Goal: Transaction & Acquisition: Purchase product/service

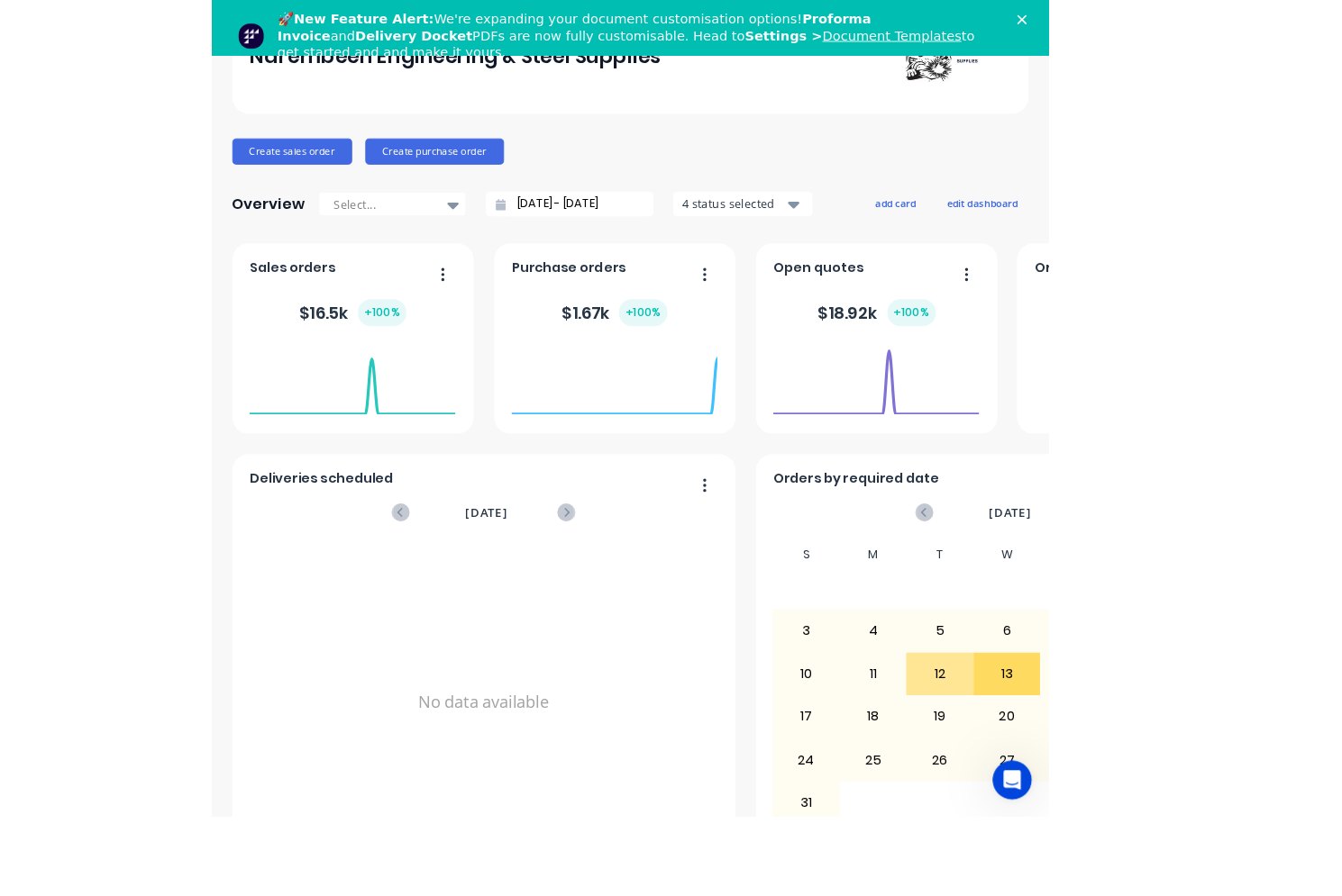
scroll to position [148, 0]
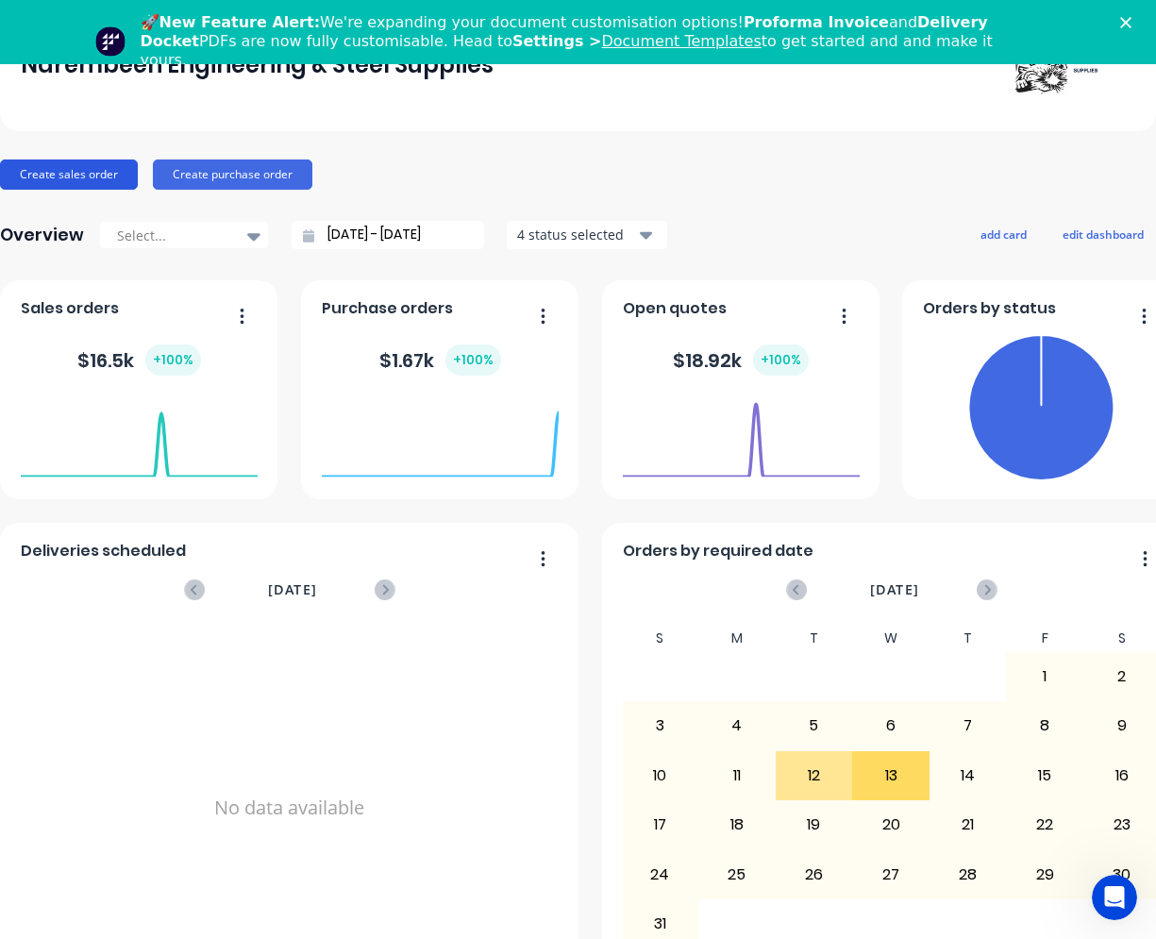
click at [93, 162] on button "Create sales order" at bounding box center [69, 175] width 138 height 30
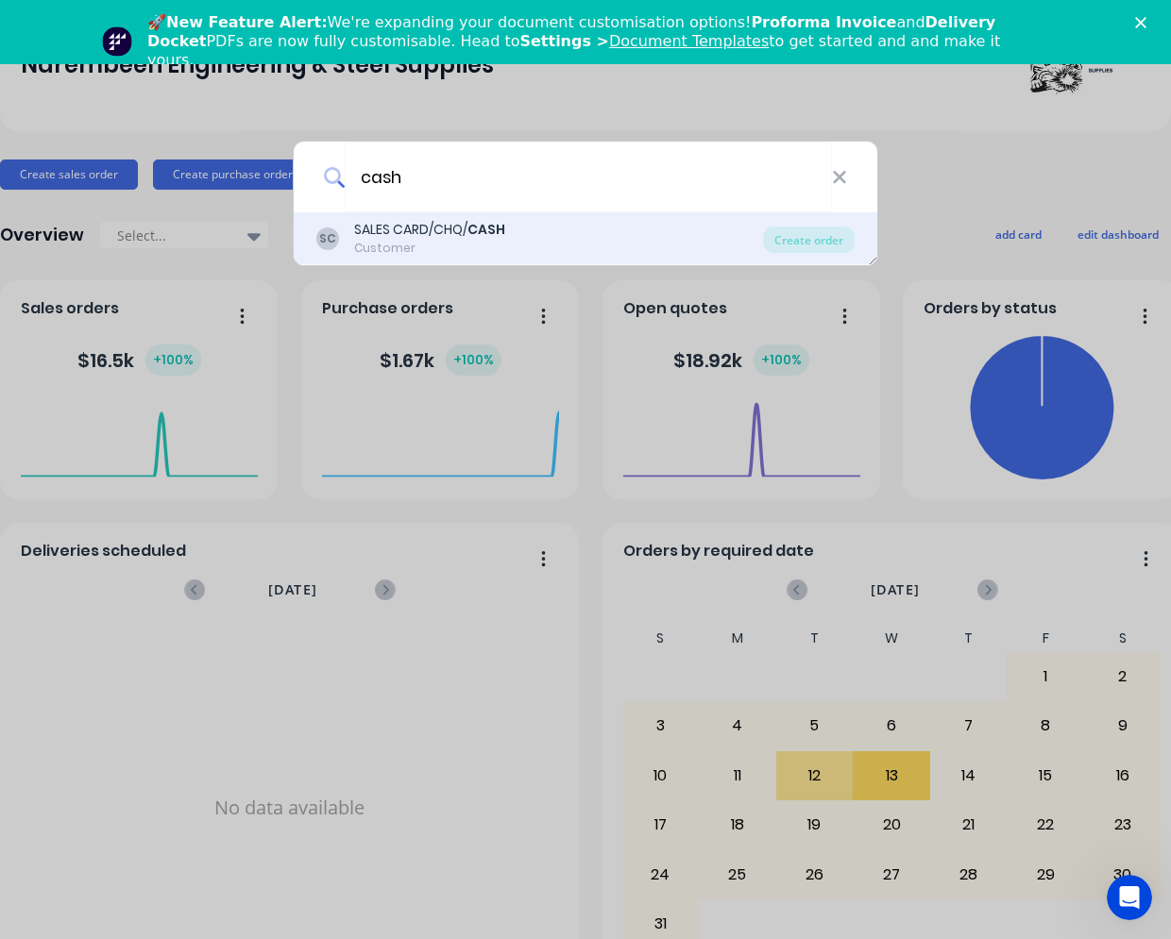
type input "cash"
click at [407, 228] on div "SALES CARD/CHQ/ CASH" at bounding box center [429, 230] width 151 height 20
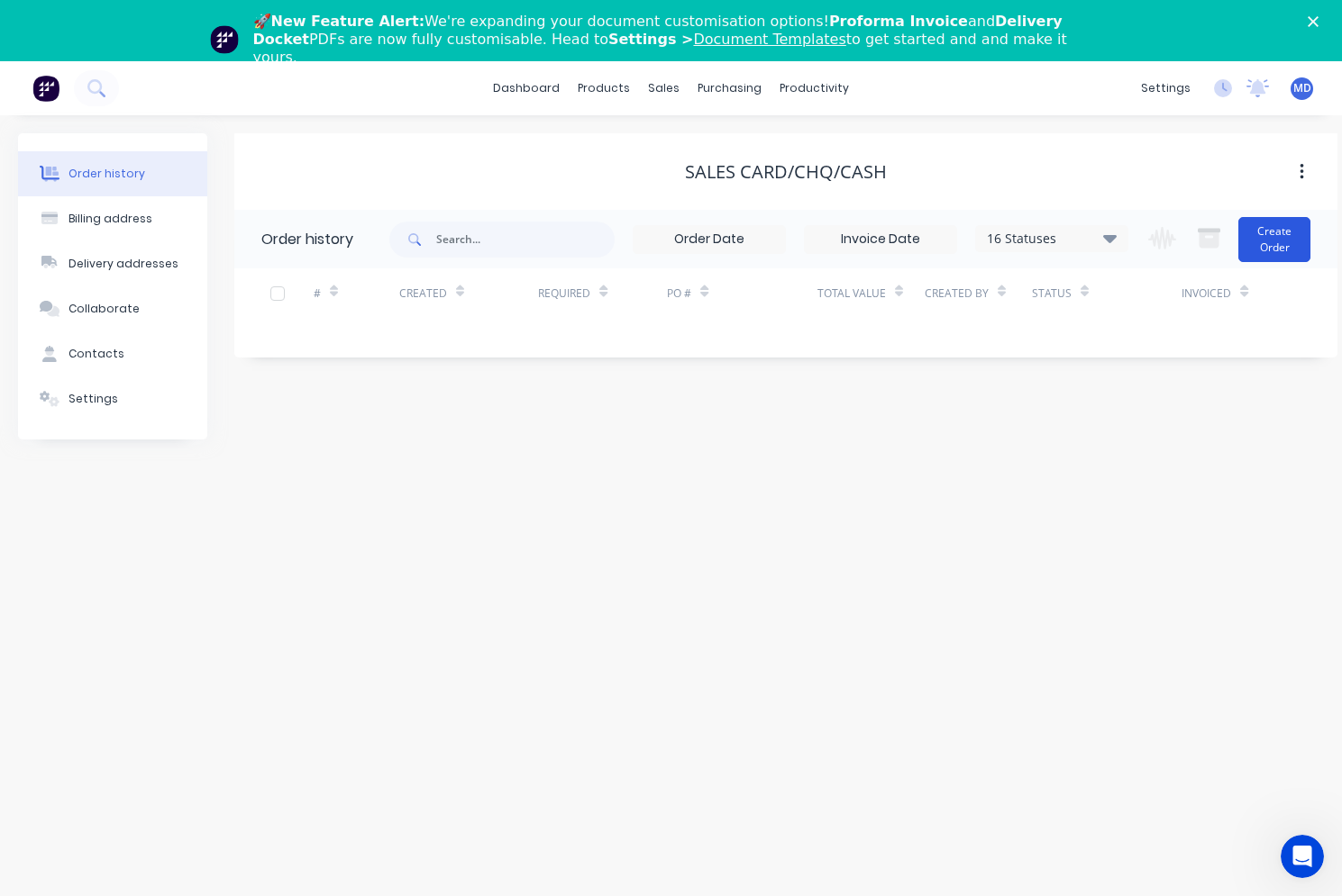
click at [849, 245] on button "Create Order" at bounding box center [1274, 239] width 73 height 45
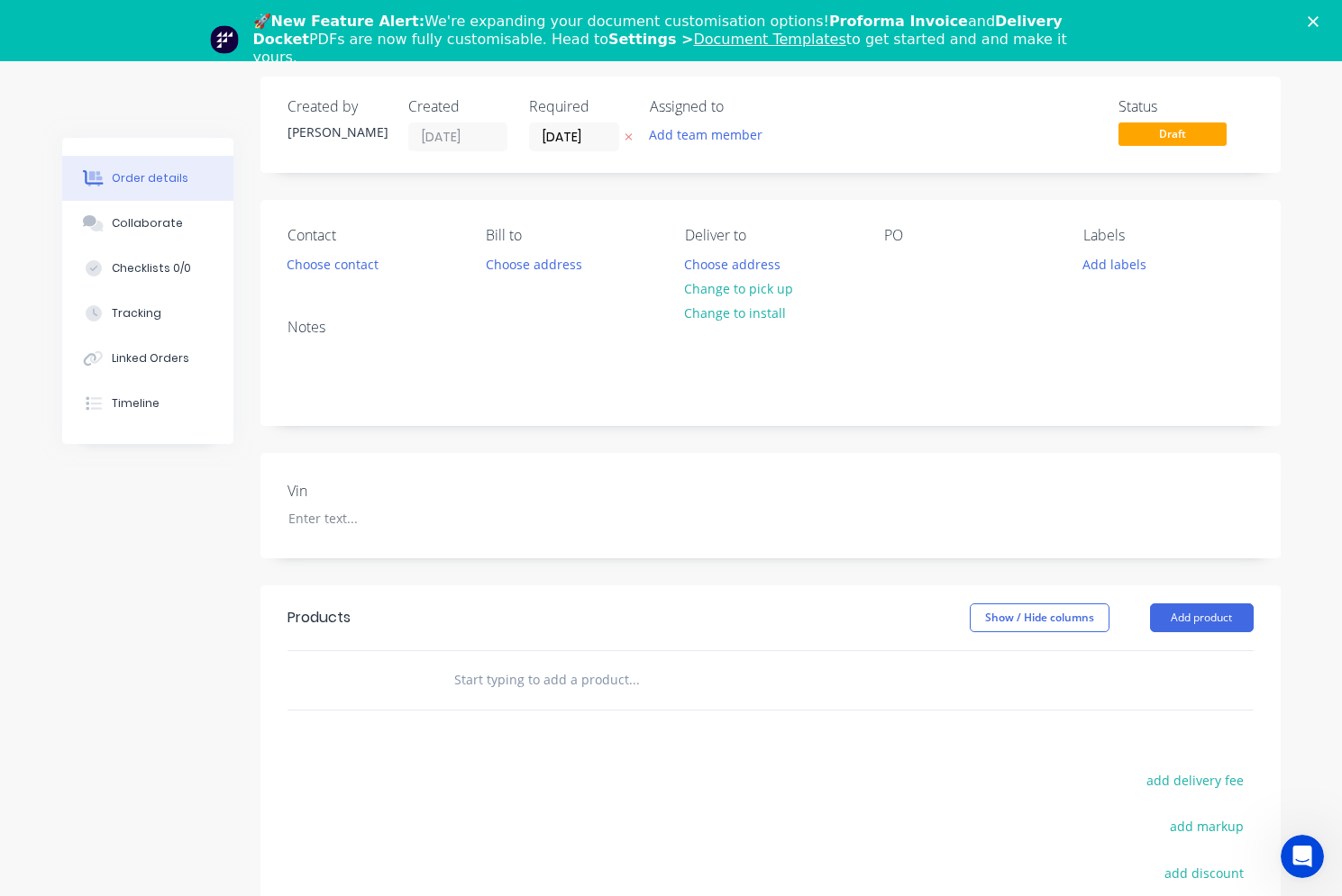
scroll to position [90, 0]
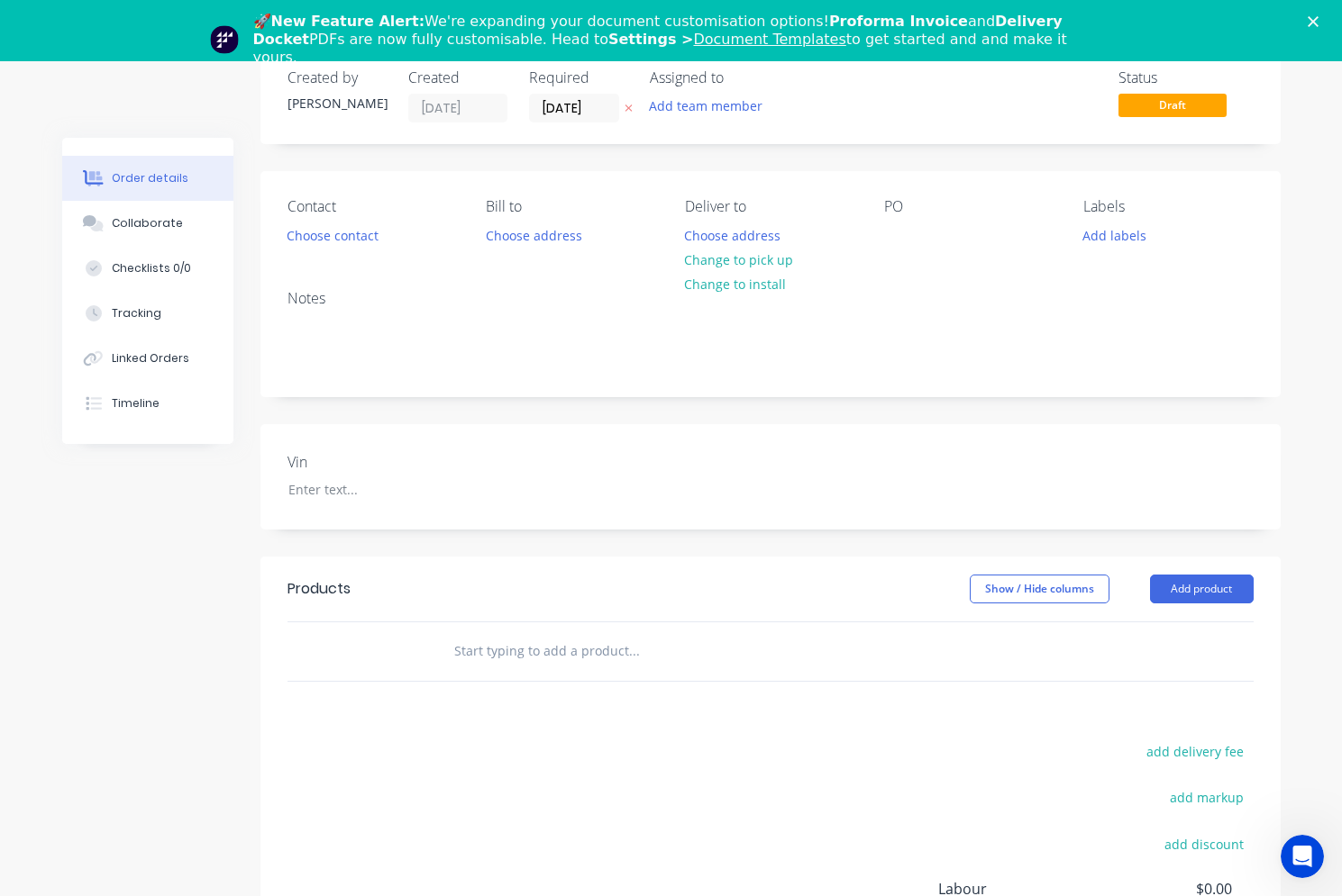
click at [382, 633] on div at bounding box center [377, 651] width 108 height 58
click at [433, 639] on div at bounding box center [756, 651] width 649 height 58
click at [495, 659] on input "text" at bounding box center [634, 652] width 361 height 36
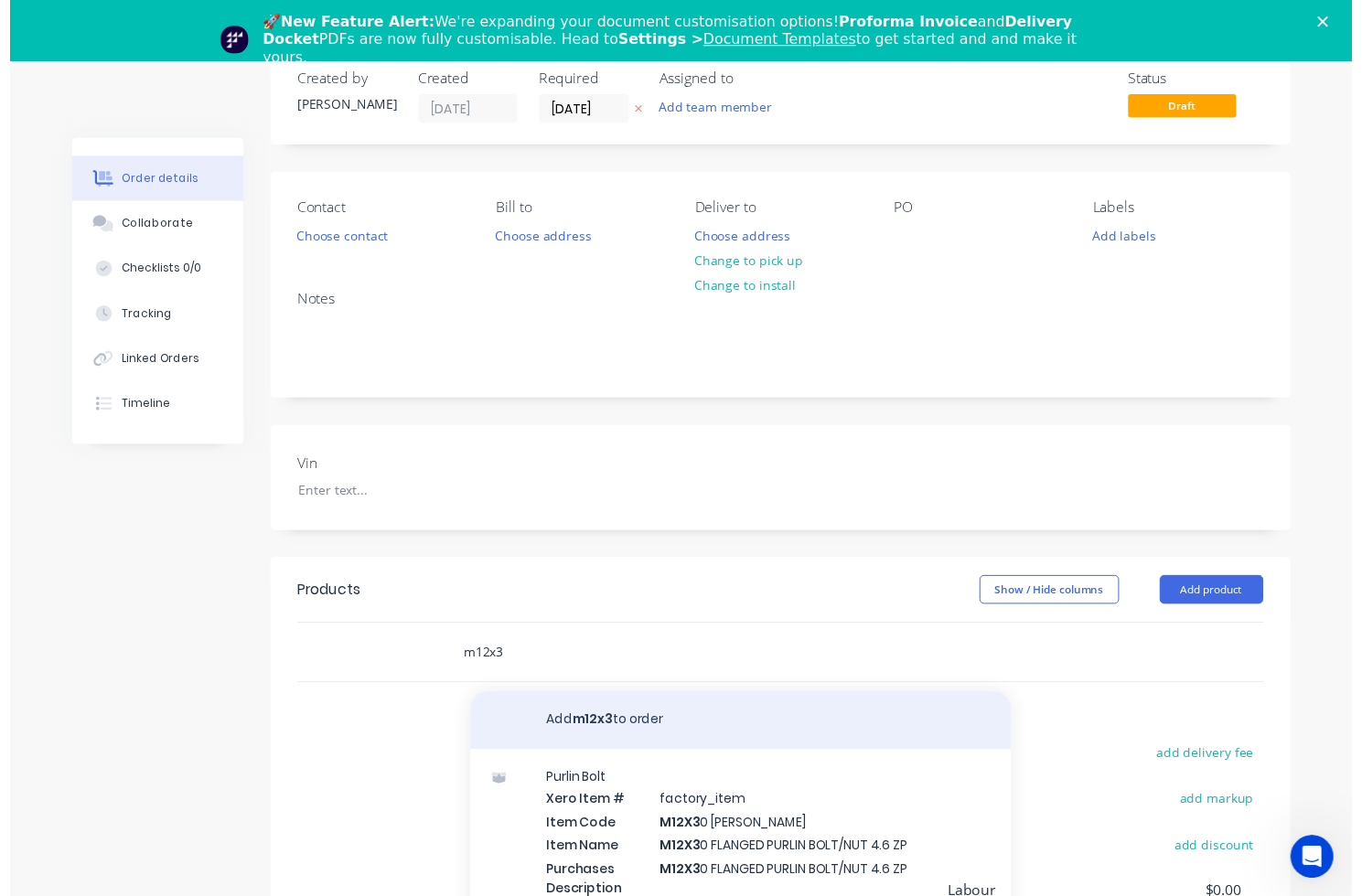
scroll to position [29, 0]
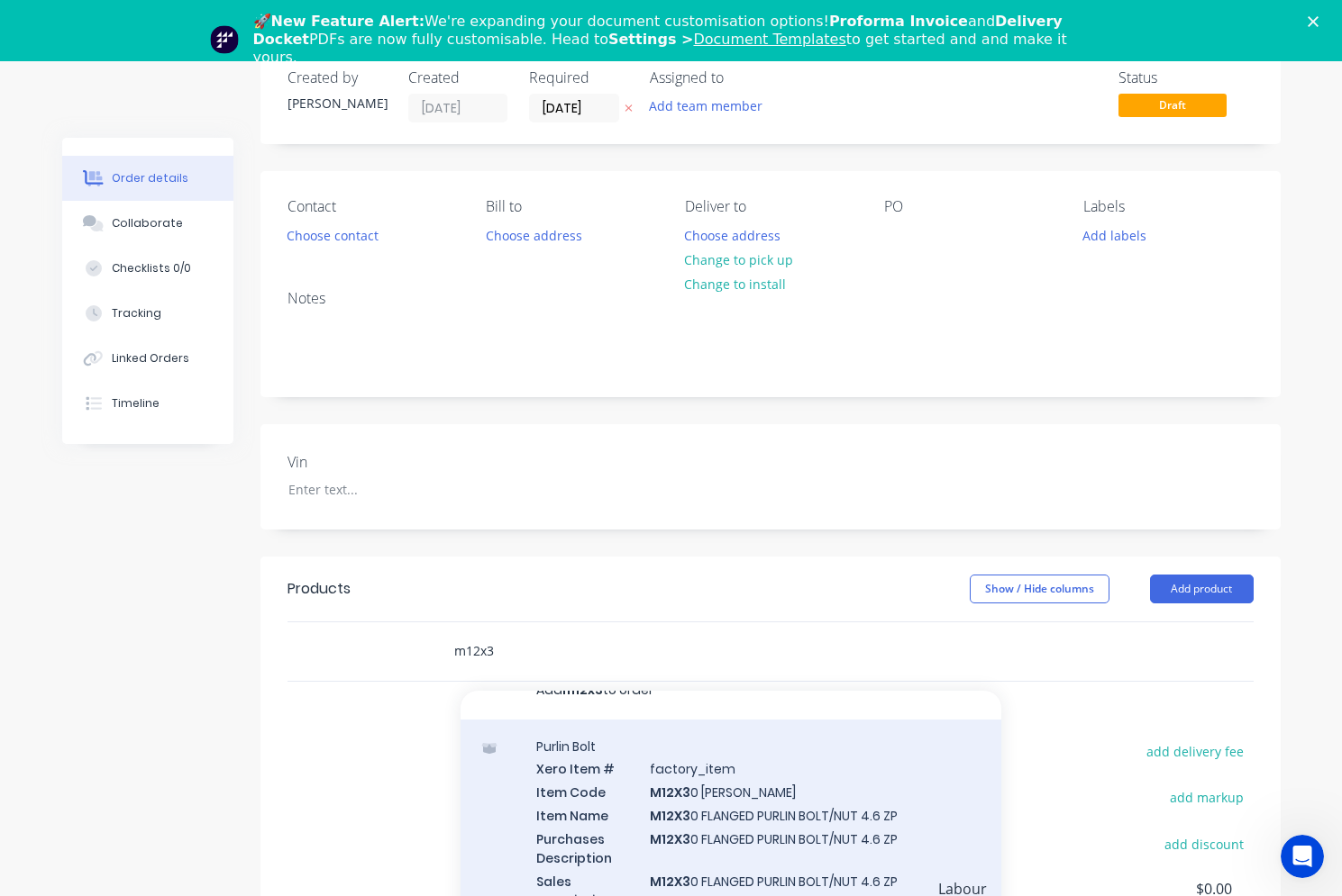
type input "m12x3"
click at [692, 796] on div "Purlin Bolt Xero Item # factory_item Item Code M12X3 0 PURLIN BOLT Item Name M1…" at bounding box center [730, 834] width 540 height 230
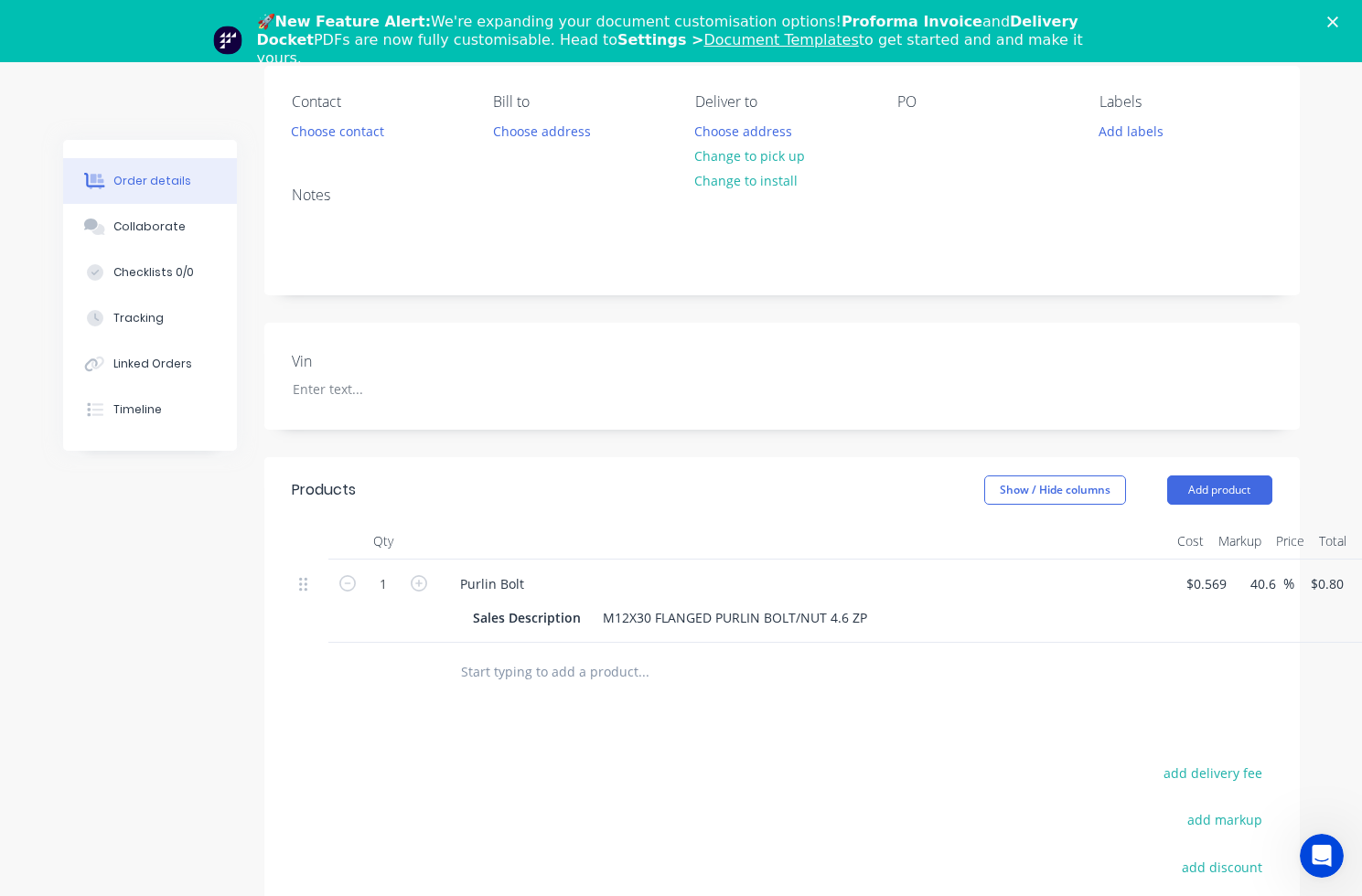
scroll to position [198, 0]
click at [397, 586] on input "1" at bounding box center [383, 586] width 47 height 27
type input "150"
type input "$120.00"
click at [450, 672] on div at bounding box center [720, 674] width 548 height 37
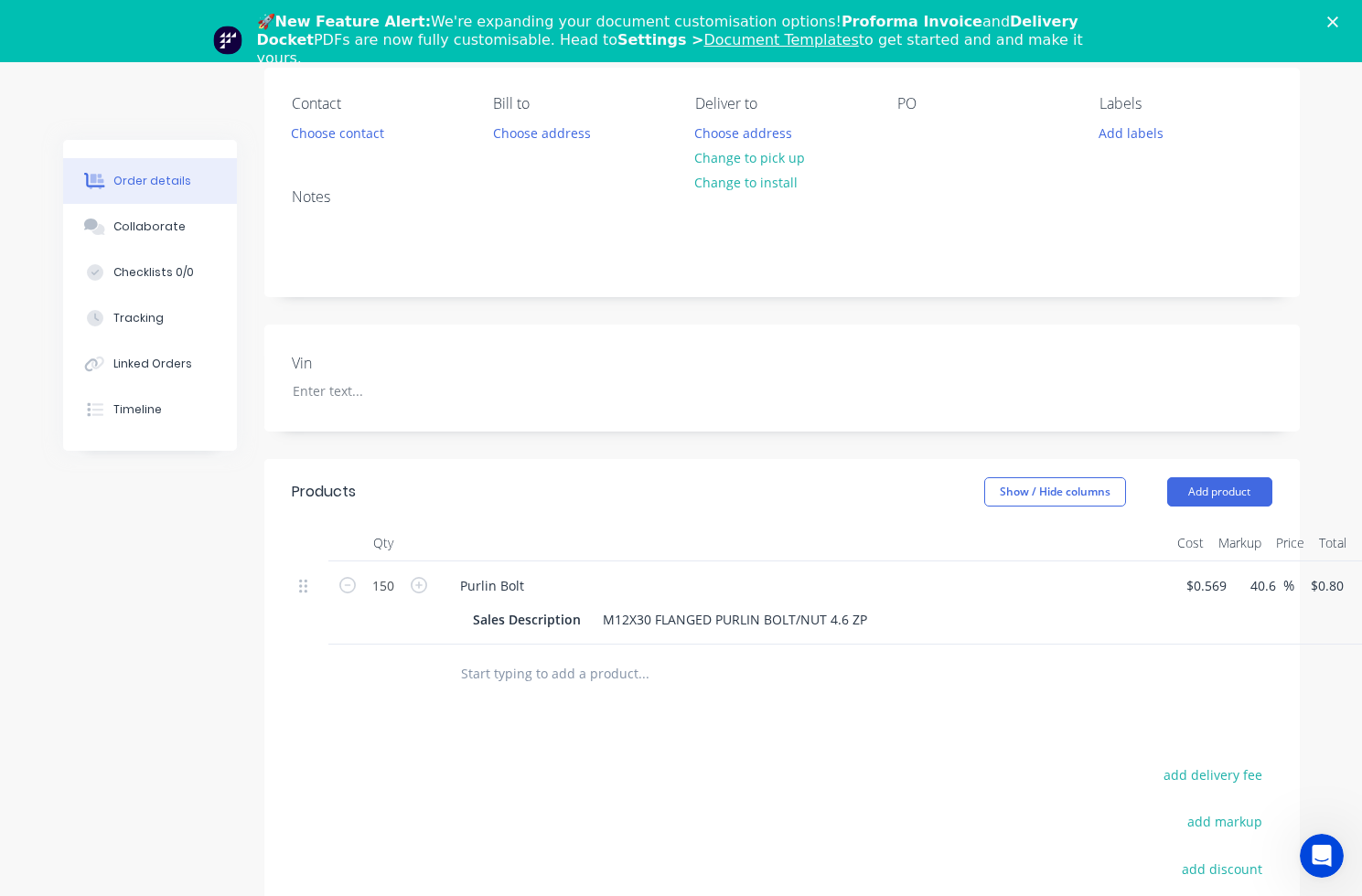
click at [473, 677] on input "text" at bounding box center [643, 674] width 366 height 37
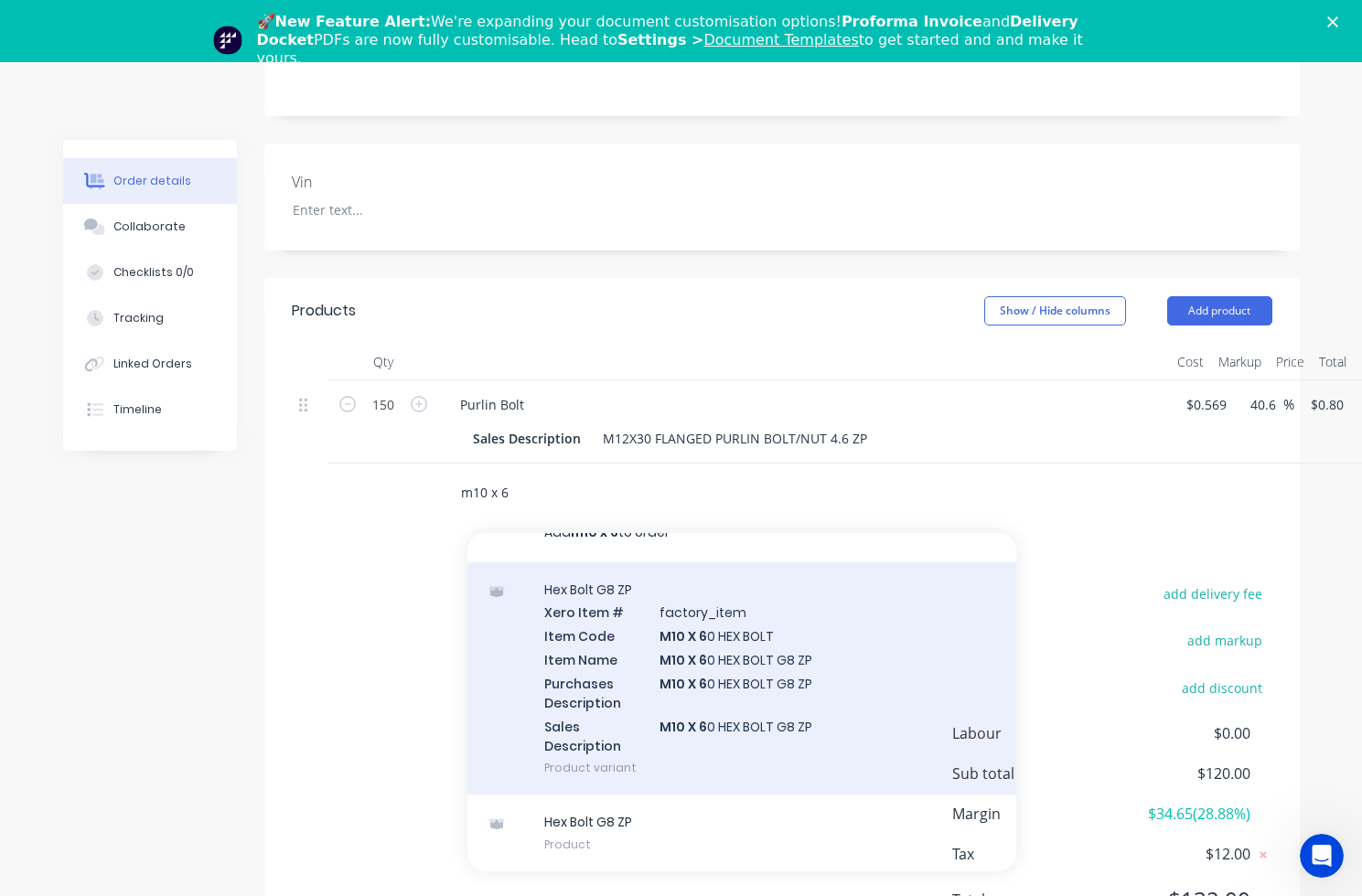
scroll to position [381, 0]
type input "m10 x 6"
click at [728, 665] on div "Hex Bolt G8 ZP Xero Item # factory_item Item Code M10 X 6 0 HEX BOLT Item Name …" at bounding box center [741, 677] width 548 height 233
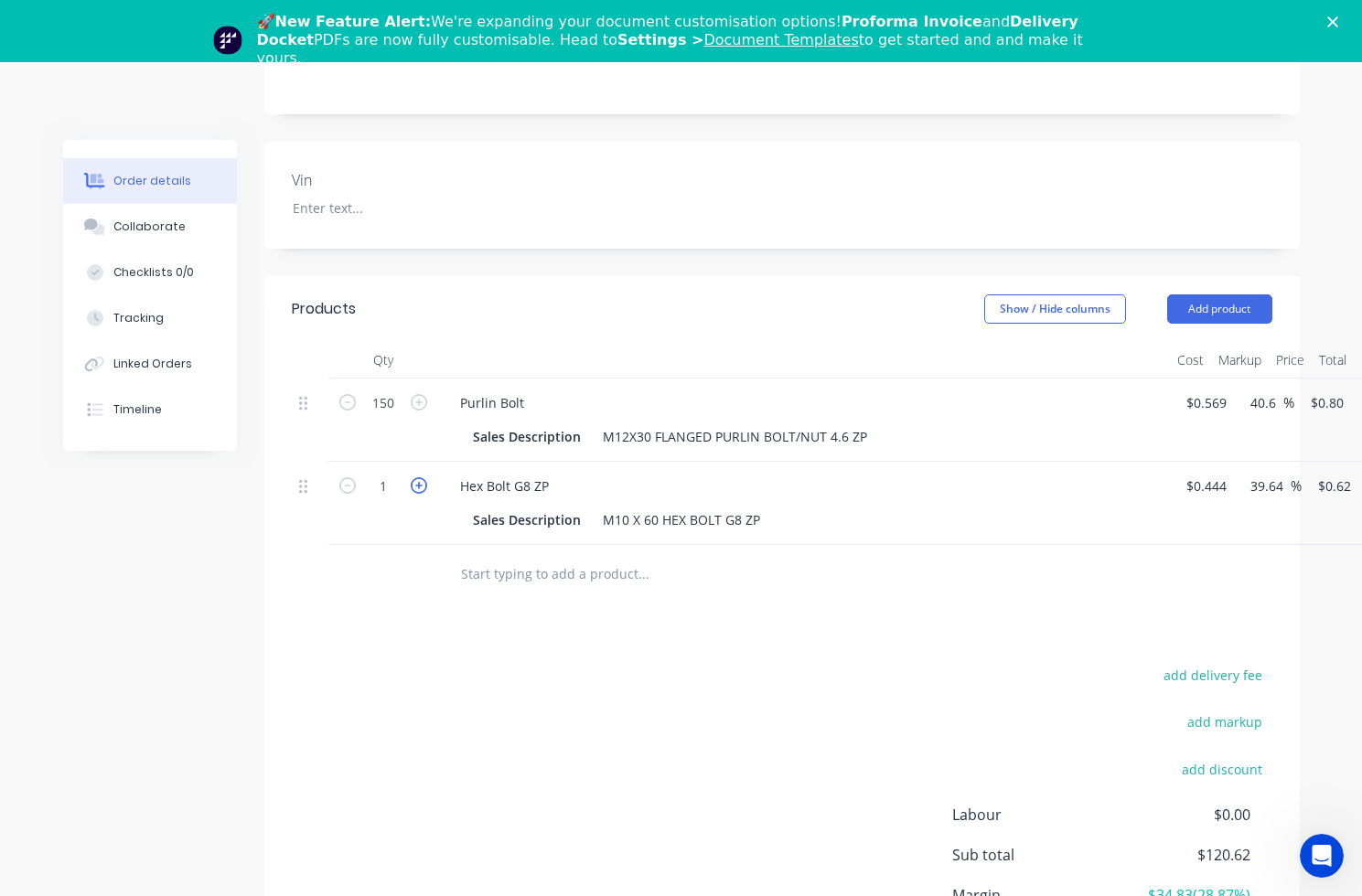
click at [420, 492] on icon "button" at bounding box center [418, 485] width 16 height 16
type input "2"
type input "$1.24"
click at [420, 492] on icon "button" at bounding box center [418, 485] width 16 height 16
type input "3"
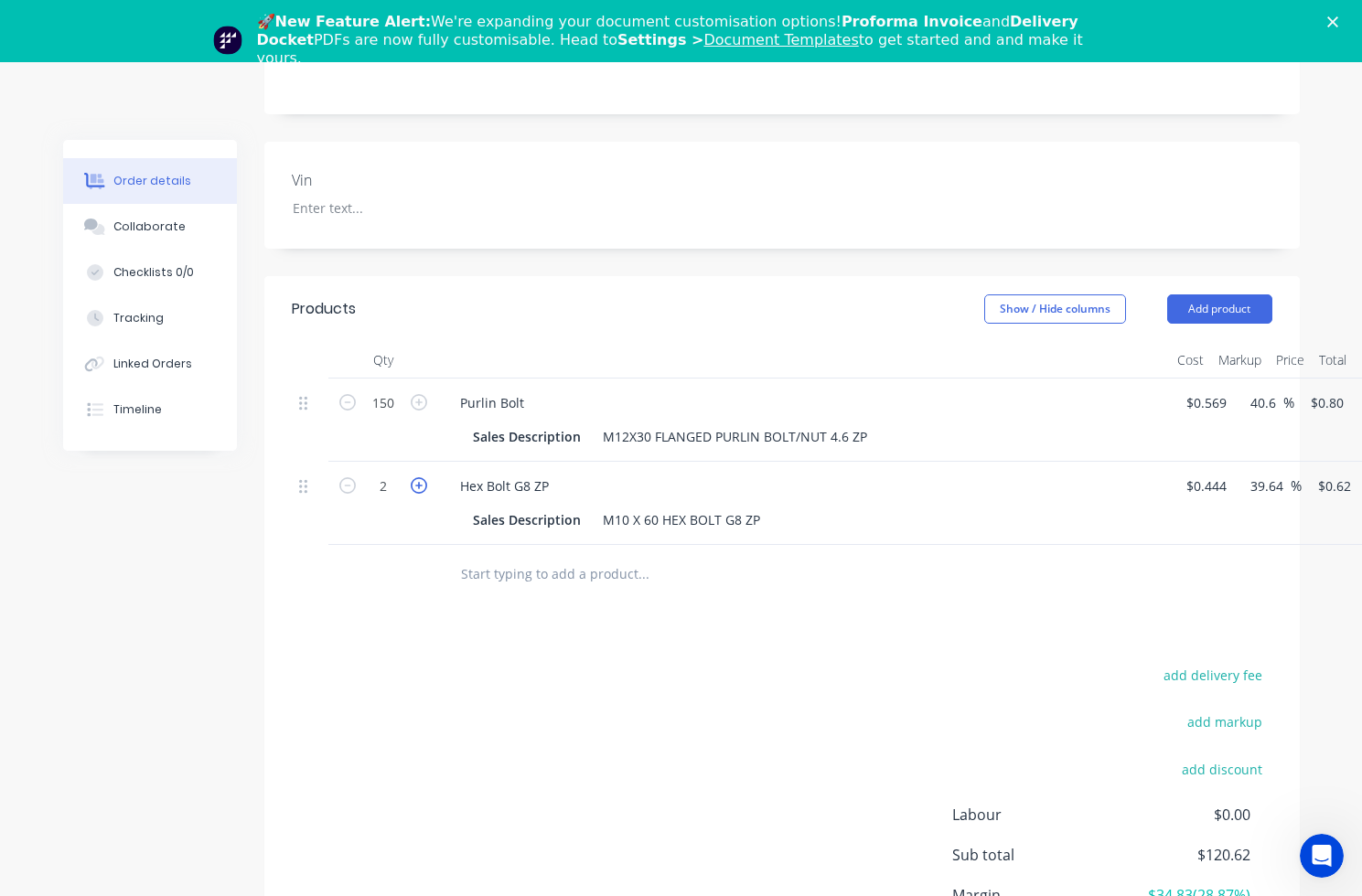
type input "$1.86"
click at [420, 492] on icon "button" at bounding box center [418, 485] width 16 height 16
type input "4"
type input "$2.48"
click at [420, 492] on icon "button" at bounding box center [418, 485] width 16 height 16
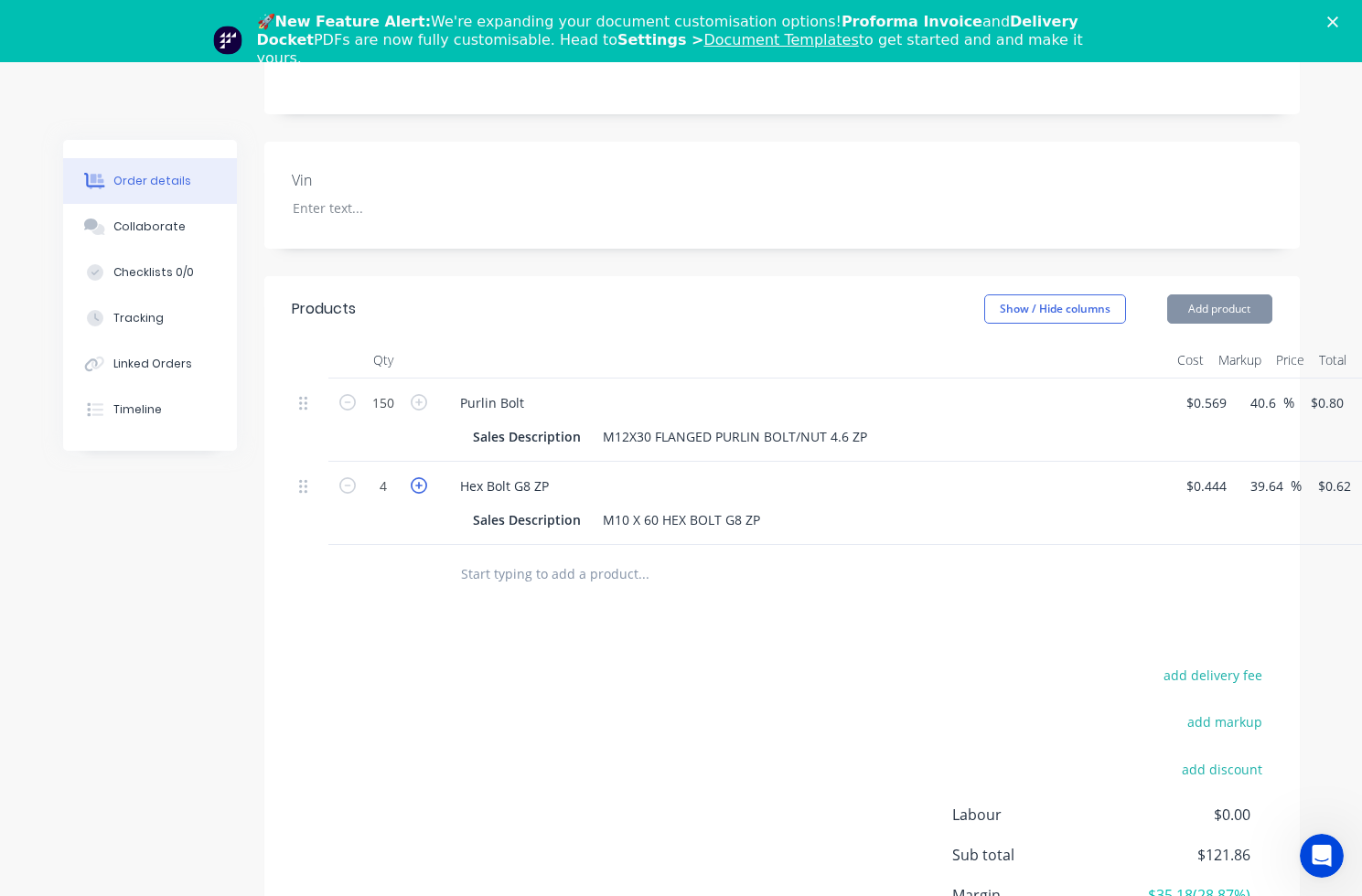
type input "5"
type input "$3.10"
click at [420, 492] on icon "button" at bounding box center [418, 485] width 16 height 16
type input "6"
type input "$3.72"
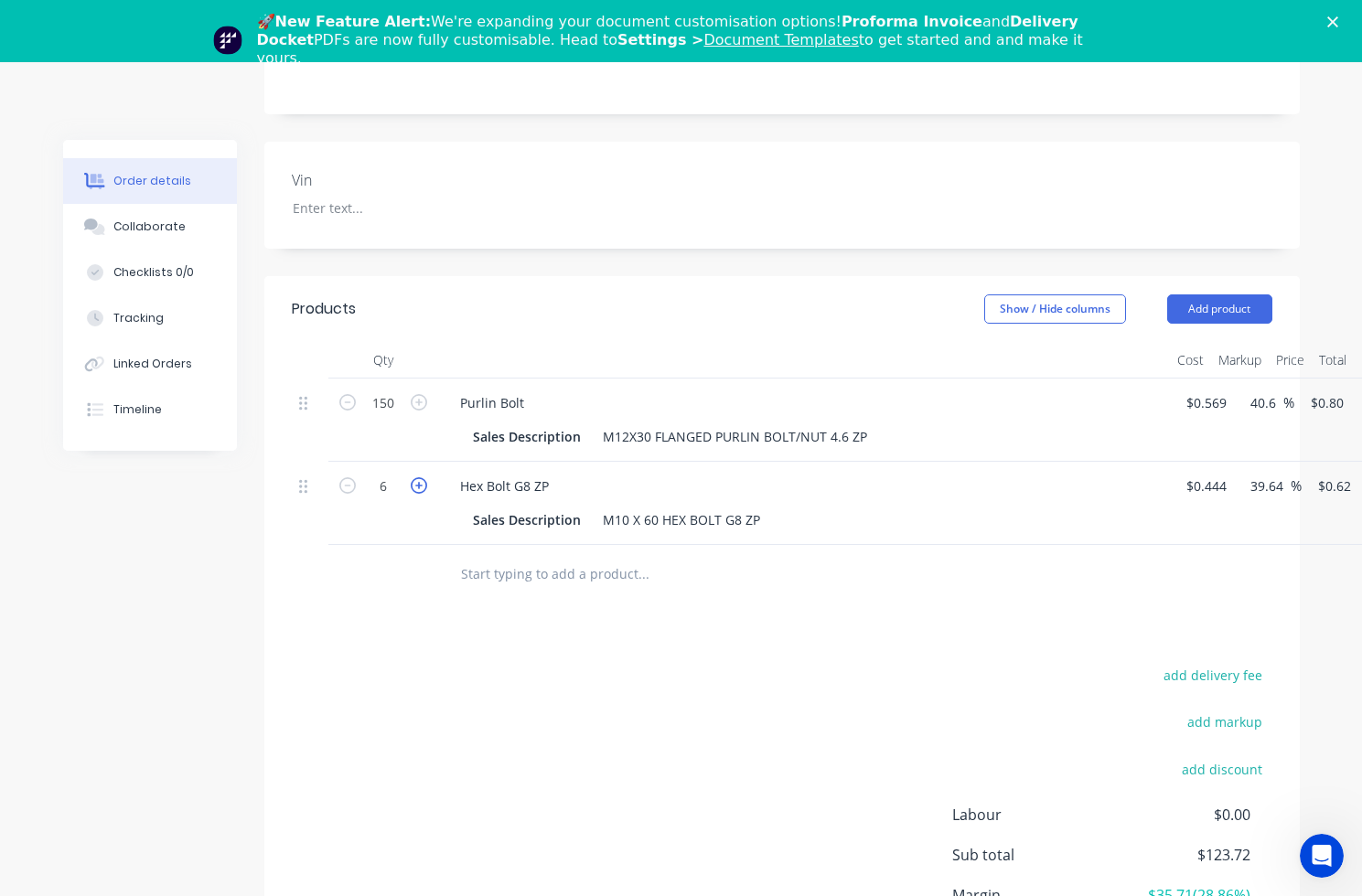
click at [420, 492] on icon "button" at bounding box center [418, 485] width 16 height 16
type input "7"
type input "$4.34"
click at [420, 492] on icon "button" at bounding box center [418, 485] width 16 height 16
type input "8"
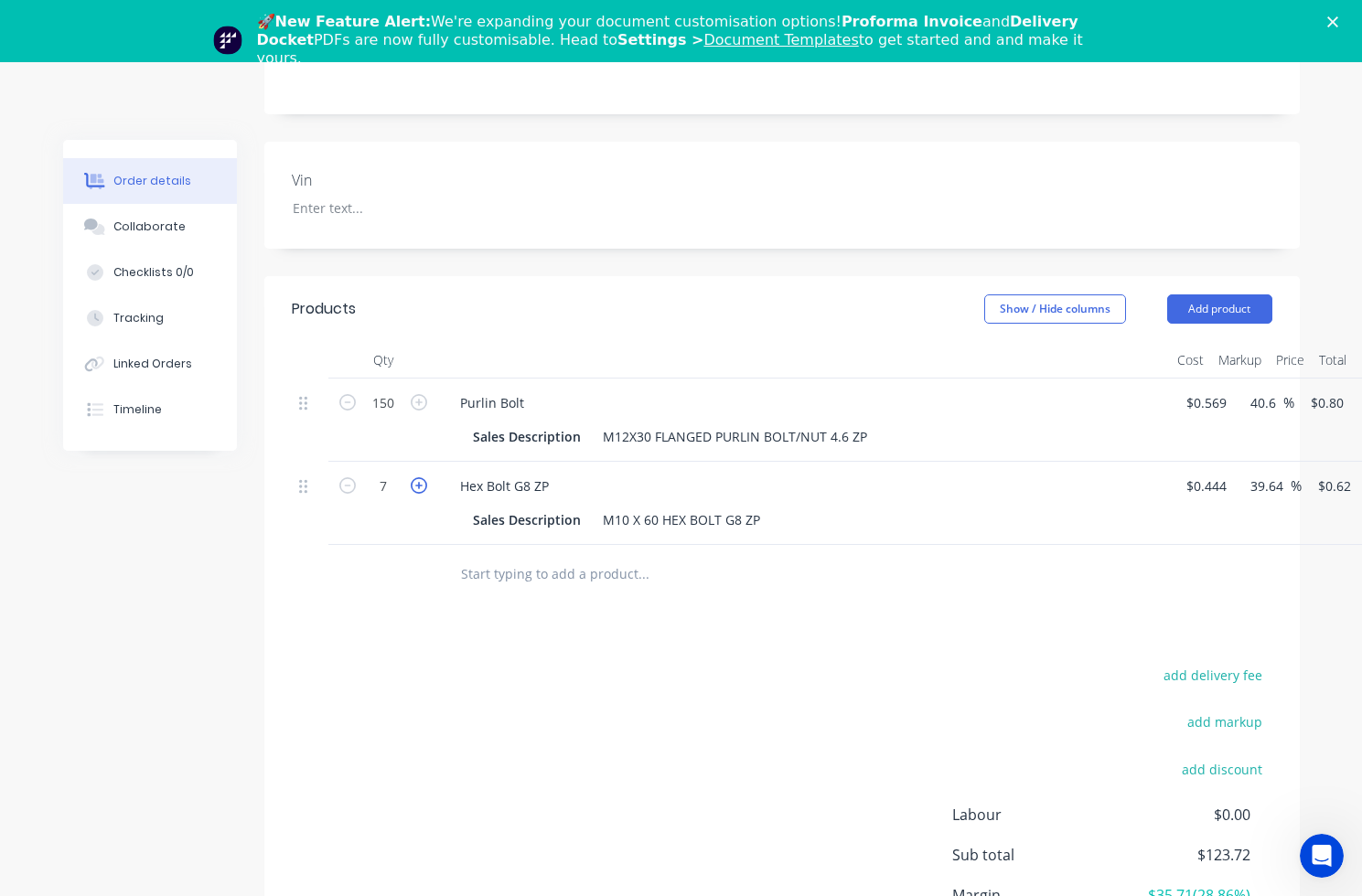
type input "$4.96"
click at [420, 492] on icon "button" at bounding box center [418, 485] width 16 height 16
type input "9"
type input "$5.58"
click at [420, 492] on icon "button" at bounding box center [418, 485] width 16 height 16
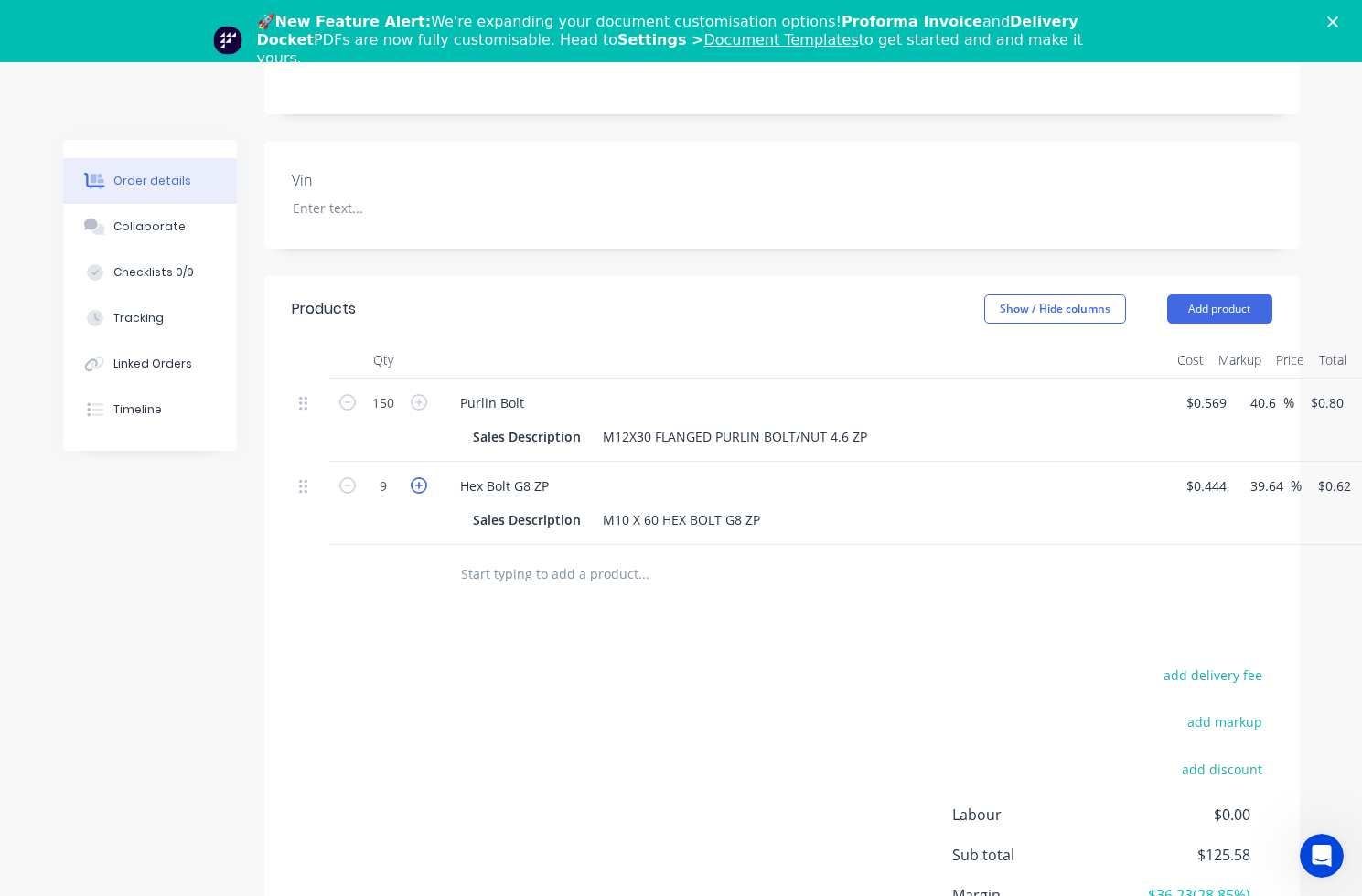
type input "10"
type input "$6.20"
click at [420, 492] on icon "button" at bounding box center [418, 485] width 16 height 16
type input "11"
type input "$6.82"
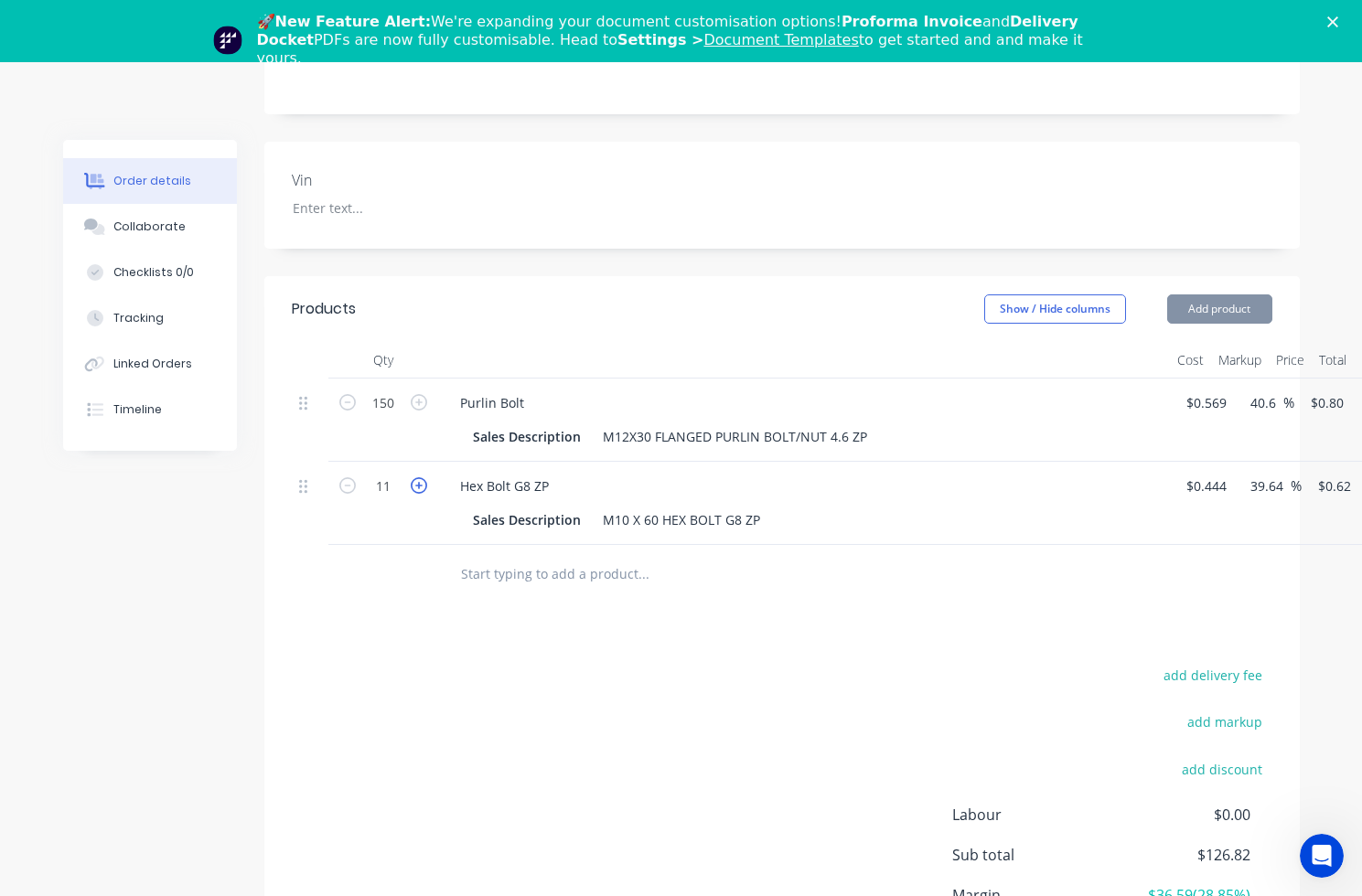
click at [420, 492] on icon "button" at bounding box center [418, 485] width 16 height 16
type input "12"
type input "$7.44"
click at [420, 492] on icon "button" at bounding box center [418, 485] width 16 height 16
type input "13"
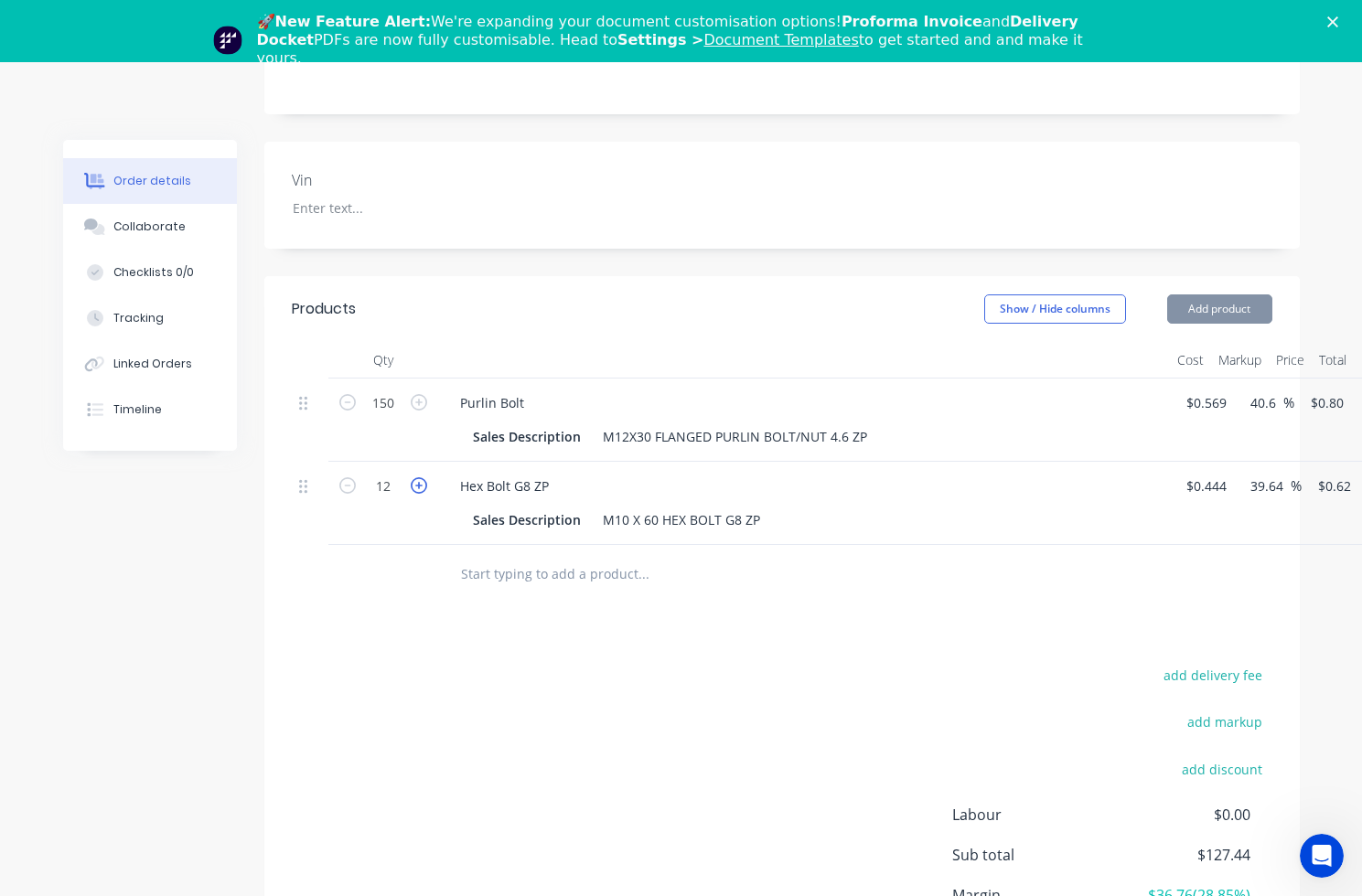
type input "$8.06"
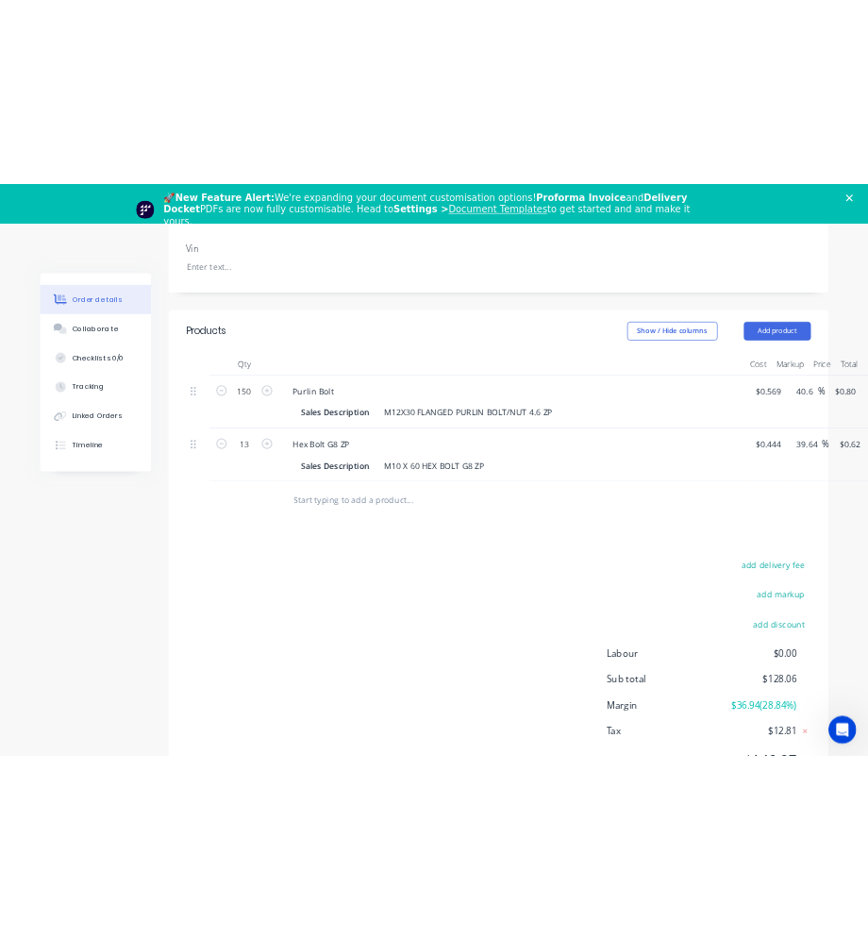
scroll to position [573, 0]
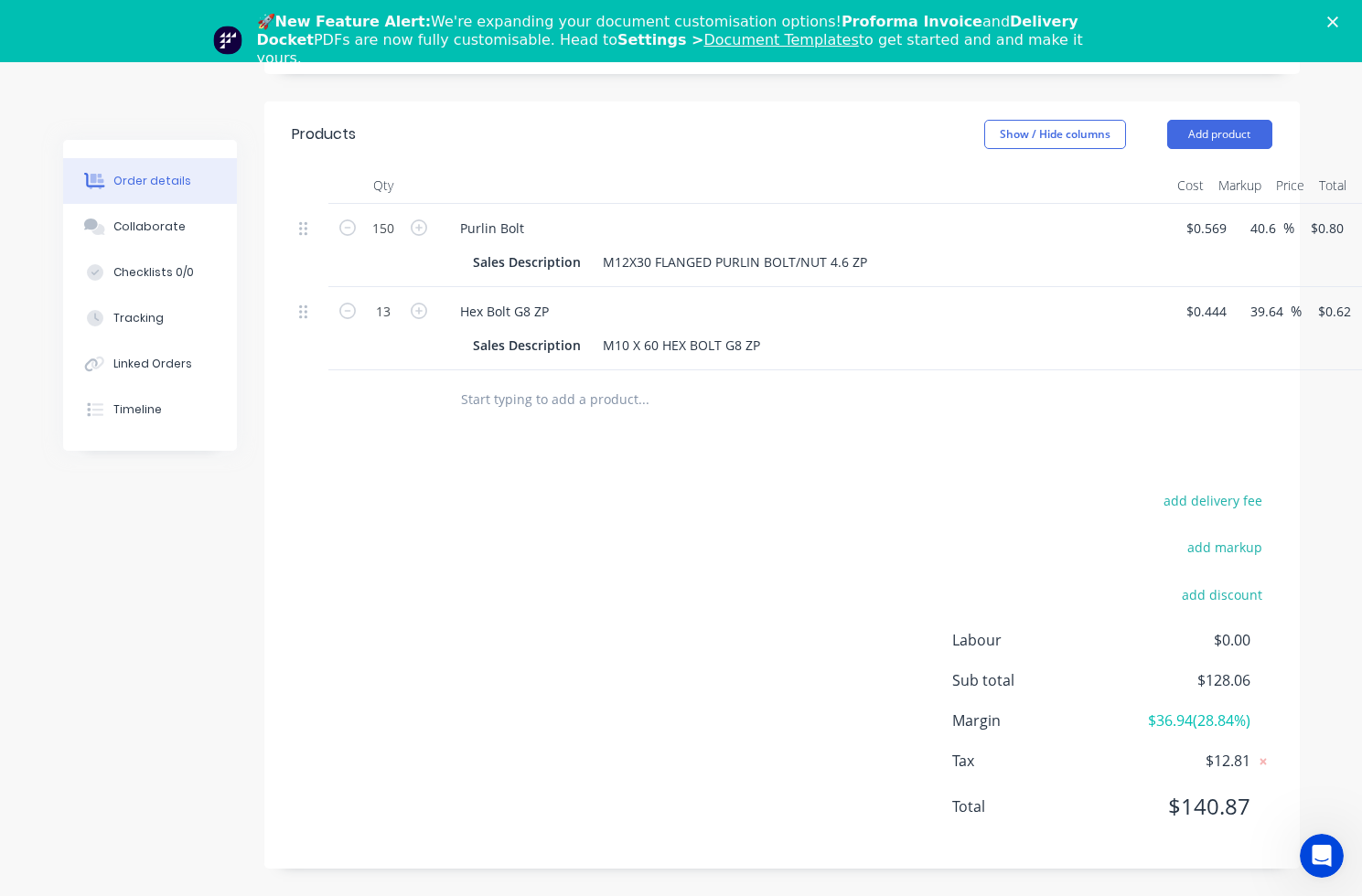
click at [589, 407] on input "text" at bounding box center [643, 400] width 366 height 37
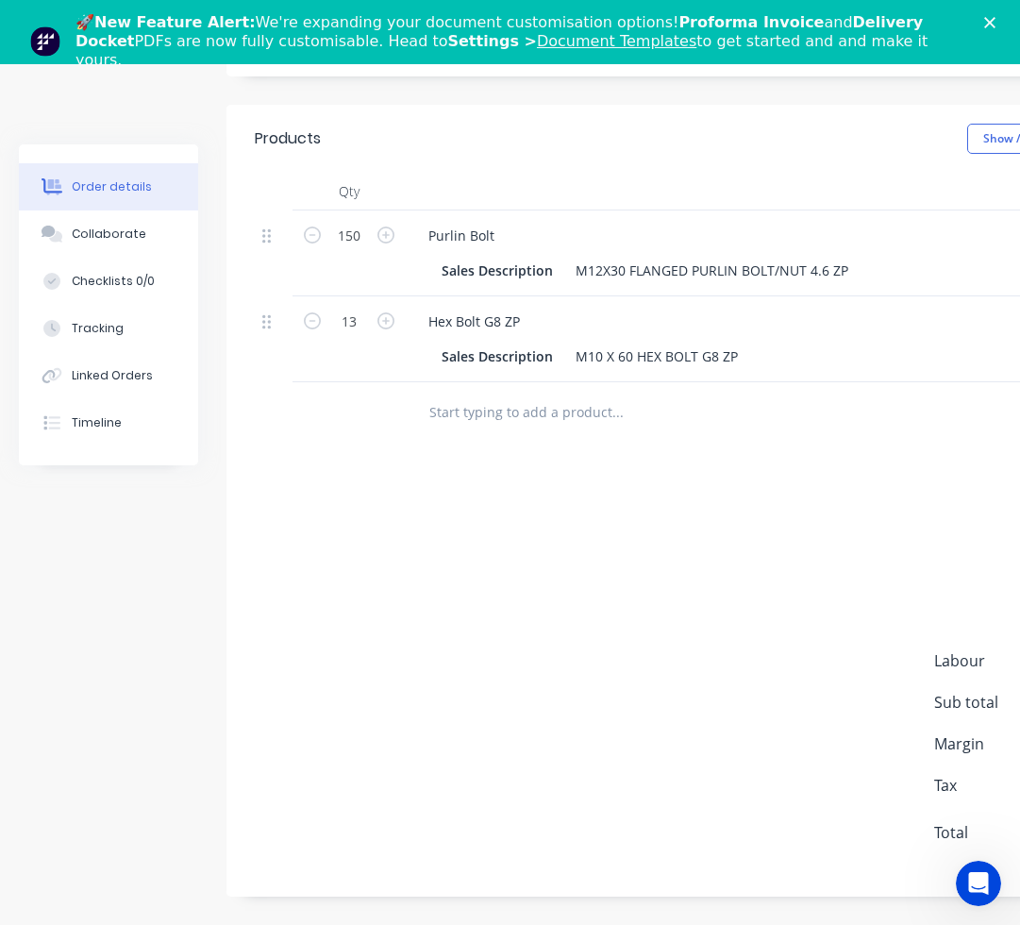
click at [445, 407] on input "text" at bounding box center [618, 413] width 378 height 38
type input "0"
type input "s"
click at [418, 423] on div at bounding box center [696, 413] width 566 height 38
click at [424, 420] on div at bounding box center [696, 413] width 566 height 38
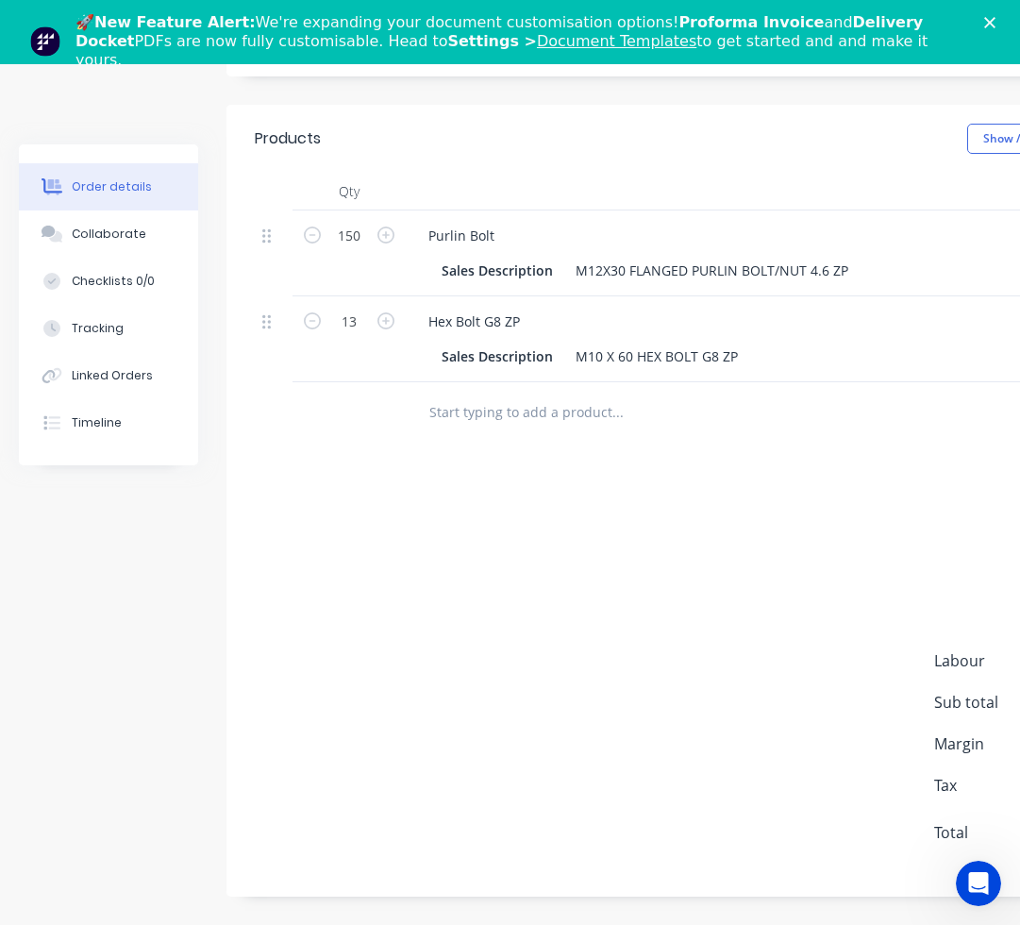
click at [445, 410] on input "text" at bounding box center [618, 413] width 378 height 38
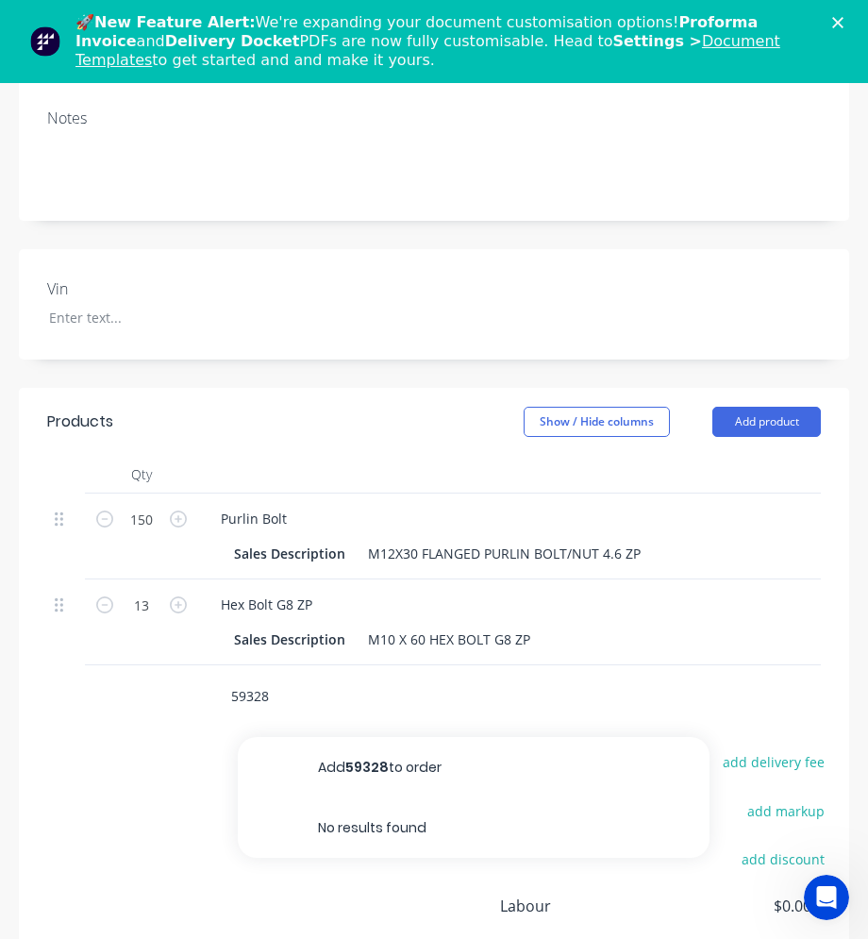
type input "59328"
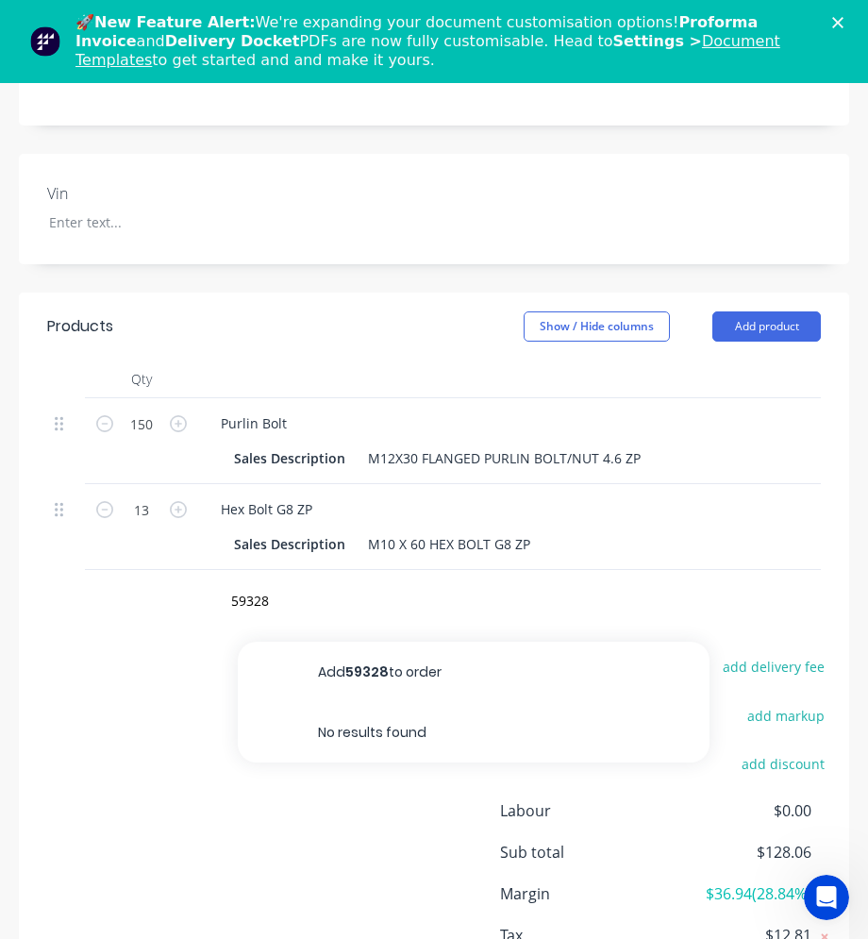
scroll to position [805, 0]
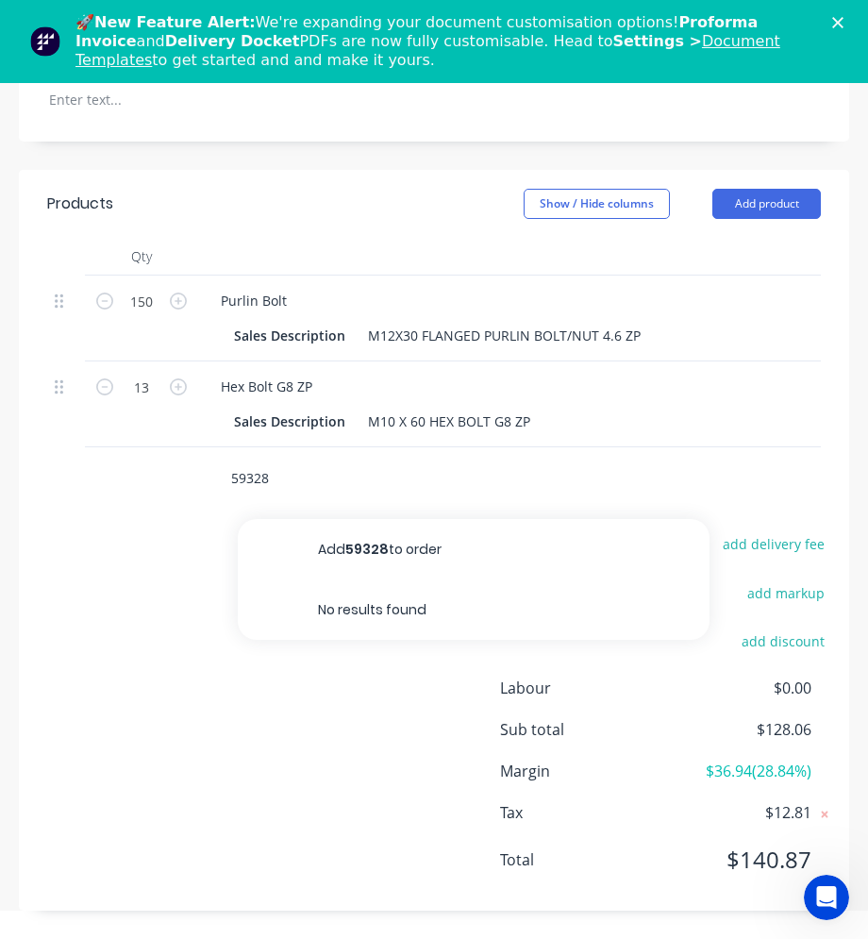
drag, startPoint x: 277, startPoint y: 479, endPoint x: 217, endPoint y: 480, distance: 59.5
click at [217, 480] on div "59328 Add 59328 to order No results found" at bounding box center [451, 478] width 472 height 38
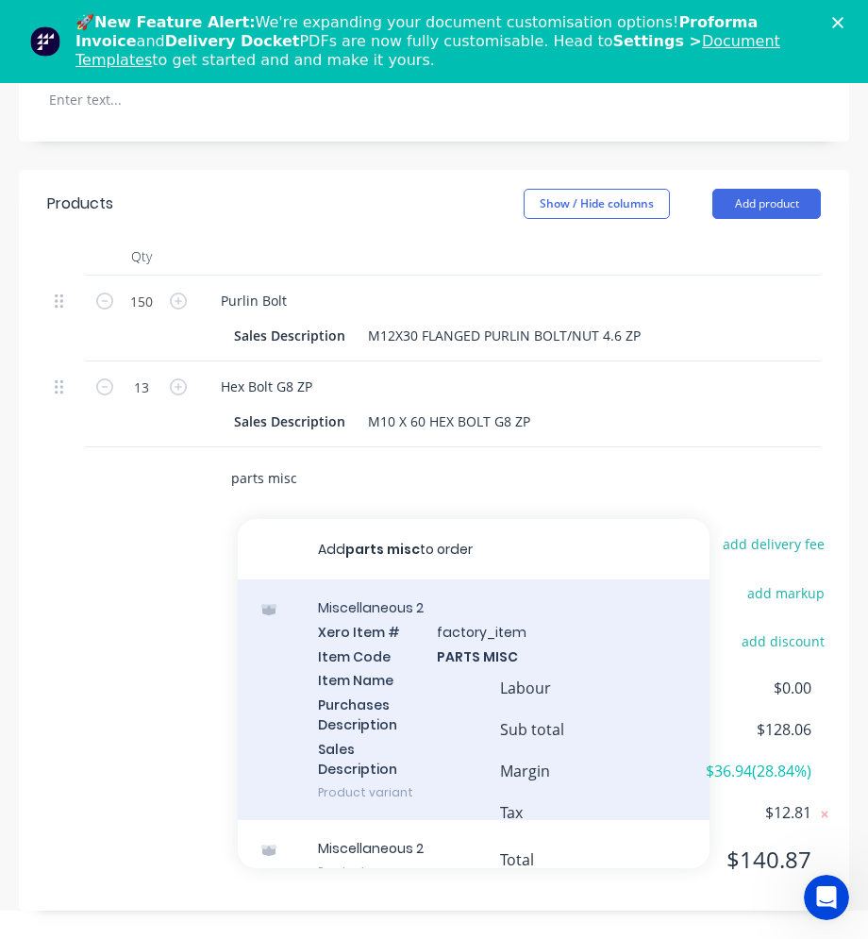
type input "parts misc"
click at [361, 658] on div "Miscellaneous 2 Xero Item # factory_item Item Code PARTS MISC Item Name Purchas…" at bounding box center [474, 700] width 472 height 241
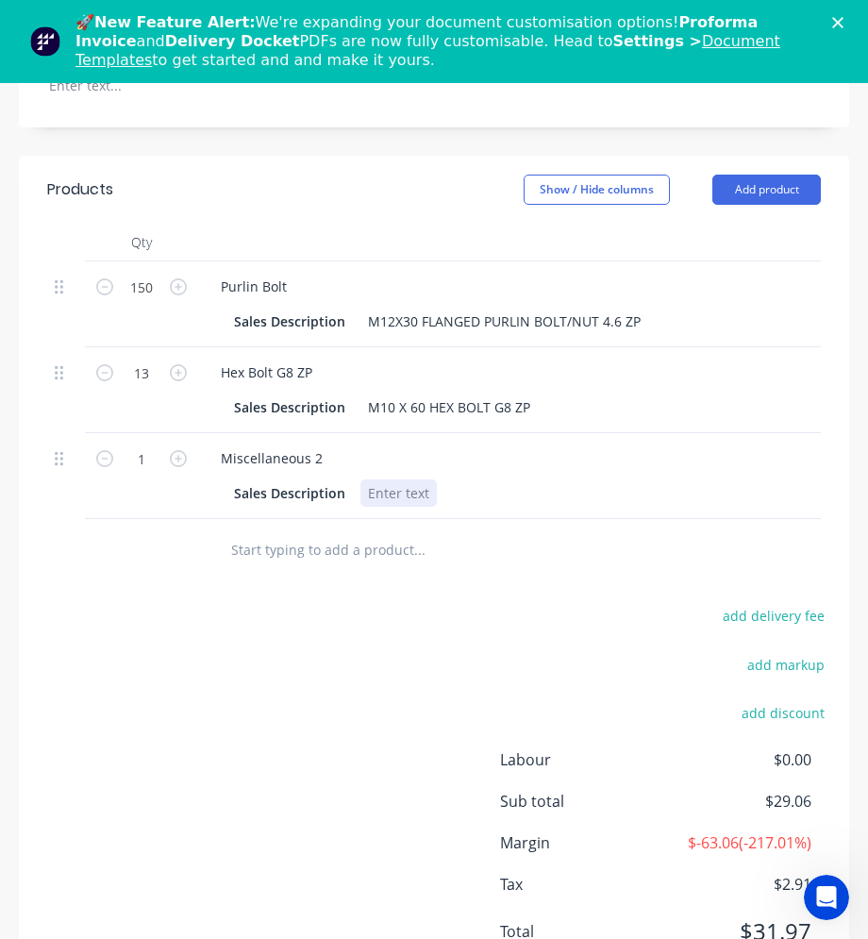
click at [400, 490] on div at bounding box center [399, 493] width 76 height 27
paste div
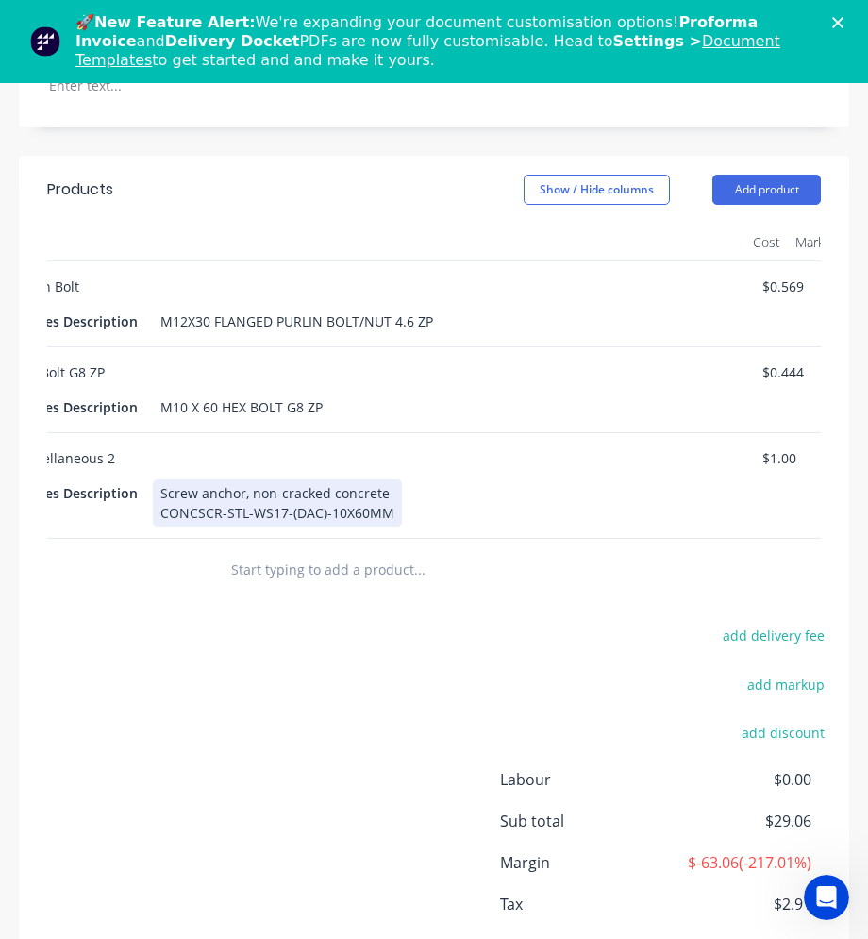
scroll to position [0, 456]
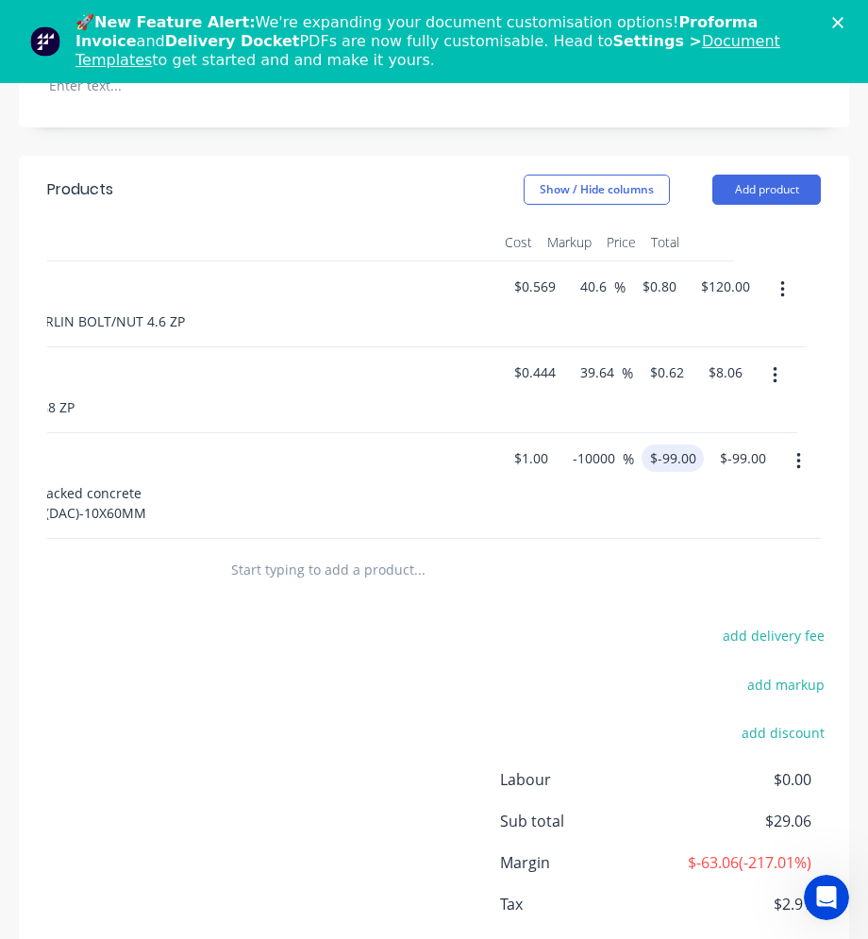
type input "-99"
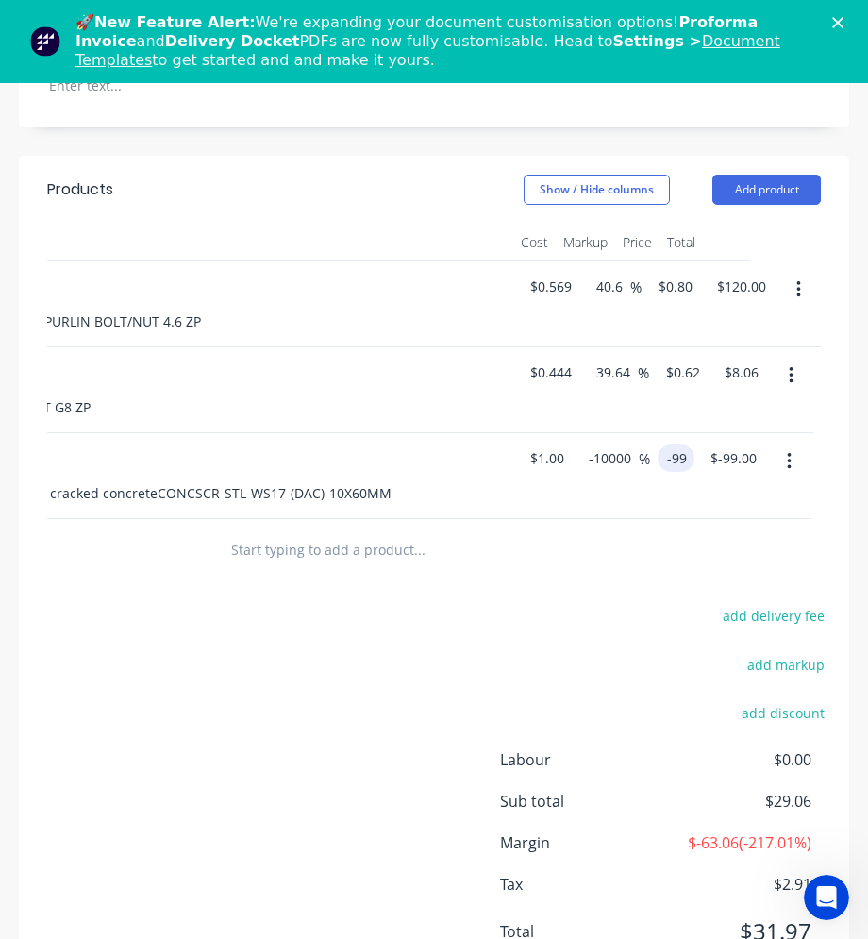
click at [682, 463] on input "-99" at bounding box center [679, 458] width 29 height 27
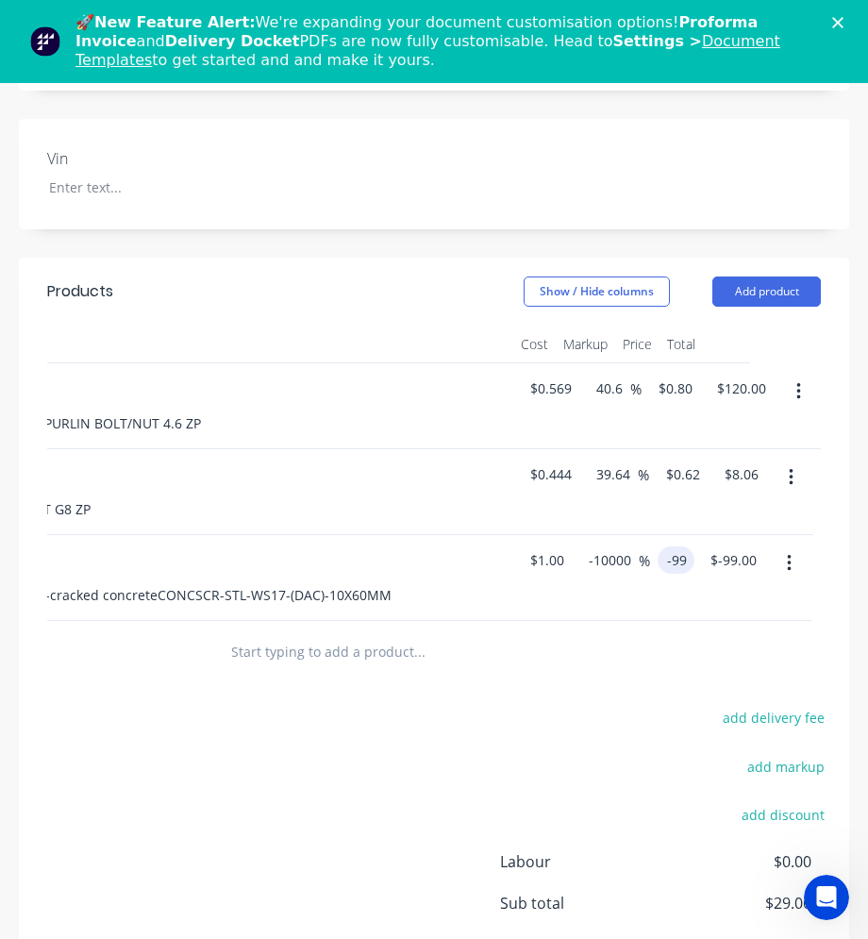
scroll to position [711, 0]
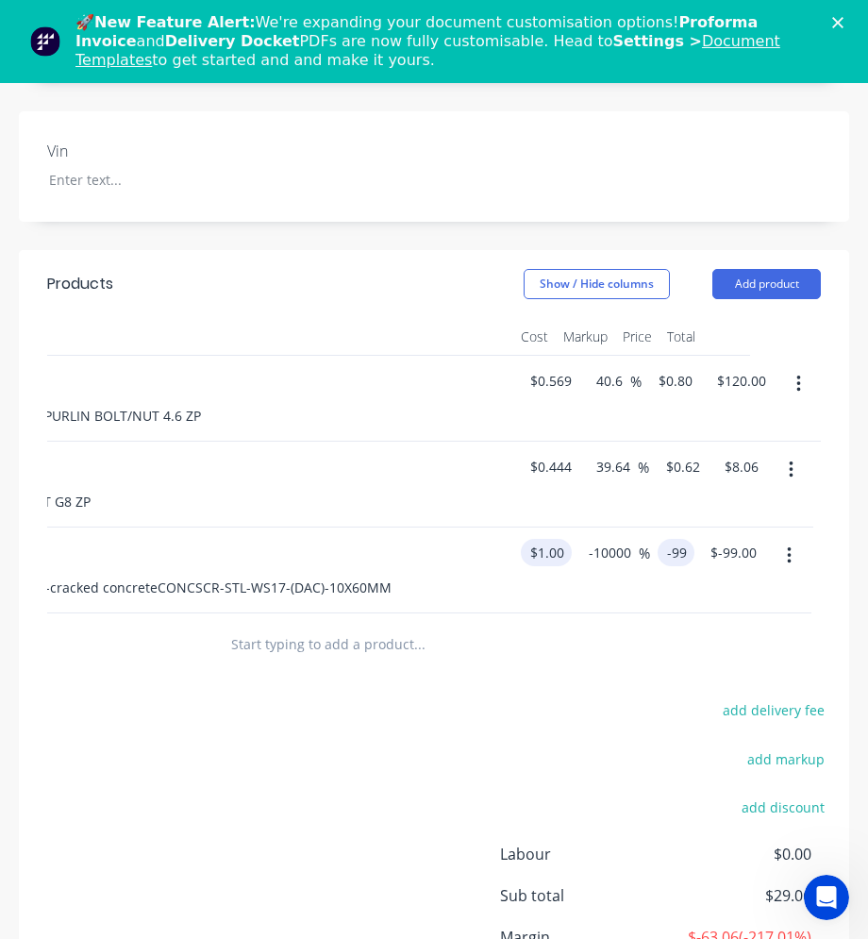
type input "1"
type input "$-99.00"
click at [534, 553] on input "1" at bounding box center [550, 552] width 43 height 27
type input "$0.799"
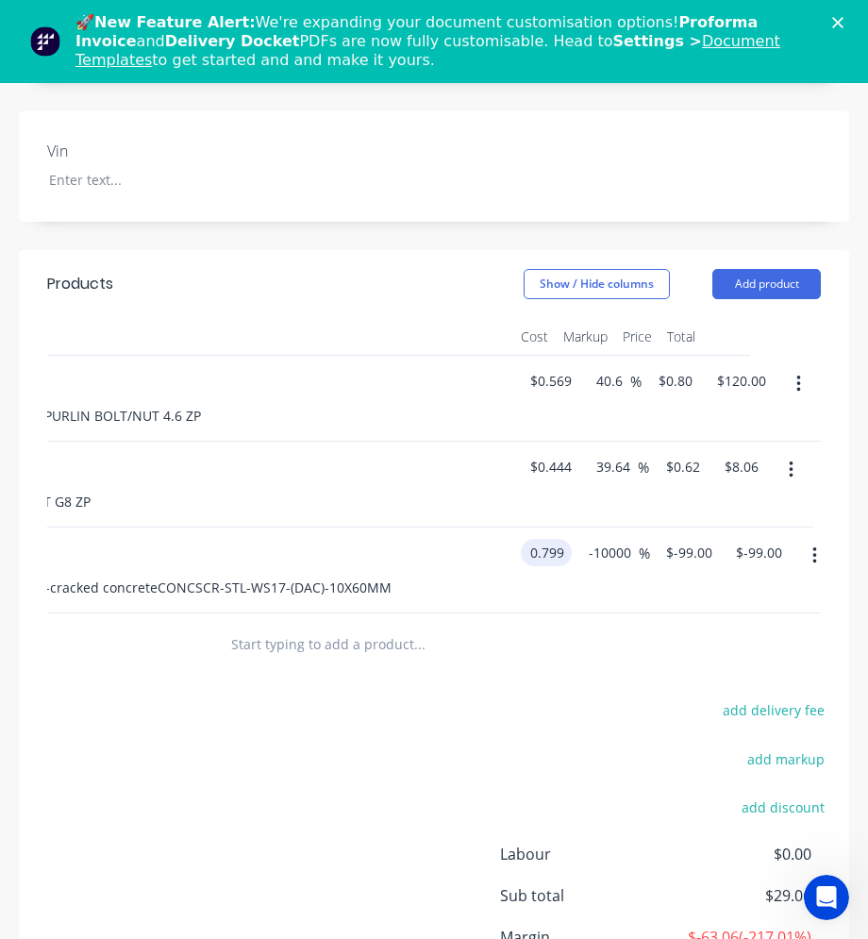
type input "$-79.101"
type input "$-79.10"
click at [541, 675] on div at bounding box center [392, 644] width 368 height 61
click at [639, 561] on input "-10000" at bounding box center [621, 552] width 52 height 27
type input "-"
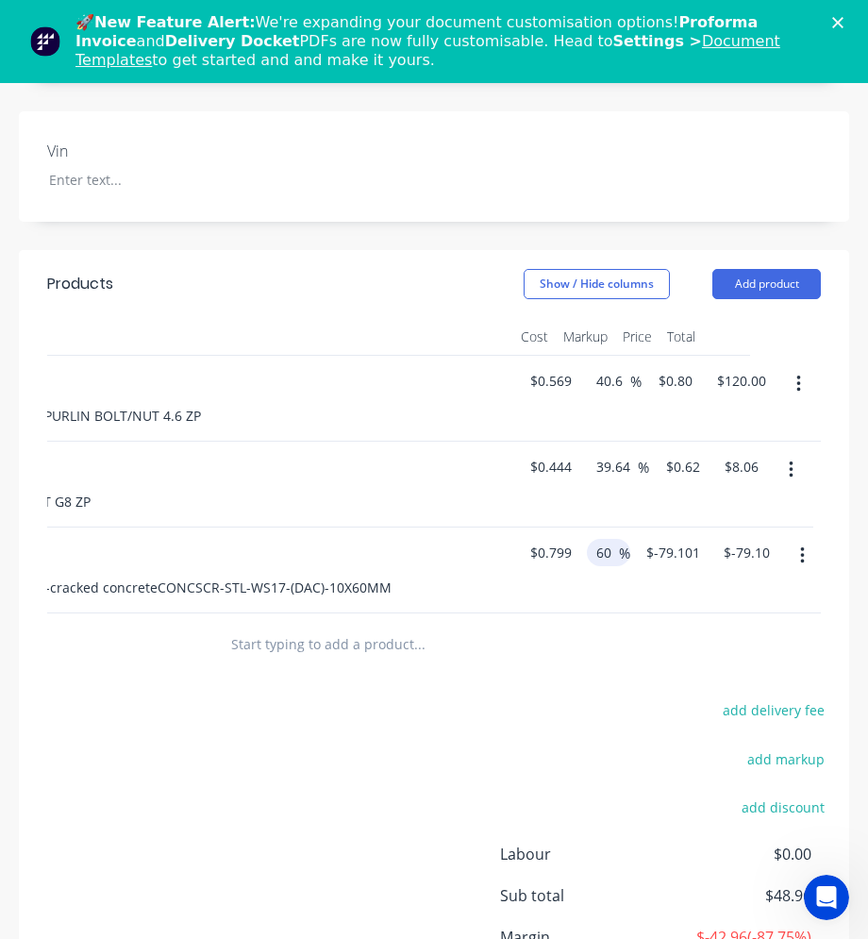
type input "60"
type input "$1.2784"
type input "$1.28"
click at [607, 693] on div "Products Show / Hide columns Add product Qty Cost Markup Price Total 150 Purlin…" at bounding box center [434, 663] width 831 height 827
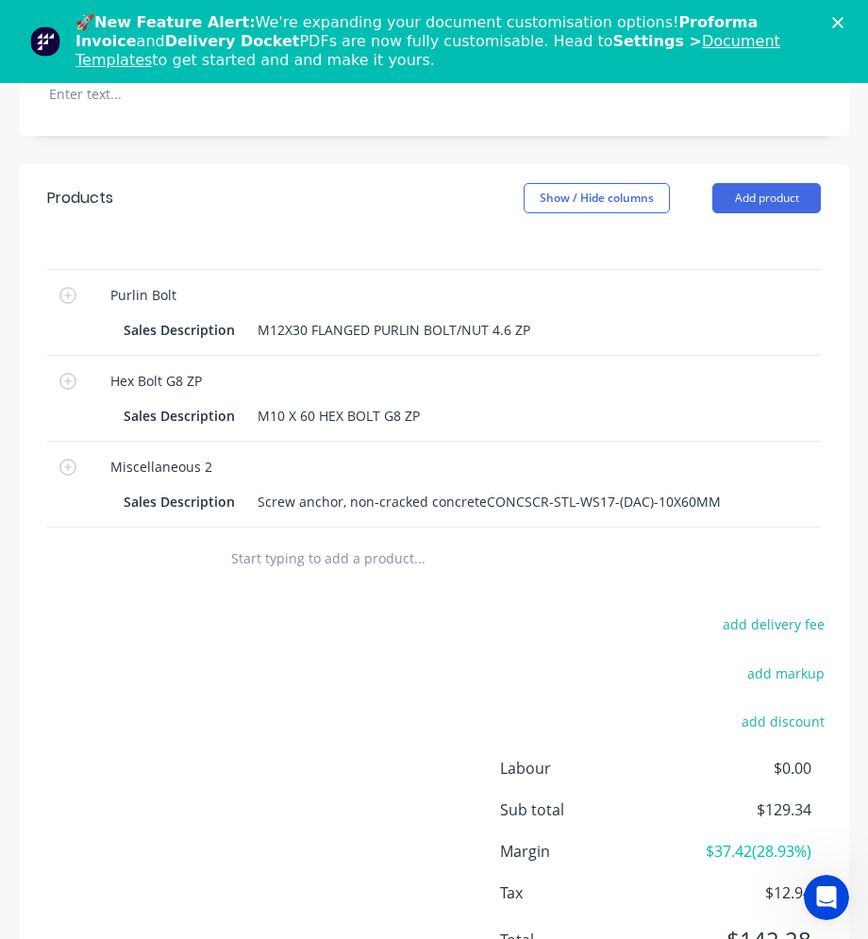
scroll to position [0, 0]
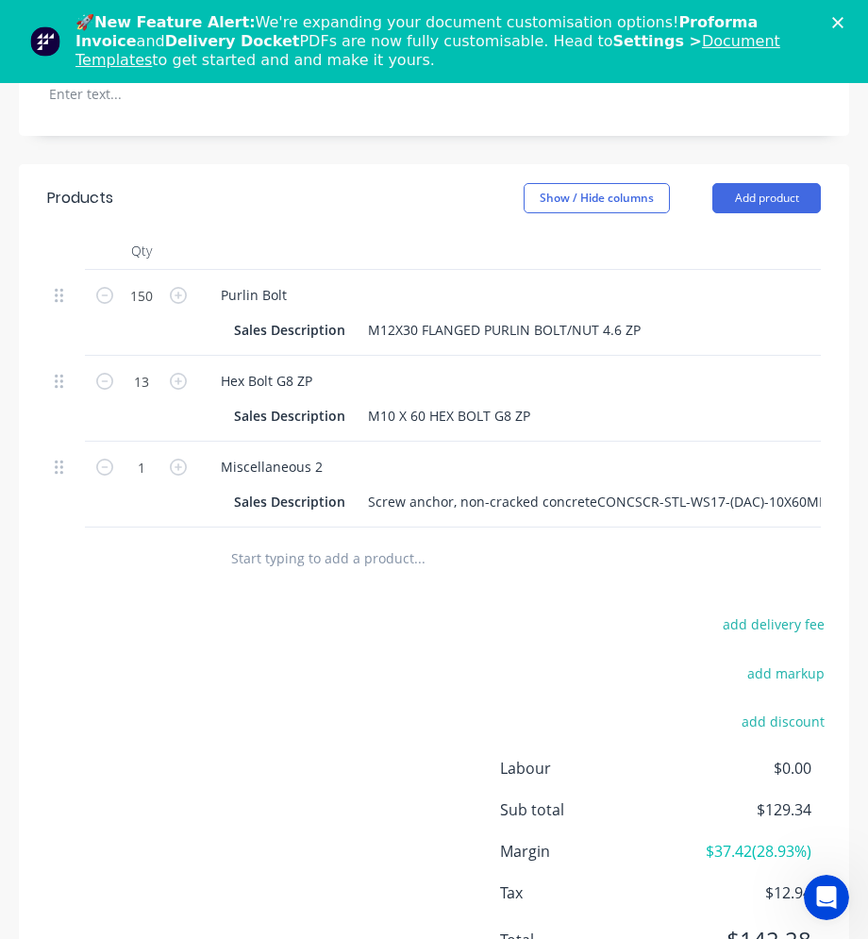
click at [315, 577] on input "text" at bounding box center [371, 558] width 283 height 38
click at [268, 568] on input "text" at bounding box center [371, 558] width 283 height 38
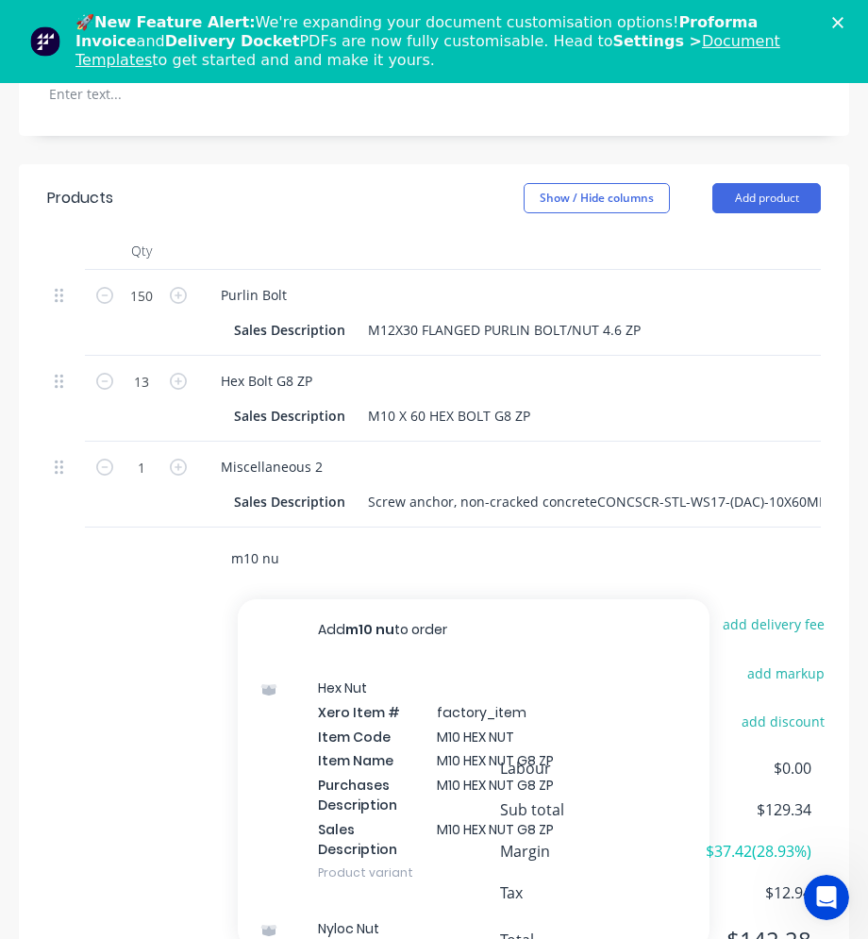
type input "m10 nu"
click at [363, 780] on div "Labour $0.00" at bounding box center [434, 768] width 800 height 23
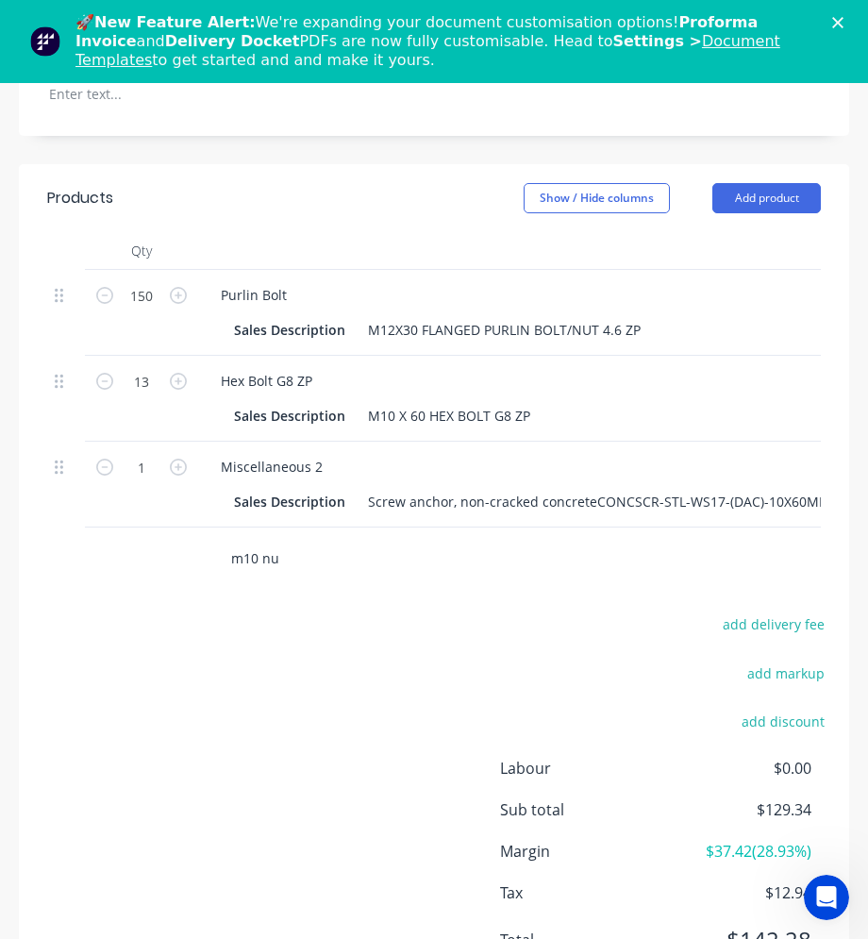
click at [280, 577] on input "m10 nu" at bounding box center [371, 558] width 283 height 38
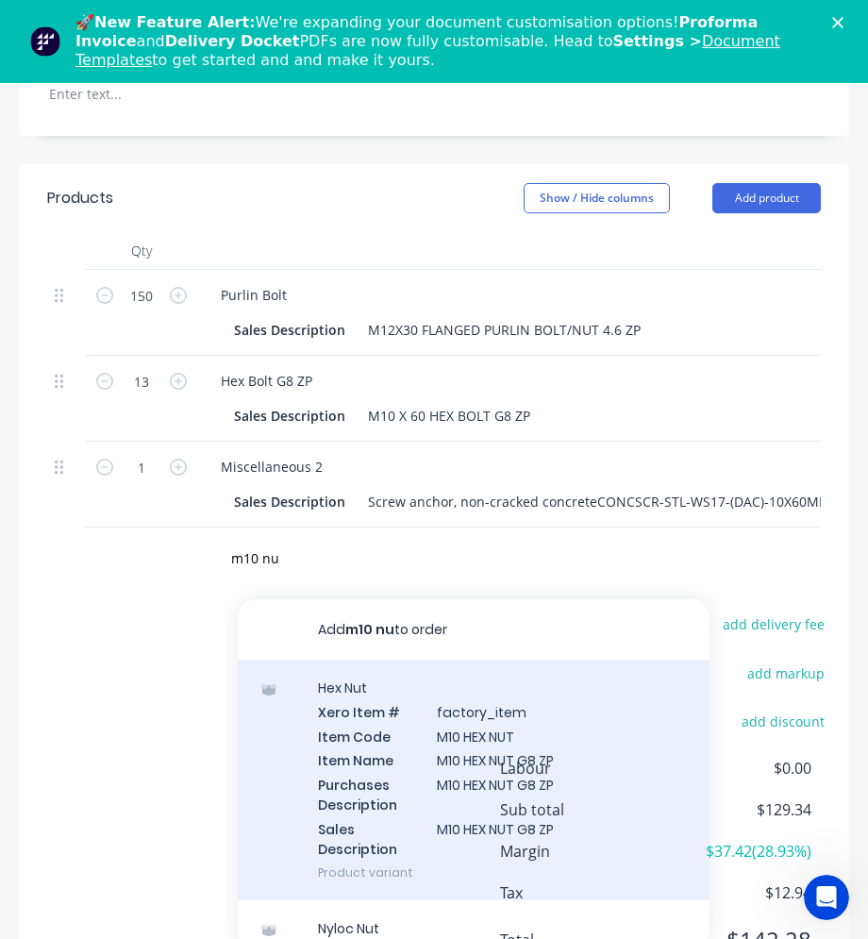
click at [396, 733] on div "Hex Nut Xero Item # factory_item Item Code M10 HEX NUT Item Name M10 HEX NUT G8…" at bounding box center [474, 780] width 472 height 241
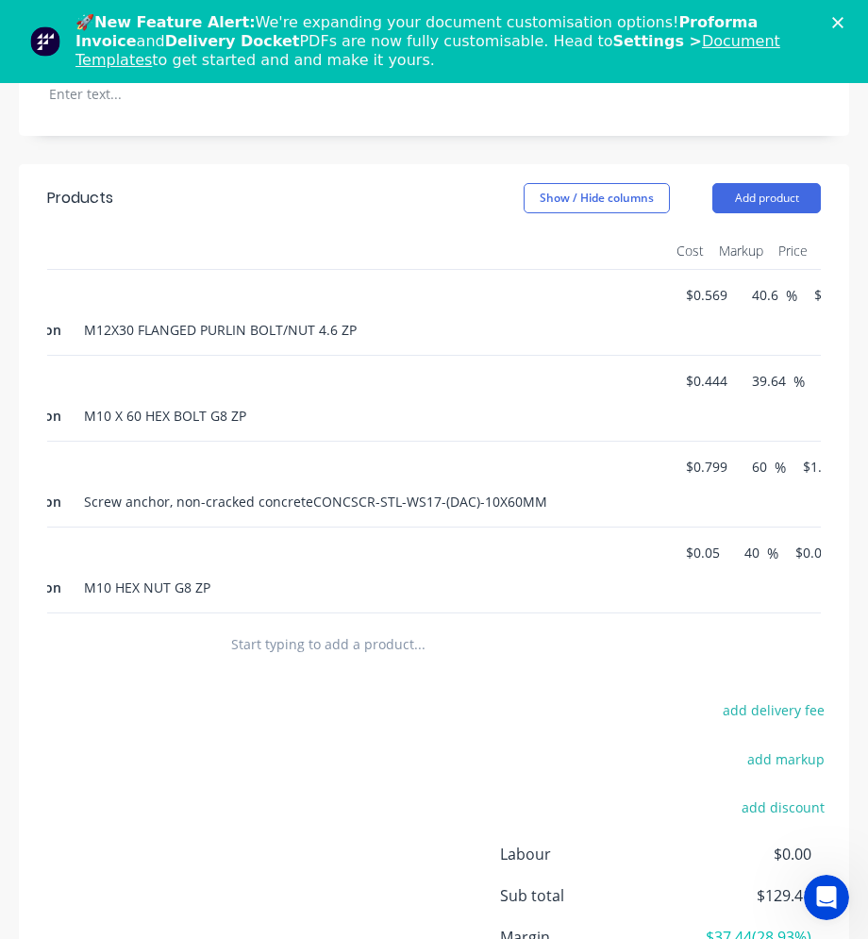
scroll to position [0, 440]
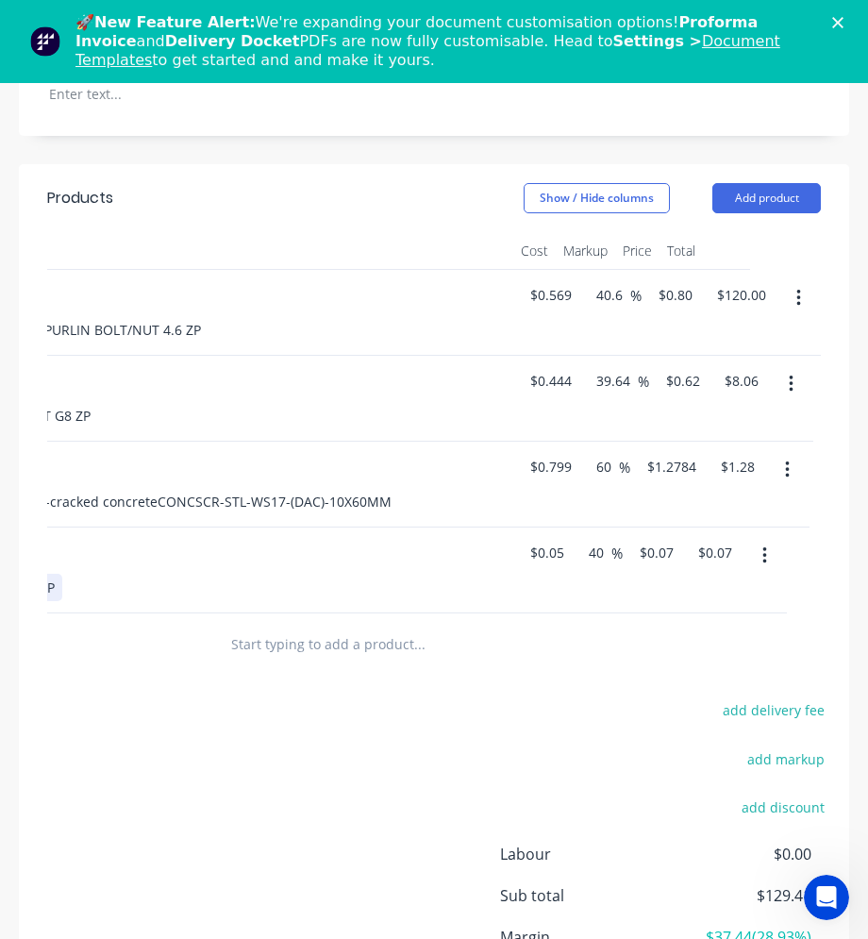
drag, startPoint x: 418, startPoint y: 614, endPoint x: 401, endPoint y: 618, distance: 17.6
click at [401, 614] on div "Qty Cost Markup Price Total 150 Purlin Bolt Sales Description M12X30 FLANGED PU…" at bounding box center [434, 422] width 774 height 381
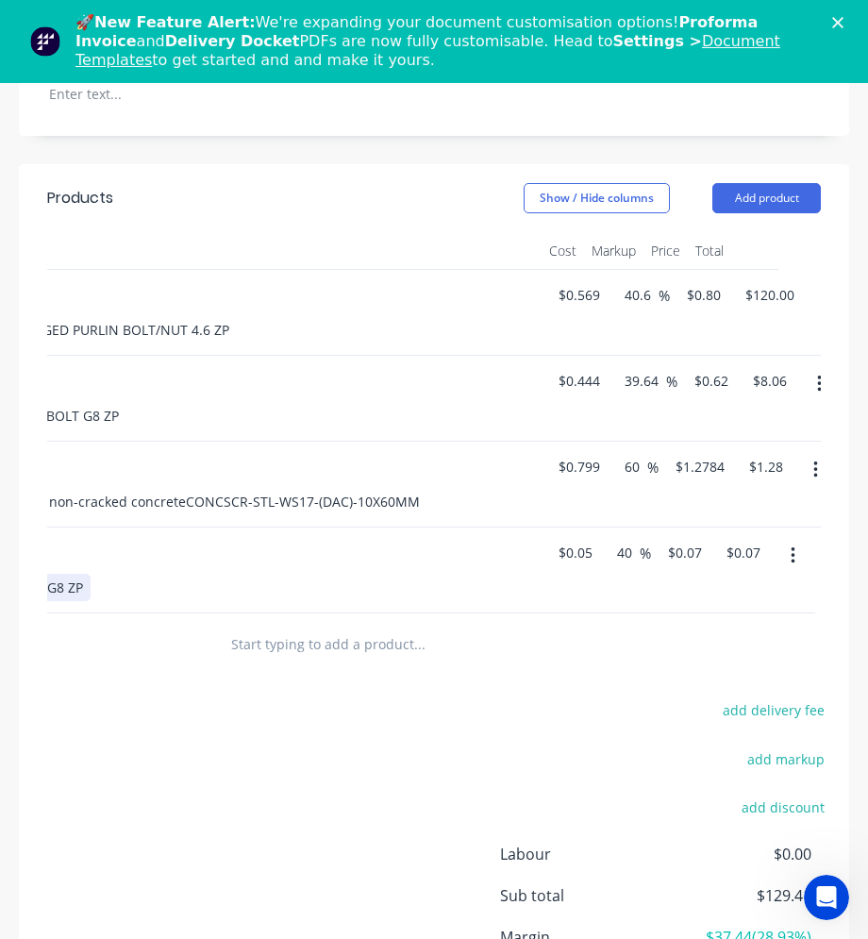
scroll to position [0, 0]
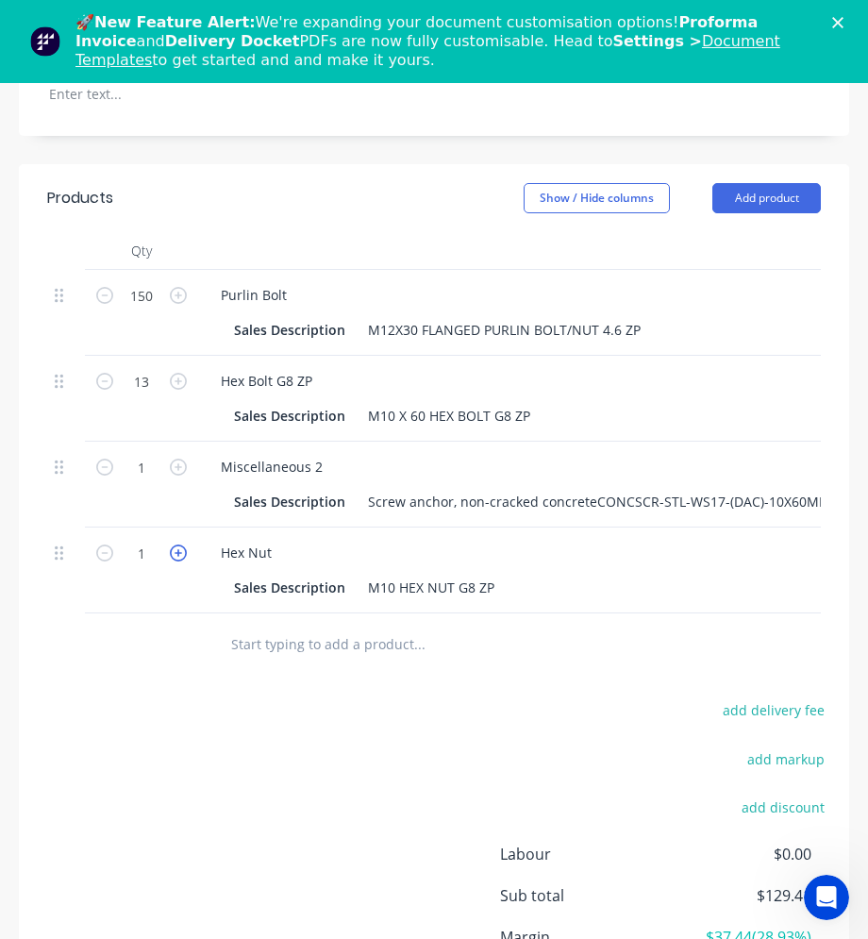
click at [172, 553] on icon "button" at bounding box center [178, 553] width 17 height 17
type input "2"
type input "$0.14"
click at [172, 553] on icon "button" at bounding box center [178, 553] width 17 height 17
type input "3"
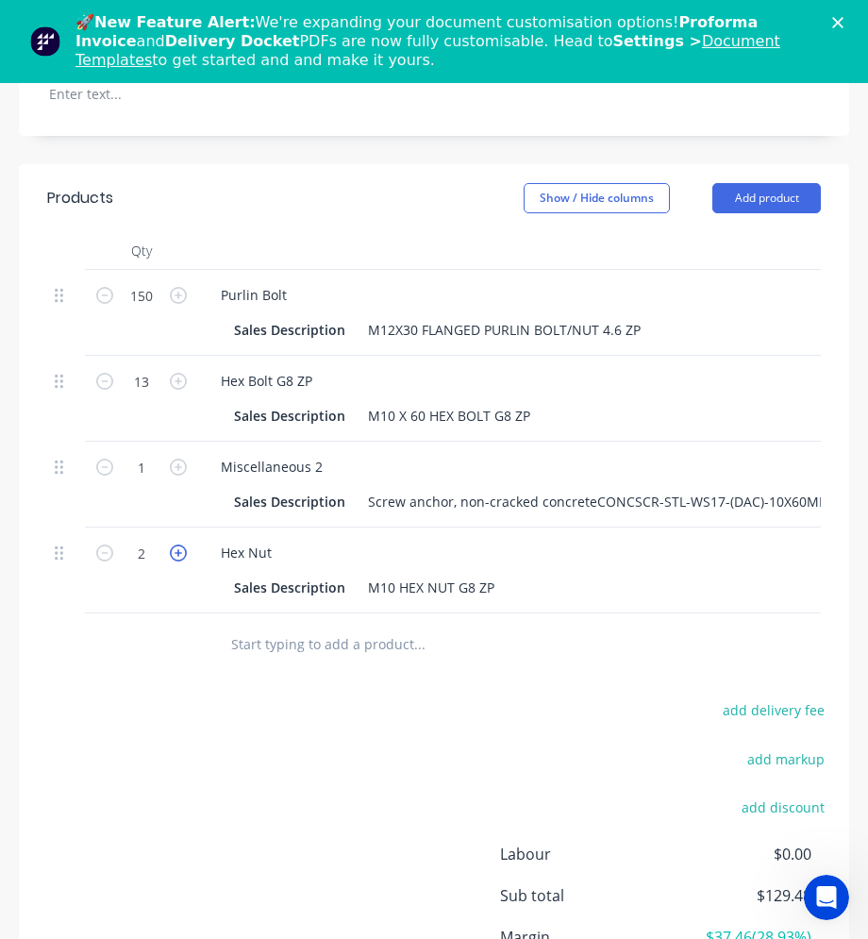
type input "$0.21"
click at [172, 553] on icon "button" at bounding box center [178, 553] width 17 height 17
type input "4"
type input "$0.28"
click at [172, 553] on icon "button" at bounding box center [178, 553] width 17 height 17
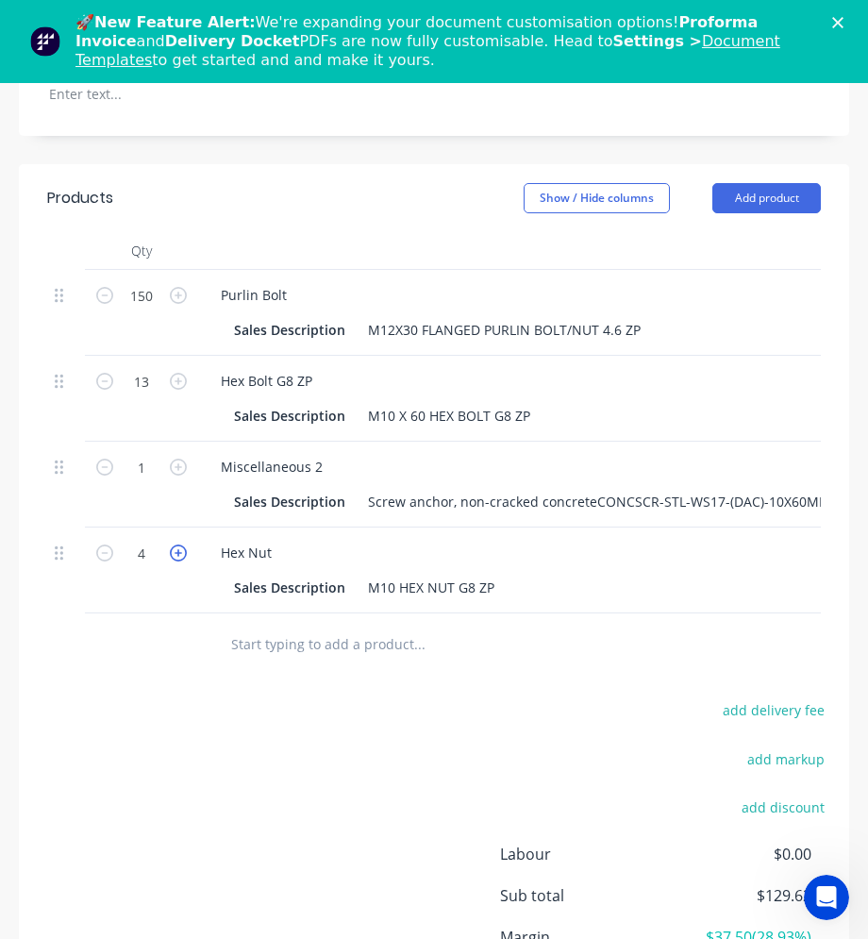
type input "5"
type input "$0.35"
click at [172, 553] on icon "button" at bounding box center [178, 553] width 17 height 17
type input "6"
type input "$0.42"
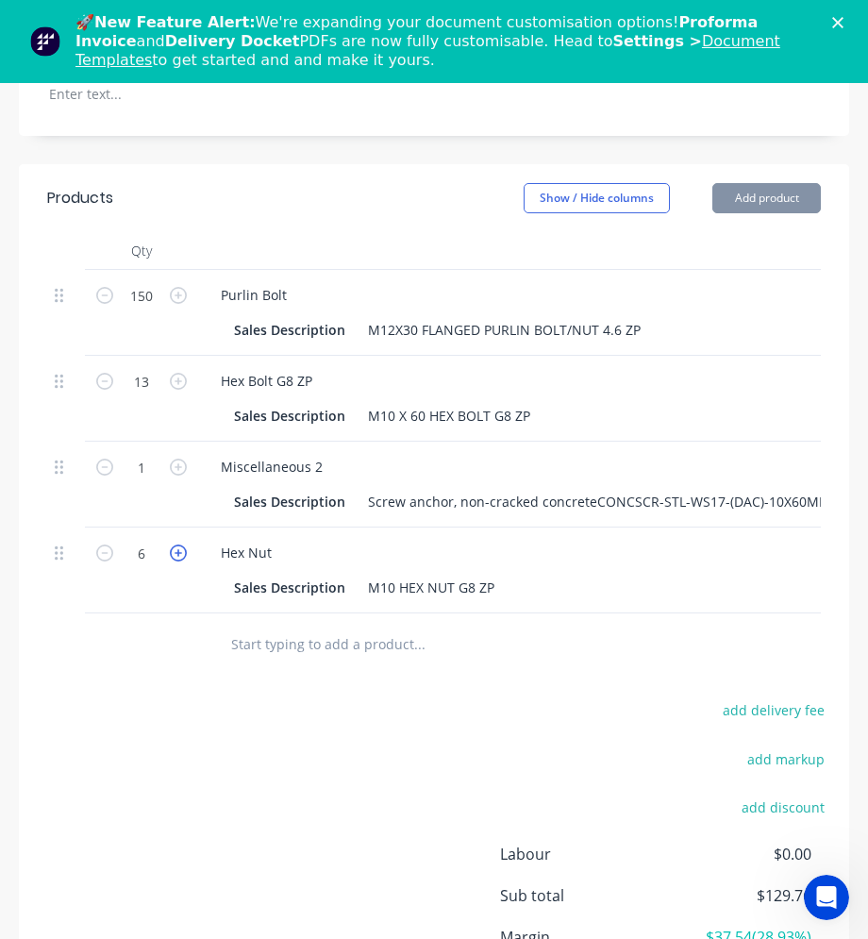
click at [172, 553] on icon "button" at bounding box center [178, 553] width 17 height 17
type input "7"
type input "$0.49"
click at [172, 553] on icon "button" at bounding box center [178, 553] width 17 height 17
type input "8"
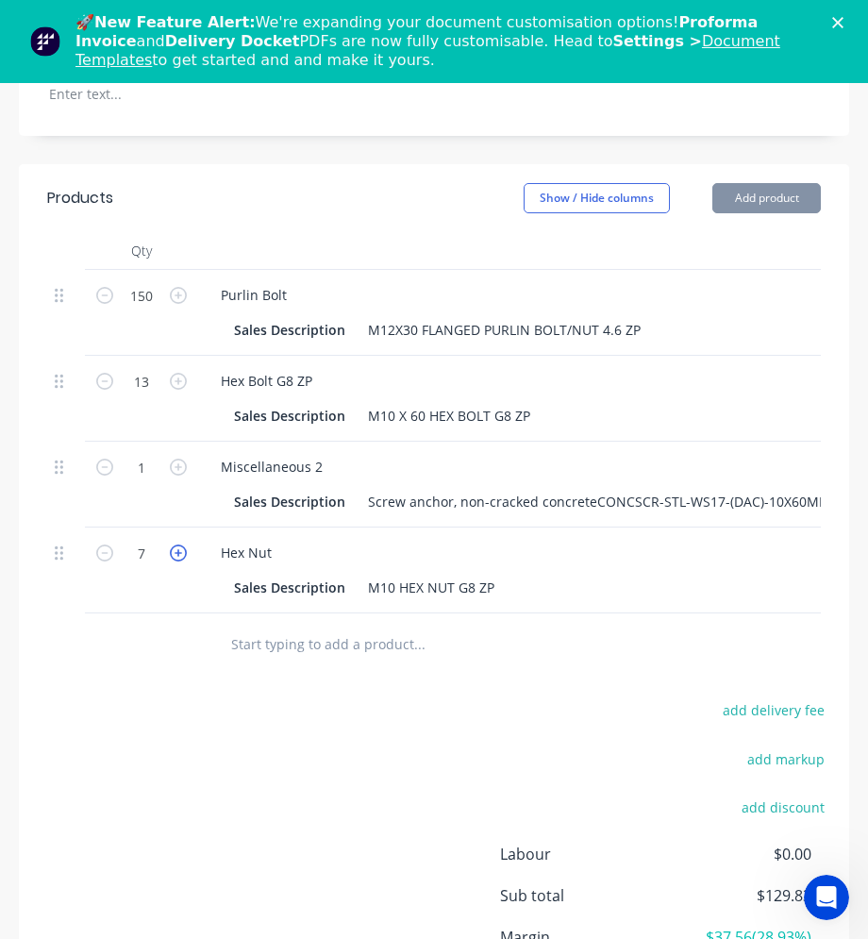
type input "$0.56"
click at [172, 553] on icon "button" at bounding box center [178, 553] width 17 height 17
type input "9"
type input "$0.63"
click at [172, 553] on icon "button" at bounding box center [178, 553] width 17 height 17
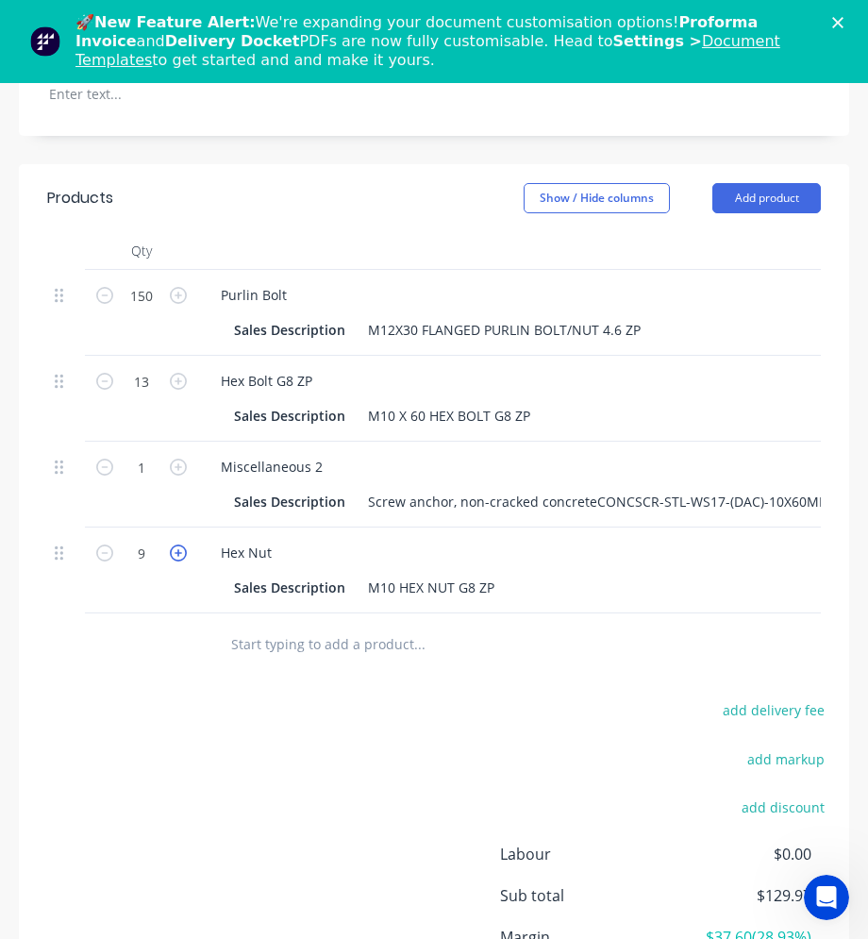
type input "10"
type input "$0.70"
click at [172, 553] on icon "button" at bounding box center [178, 553] width 17 height 17
type input "11"
type input "$0.77"
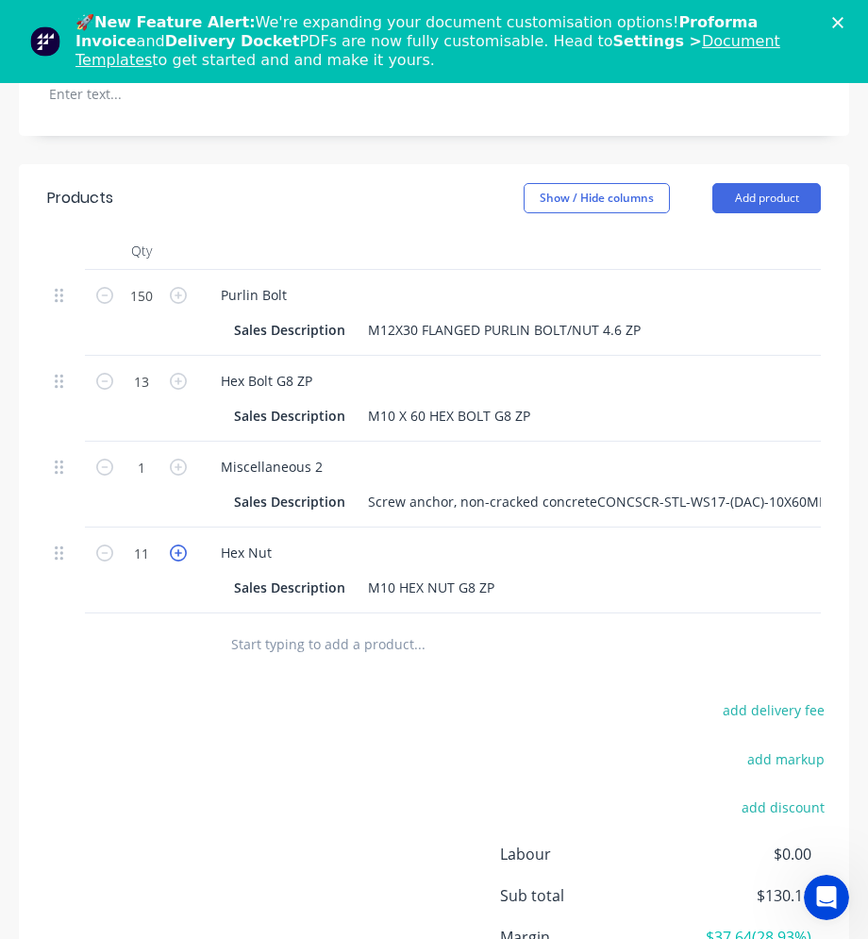
click at [172, 553] on icon "button" at bounding box center [178, 553] width 17 height 17
type input "12"
type input "$0.84"
click at [172, 553] on icon "button" at bounding box center [178, 553] width 17 height 17
type input "13"
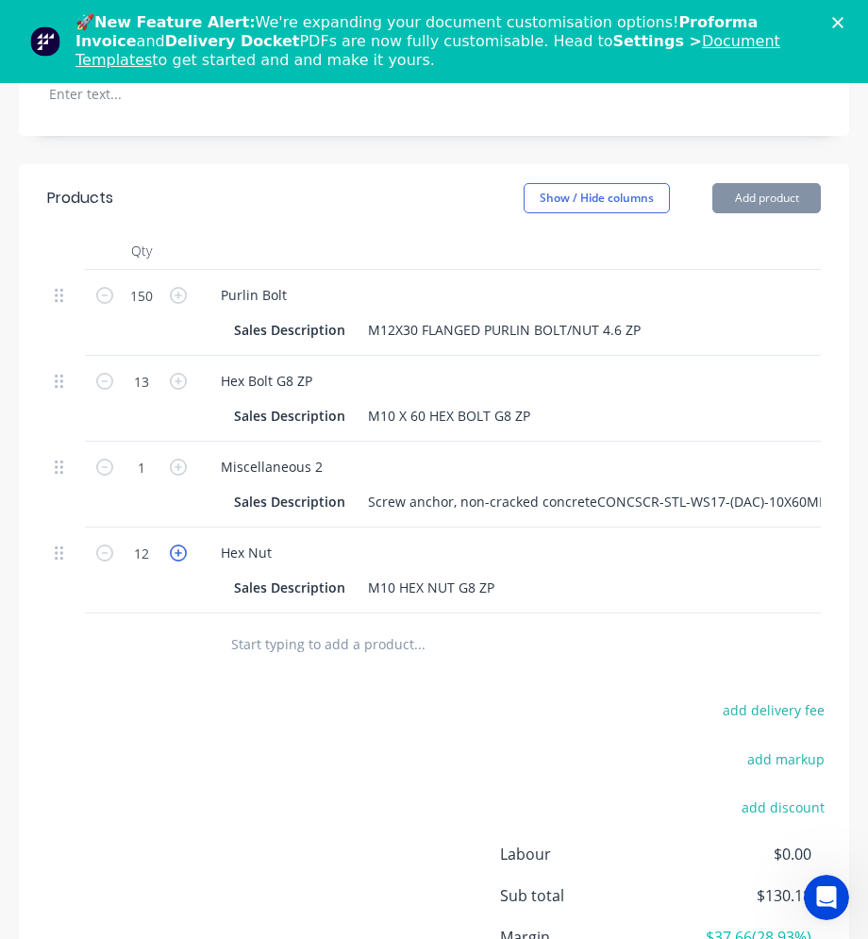
type input "$0.91"
click at [172, 553] on icon "button" at bounding box center [178, 553] width 17 height 17
type input "14"
type input "$0.98"
click at [172, 553] on icon "button" at bounding box center [178, 553] width 17 height 17
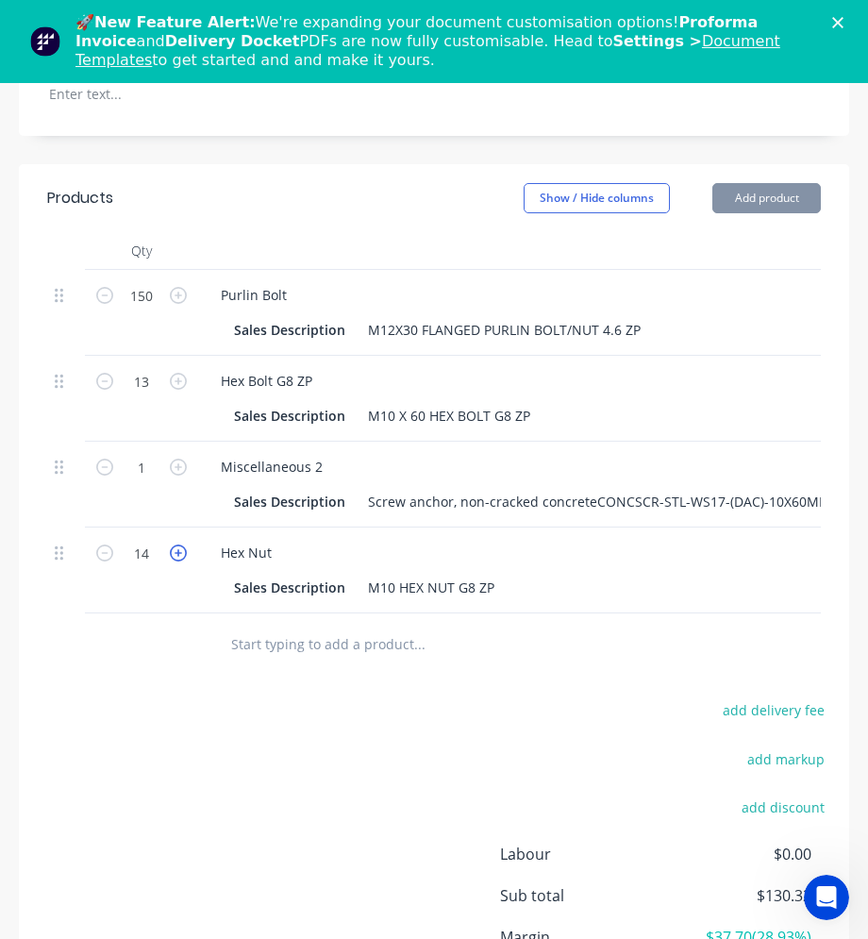
type input "15"
type input "$1.05"
click at [172, 553] on icon "button" at bounding box center [178, 553] width 17 height 17
type input "16"
type input "$1.12"
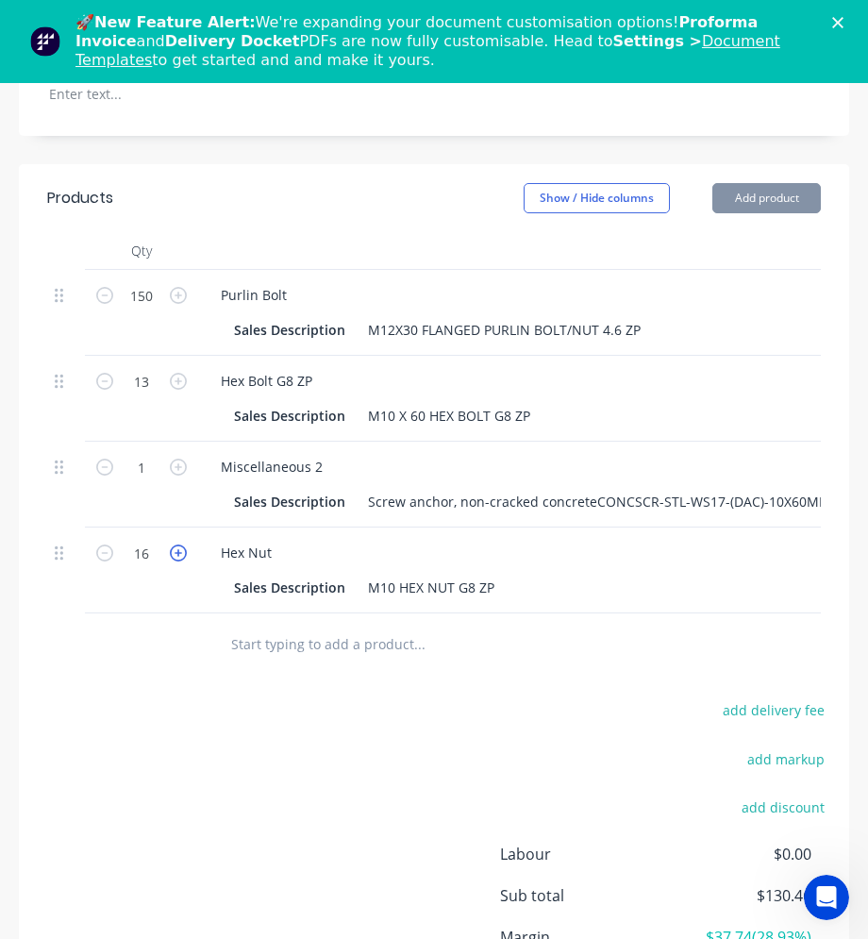
click at [172, 553] on icon "button" at bounding box center [178, 553] width 17 height 17
type input "17"
type input "$1.19"
click at [172, 553] on icon "button" at bounding box center [178, 553] width 17 height 17
type input "18"
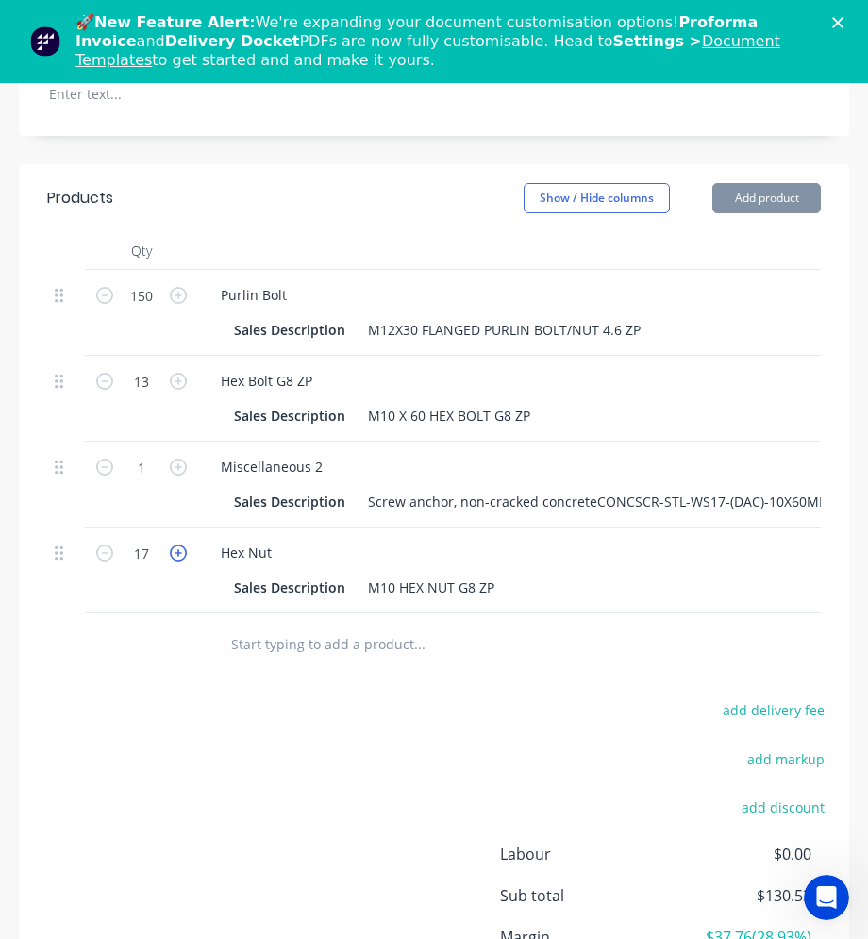
type input "$1.26"
click at [112, 558] on icon "button" at bounding box center [104, 553] width 17 height 17
type input "17"
type input "$1.19"
click at [112, 558] on icon "button" at bounding box center [104, 553] width 17 height 17
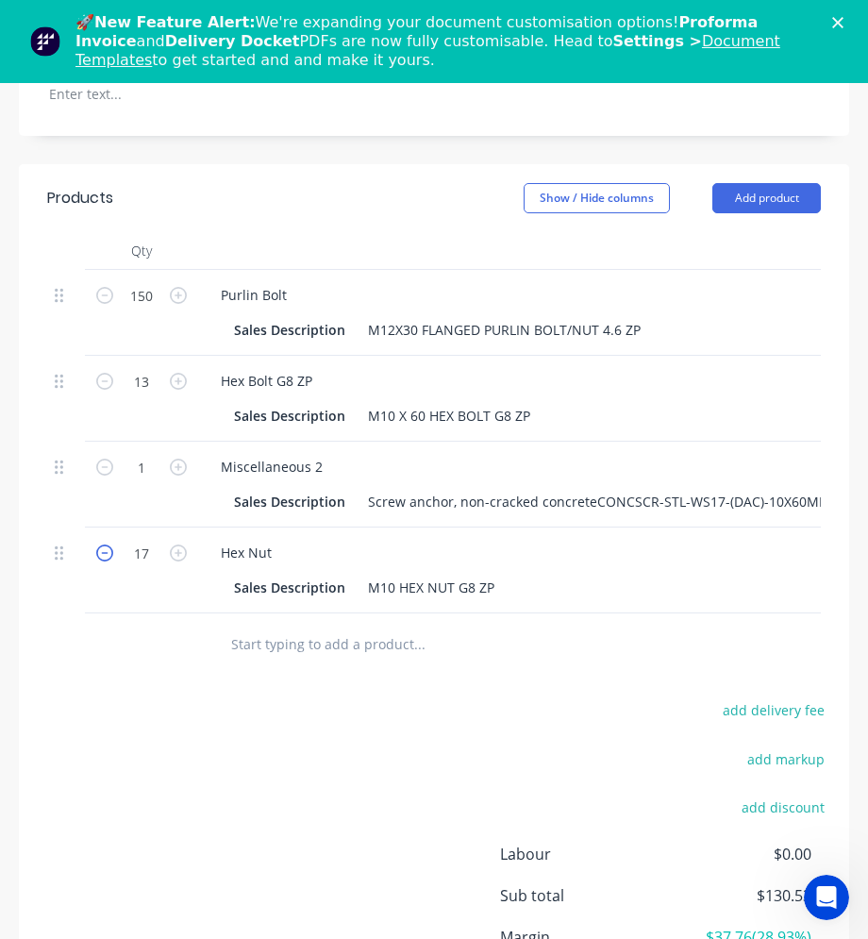
type input "16"
type input "$1.12"
click at [112, 558] on icon "button" at bounding box center [104, 553] width 17 height 17
type input "15"
type input "$1.05"
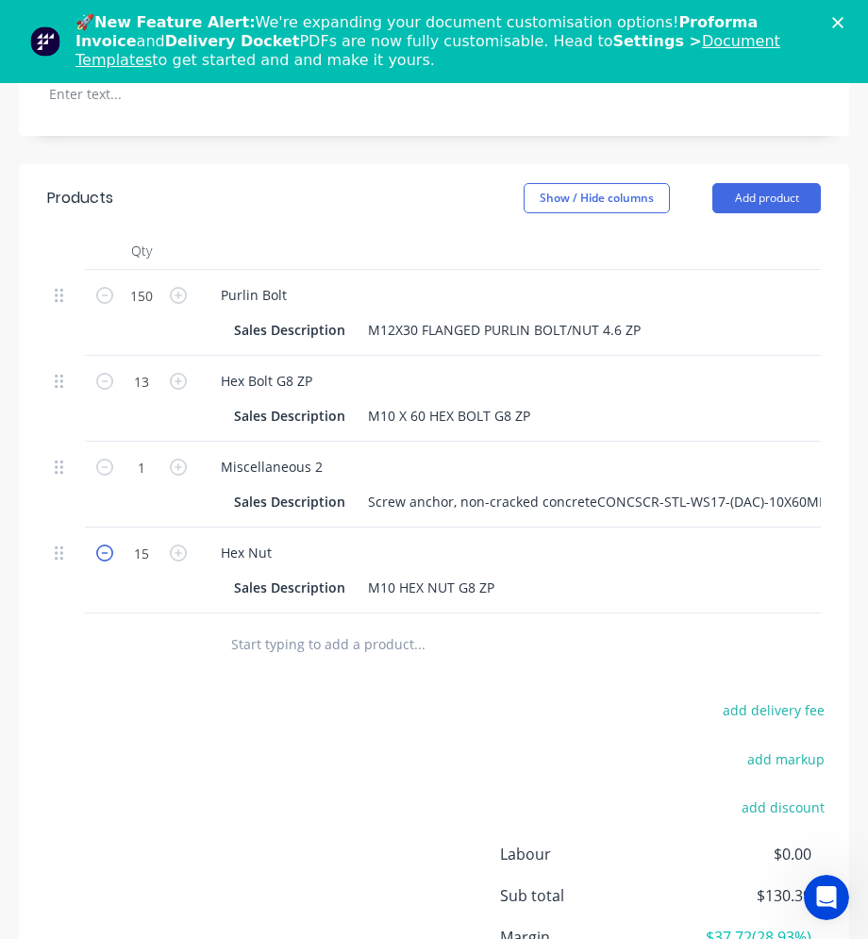
click at [112, 558] on icon "button" at bounding box center [104, 553] width 17 height 17
type input "14"
type input "$0.98"
click at [112, 558] on icon "button" at bounding box center [104, 553] width 17 height 17
type input "13"
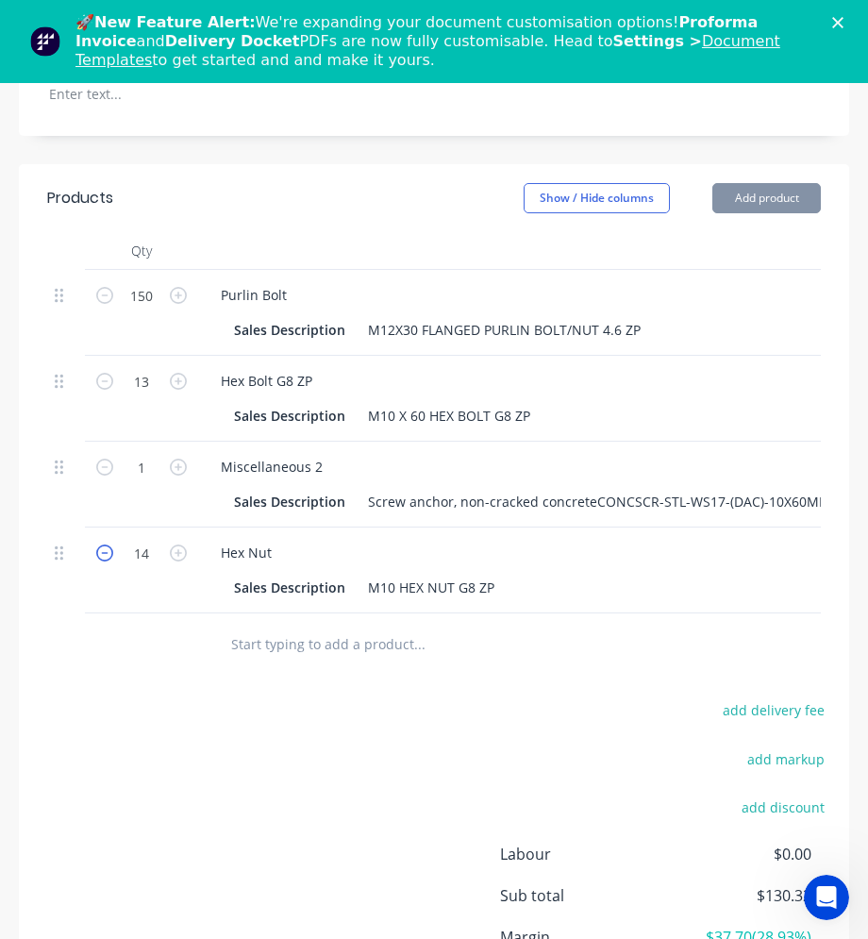
type input "$0.91"
click at [151, 310] on input "1" at bounding box center [141, 295] width 49 height 28
type input "29"
type input "$37.07"
click at [177, 706] on div "add delivery fee add markup add discount Labour $0.00 Sub total $130.25 Margin …" at bounding box center [434, 879] width 831 height 395
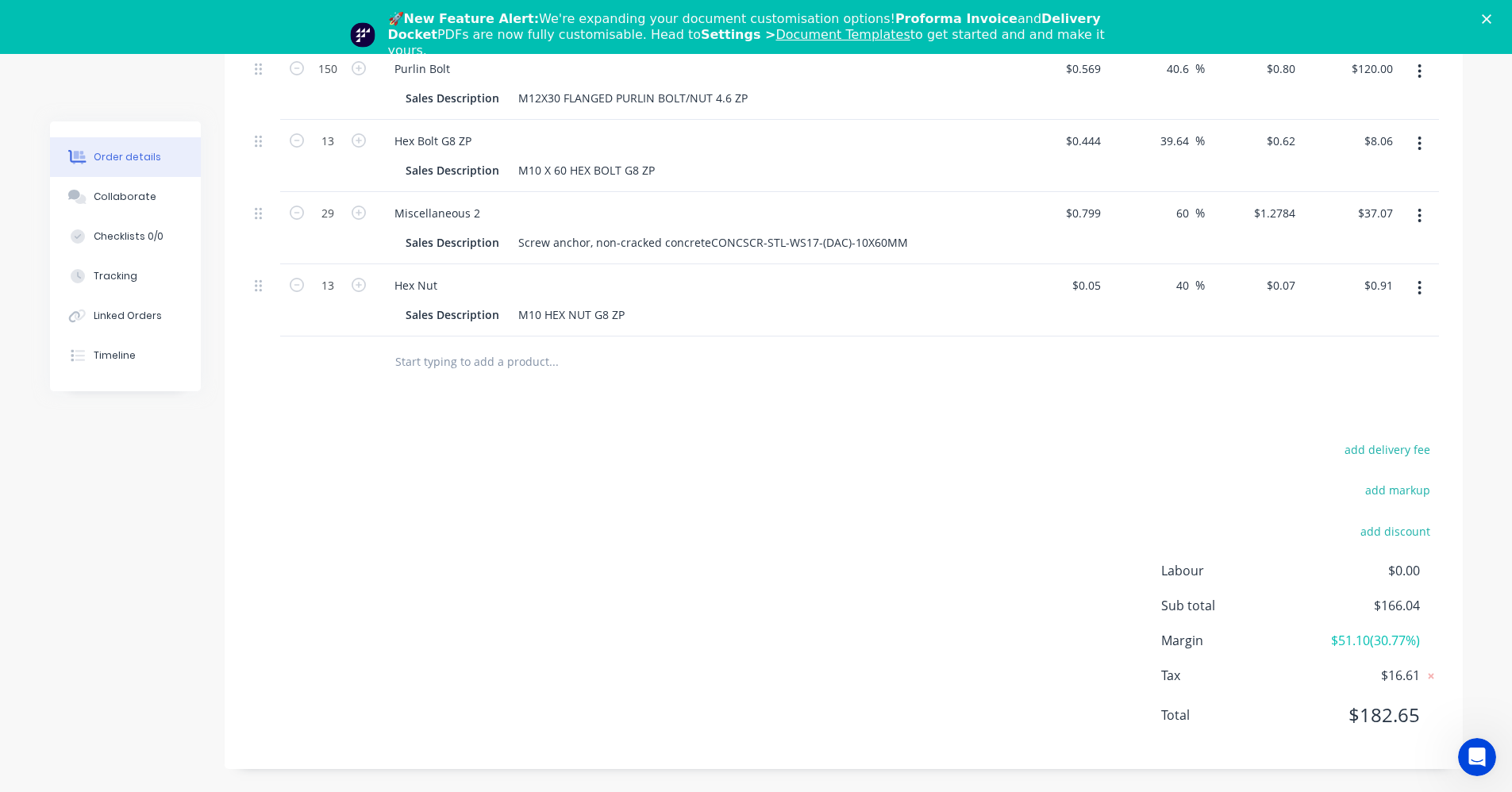
scroll to position [612, 0]
click at [748, 499] on div "add delivery fee add markup add discount Labour $0.00 Sub total $166.04 Margin …" at bounding box center [843, 591] width 1191 height 306
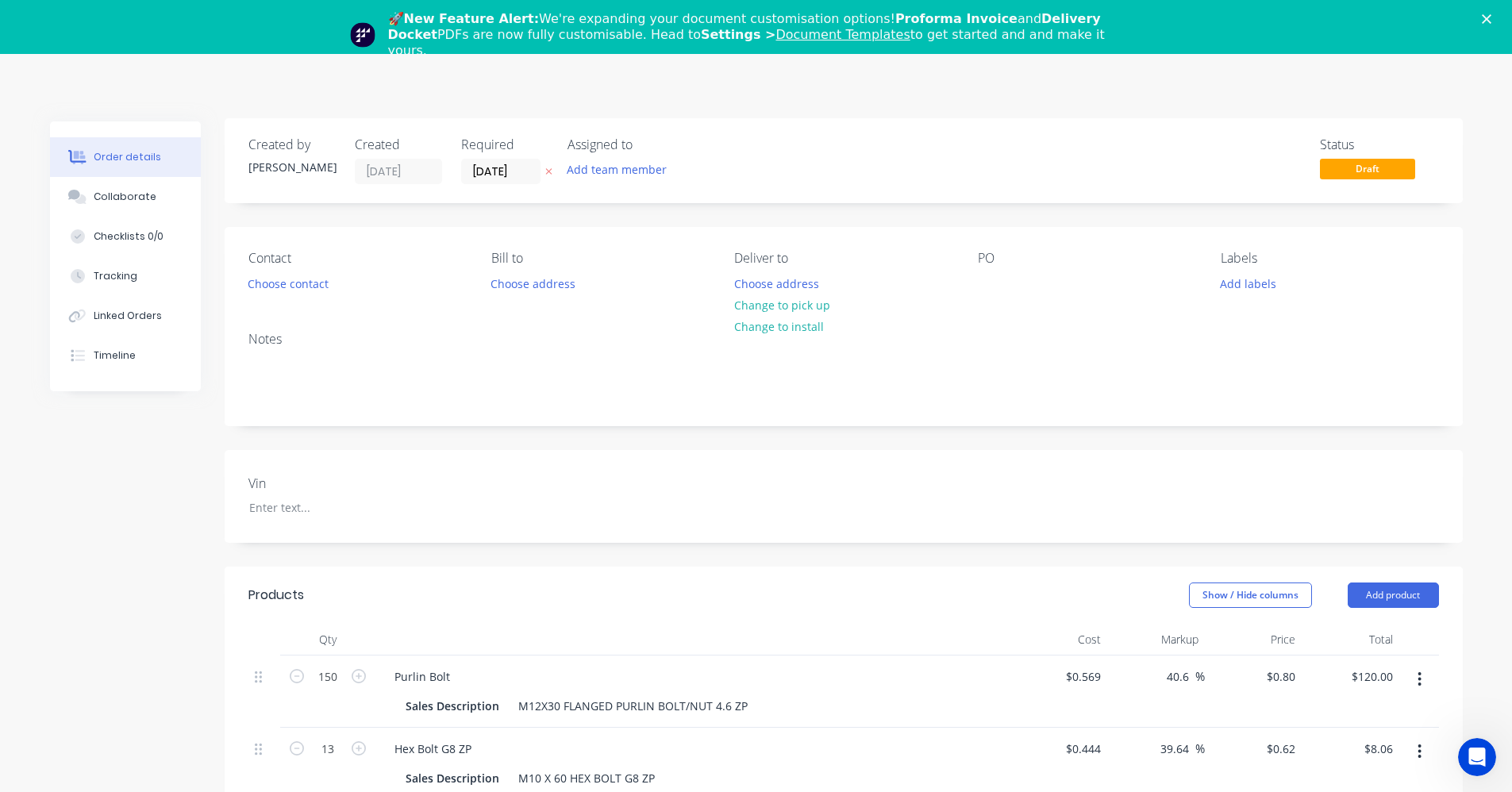
scroll to position [0, 0]
click at [320, 292] on button "Choose contact" at bounding box center [288, 286] width 98 height 21
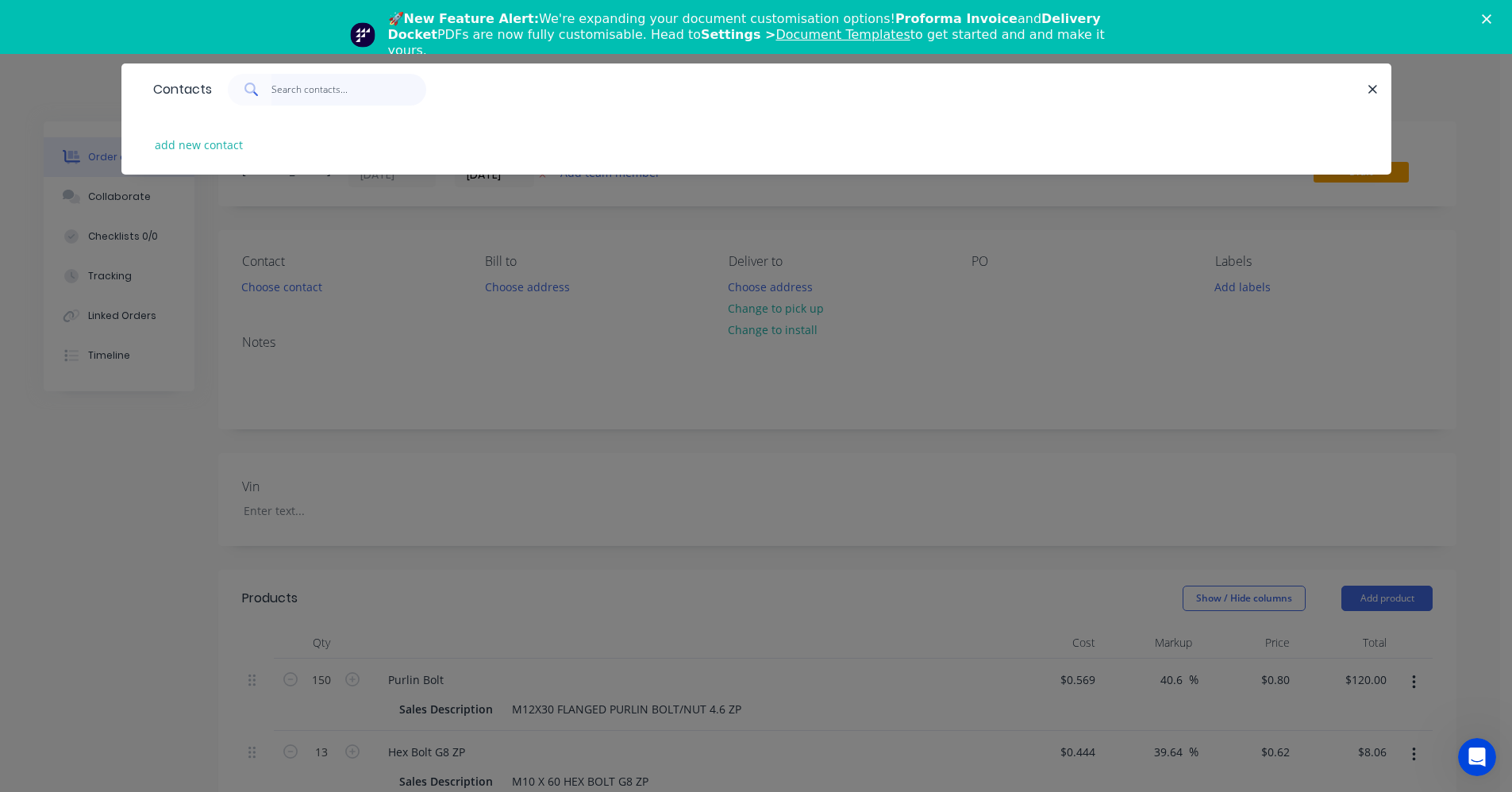
click at [305, 94] on input "text" at bounding box center [349, 90] width 155 height 32
type input "c"
click at [748, 87] on button "button" at bounding box center [1374, 89] width 20 height 20
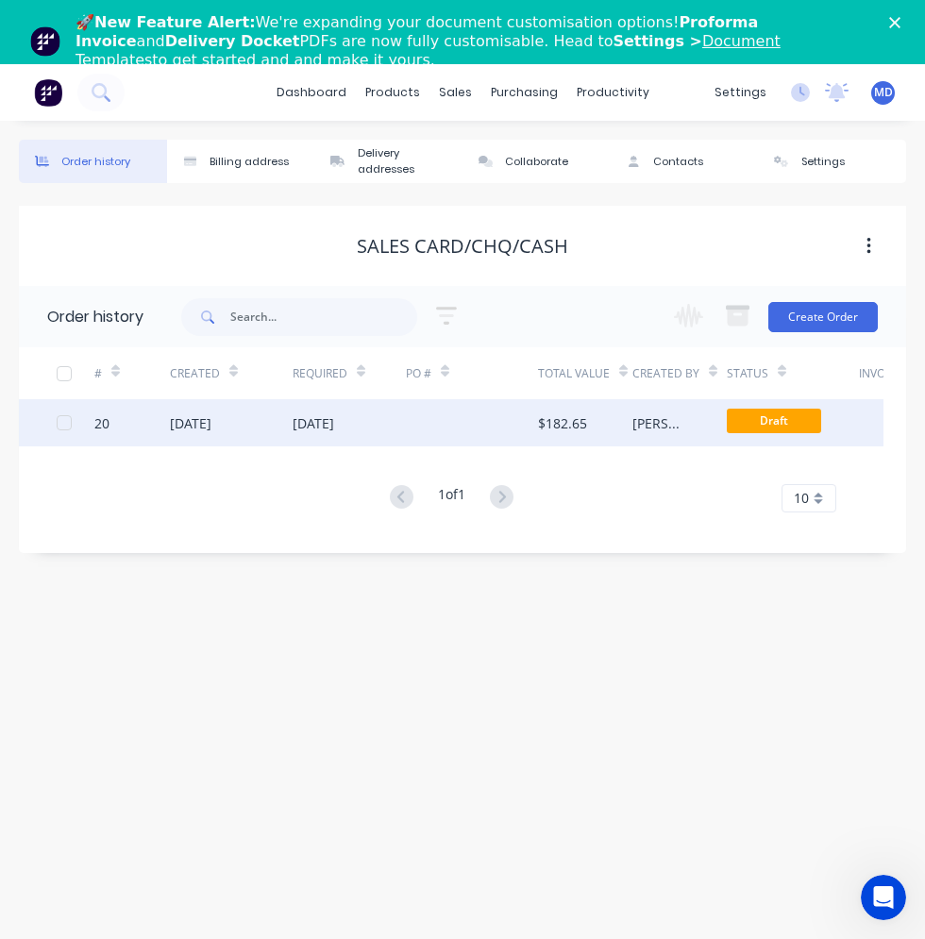
click at [309, 433] on div "[DATE]" at bounding box center [349, 422] width 113 height 47
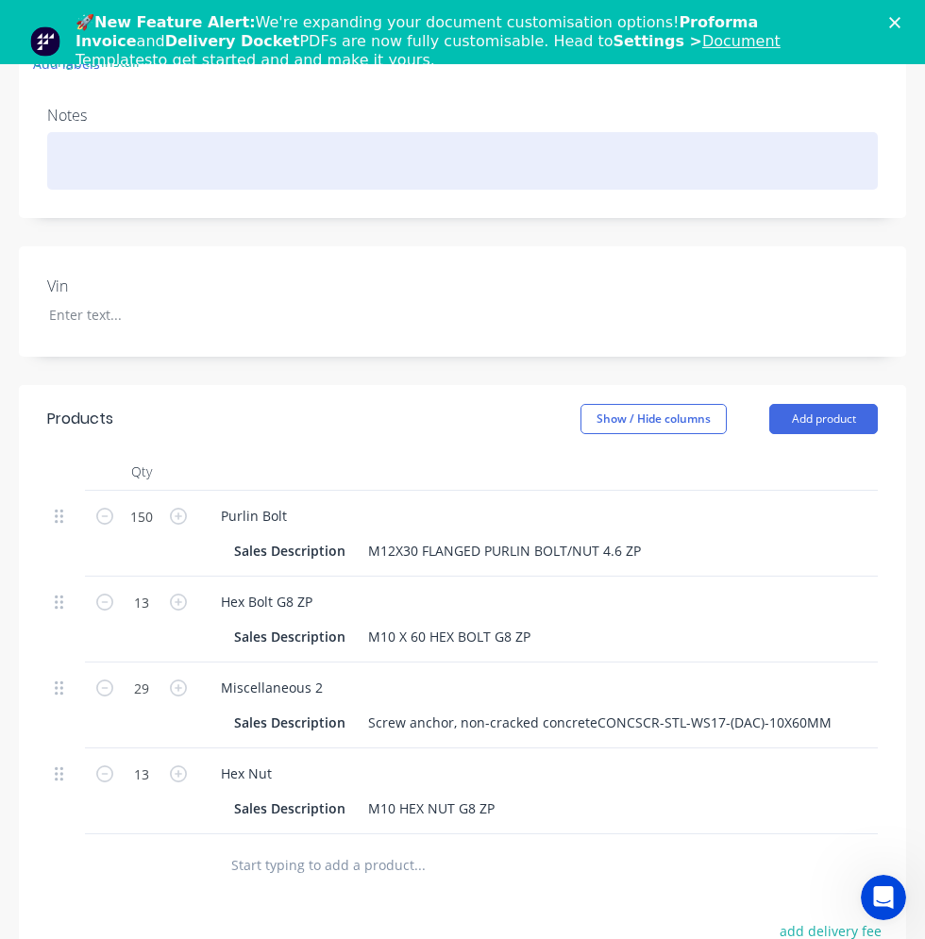
scroll to position [661, 0]
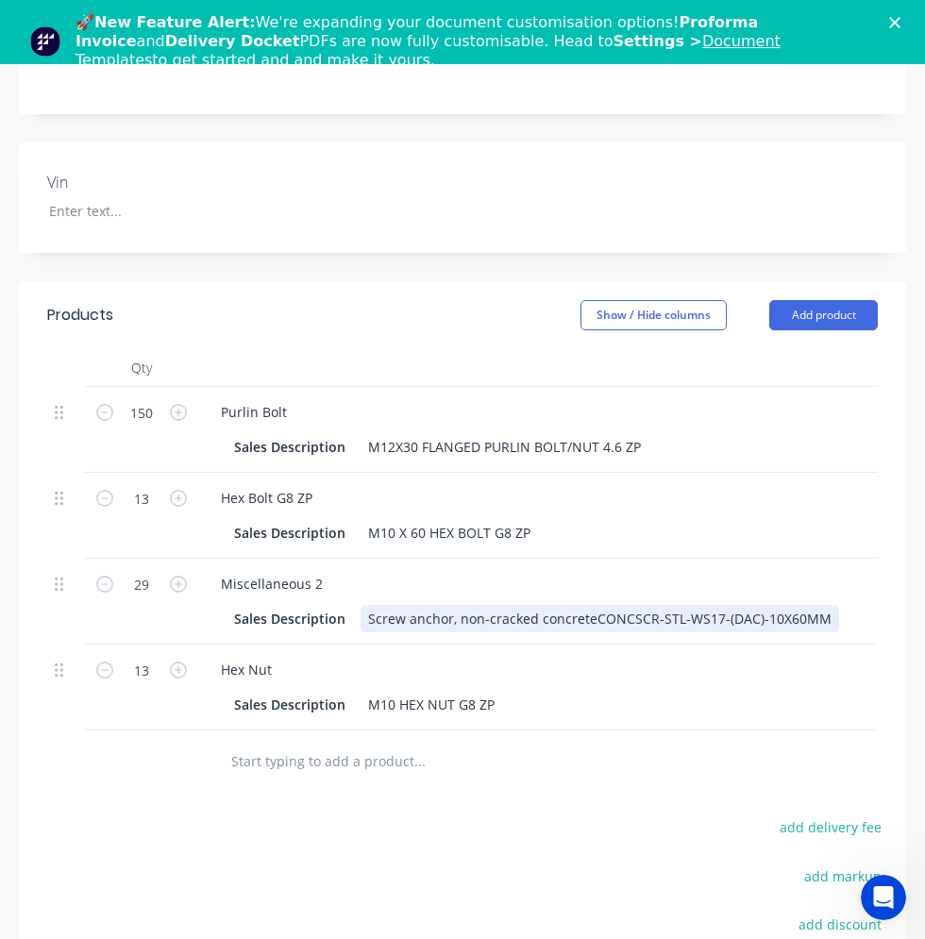
click at [366, 605] on div "Screw anchor, non-cracked concreteCONCSCR-STL-WS17-(DAC)-10X60MM" at bounding box center [600, 618] width 479 height 27
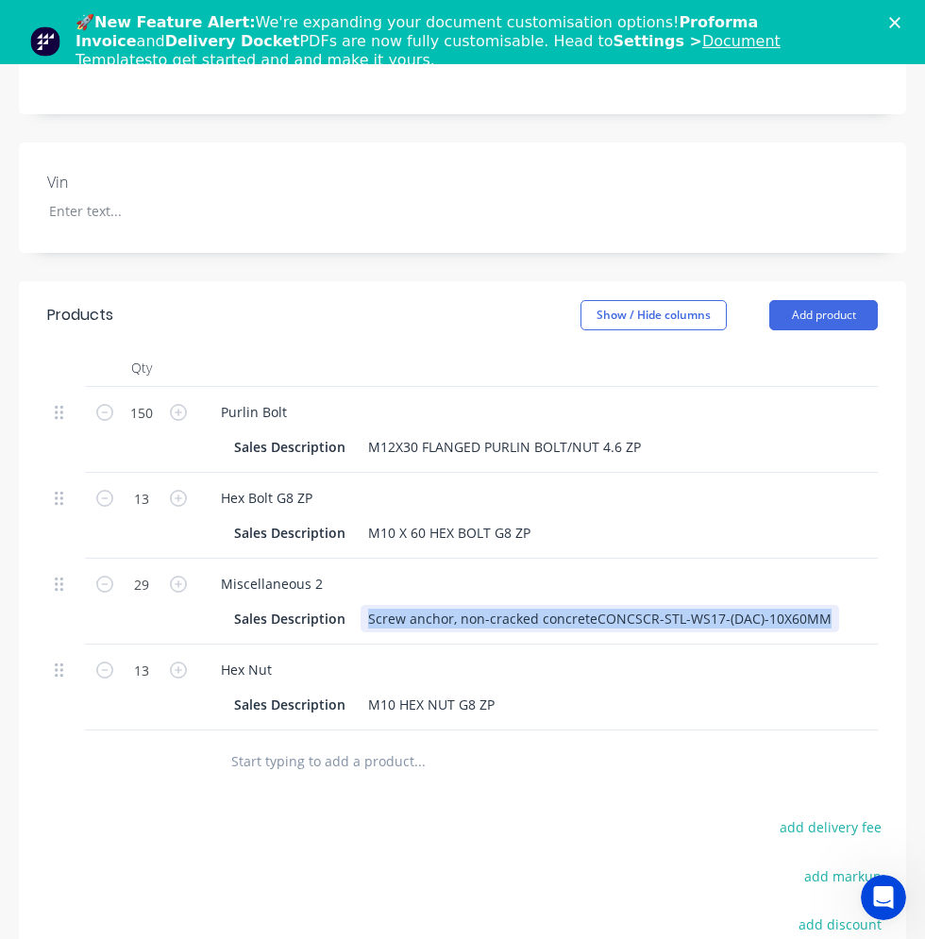
drag, startPoint x: 364, startPoint y: 413, endPoint x: 819, endPoint y: 413, distance: 455.0
click at [819, 605] on div "Screw anchor, non-cracked concreteCONCSCR-STL-WS17-(DAC)-10X60MM" at bounding box center [600, 618] width 479 height 27
copy div "Screw anchor, non-cracked concreteCONCSCR-STL-WS17-(DAC)-10X60MM"
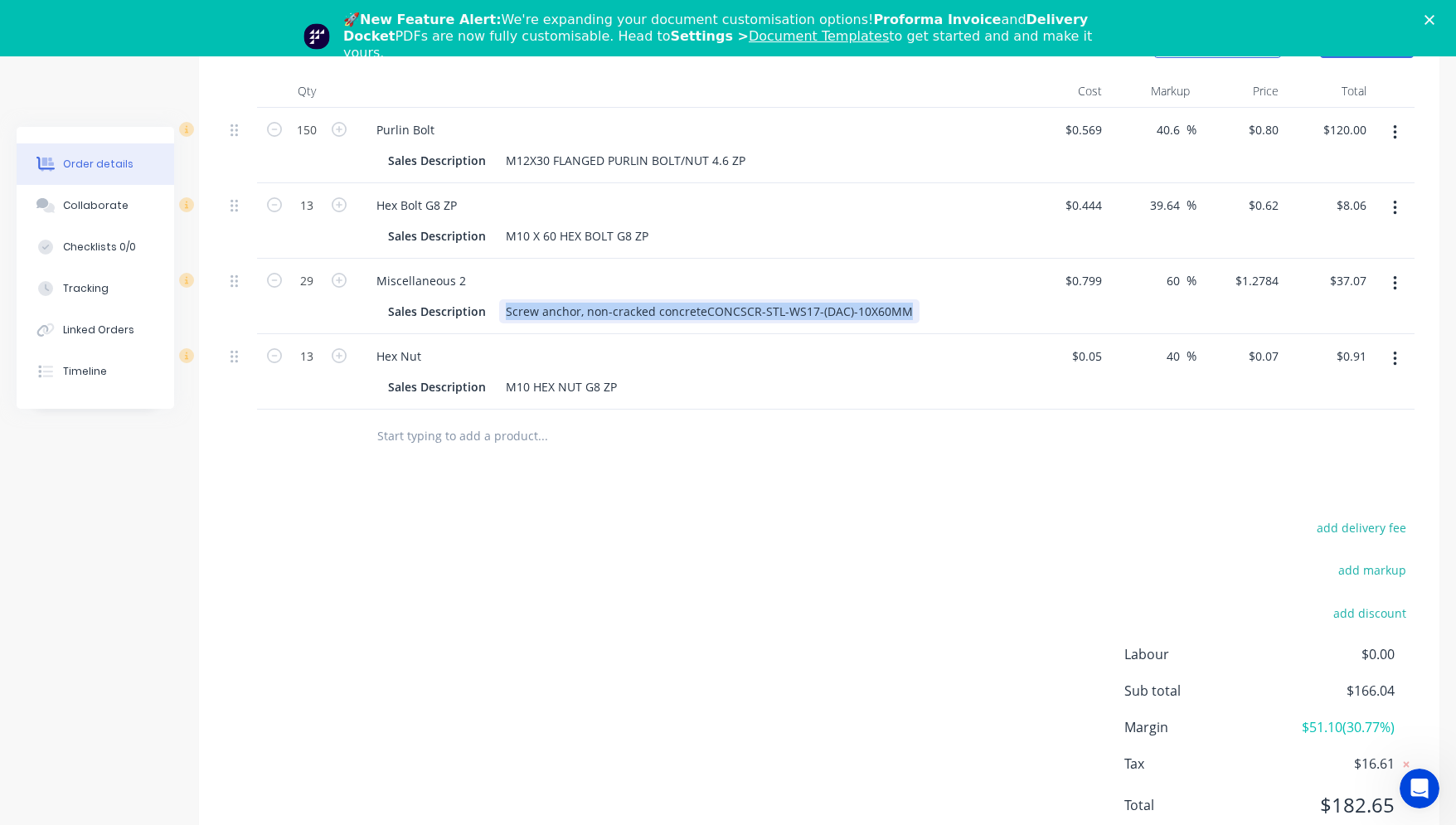
scroll to position [0, 0]
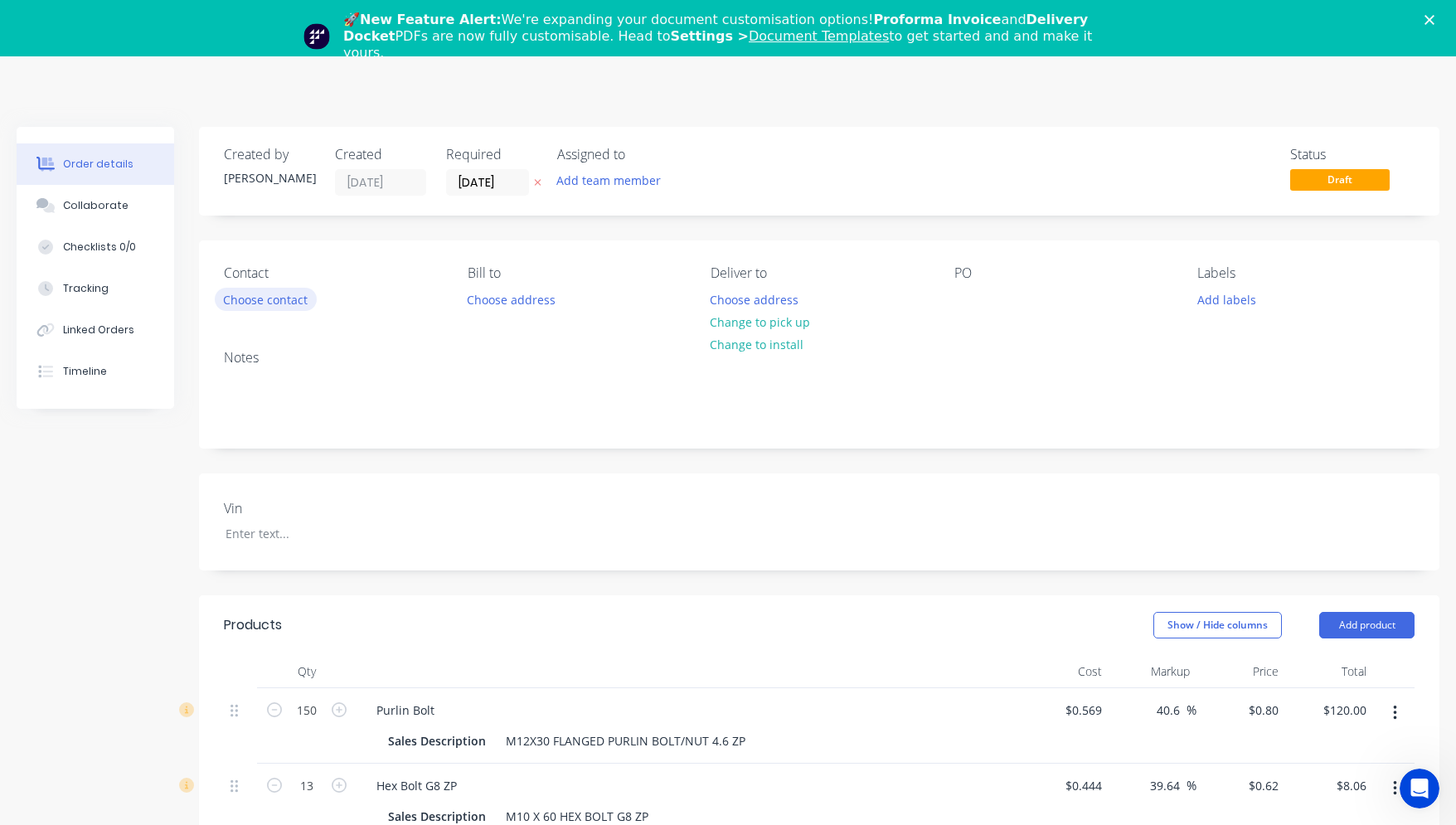
click at [270, 304] on button "Choose contact" at bounding box center [265, 299] width 102 height 22
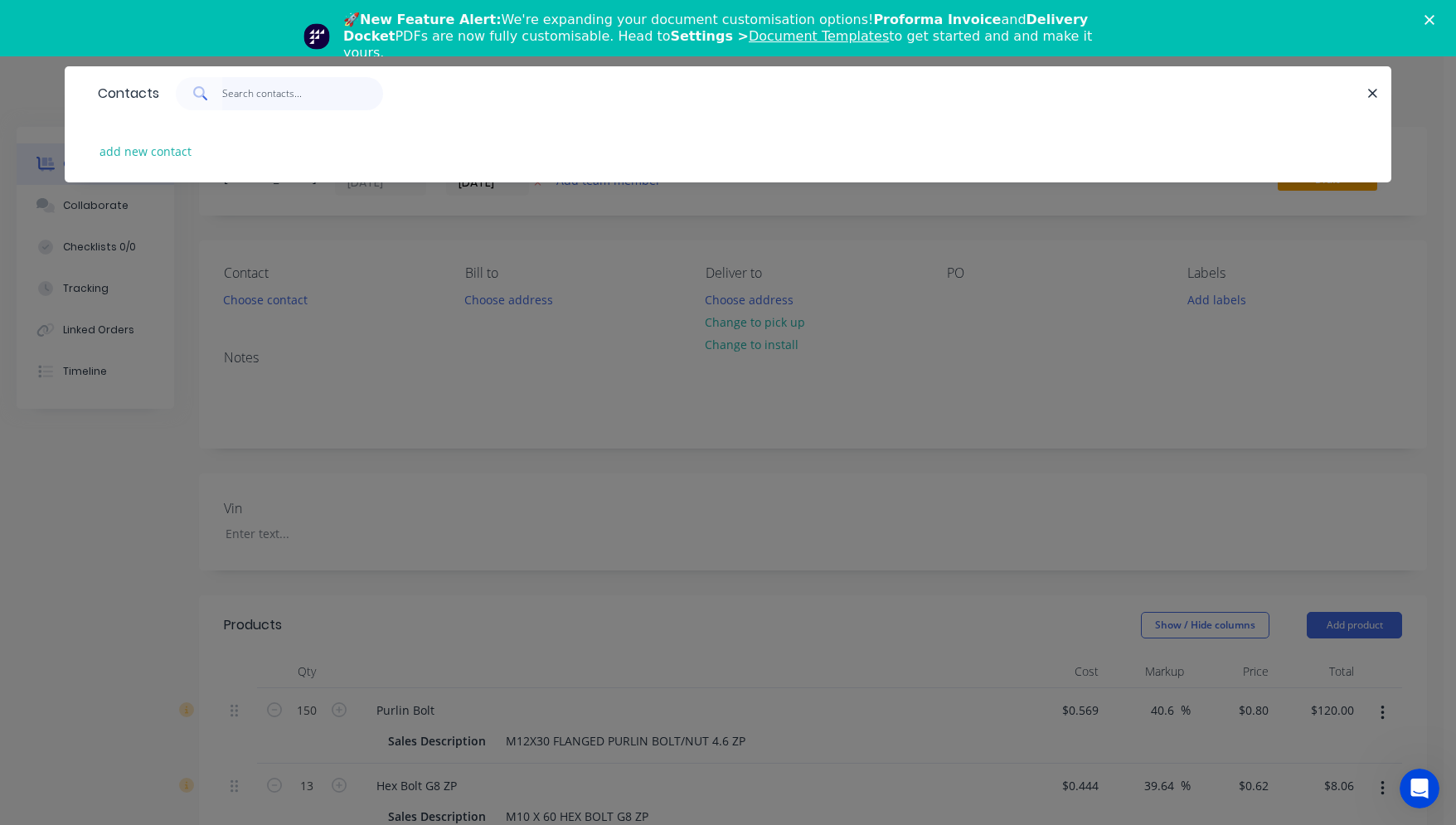
click at [230, 88] on input "text" at bounding box center [303, 94] width 162 height 33
type input "c"
click at [781, 93] on icon "button" at bounding box center [1373, 93] width 11 height 15
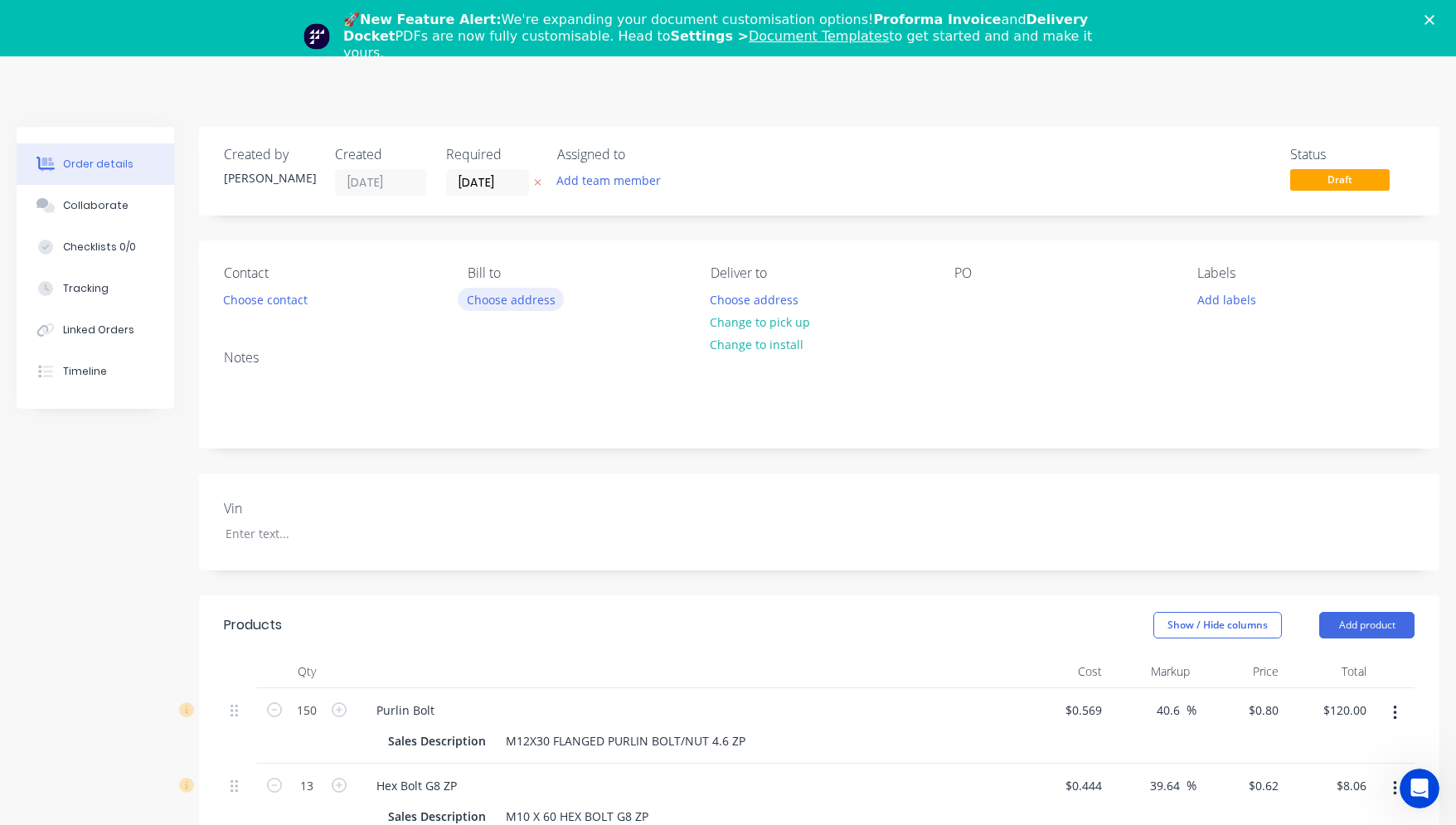
click at [524, 303] on button "Choose address" at bounding box center [510, 299] width 106 height 22
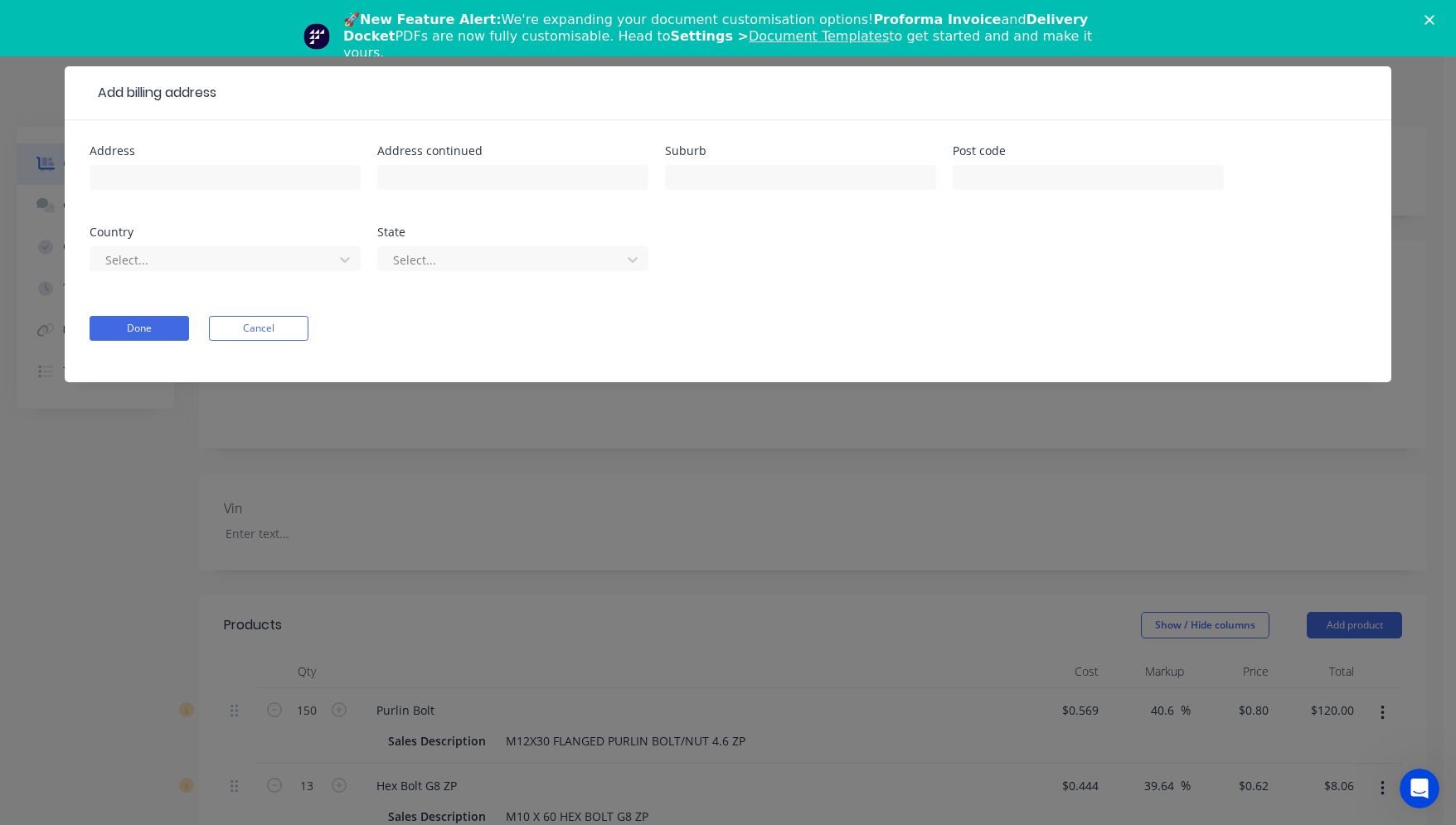
click at [248, 324] on button "Cancel" at bounding box center [258, 329] width 99 height 25
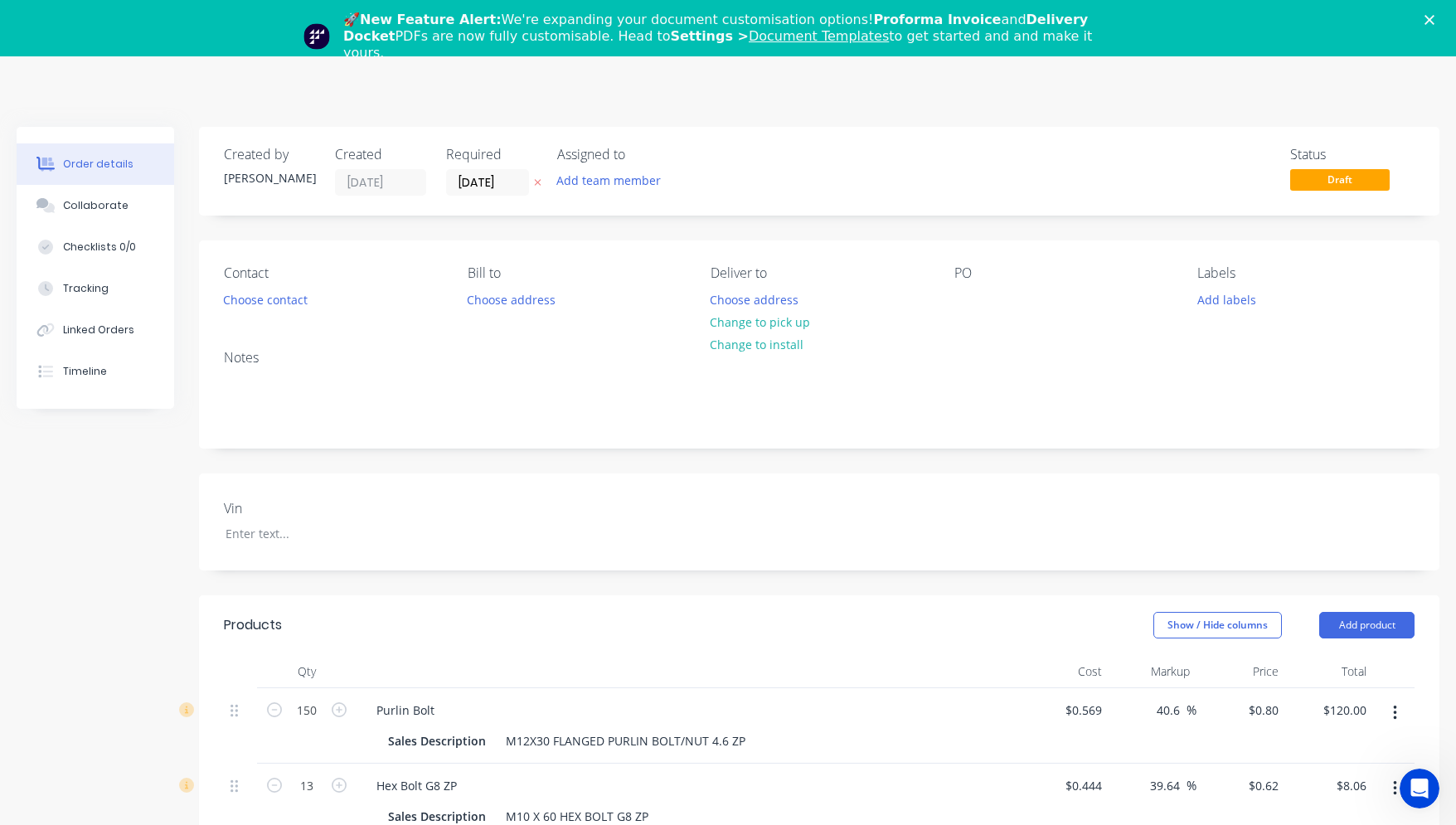
click at [781, 18] on div "Close" at bounding box center [1432, 19] width 17 height 10
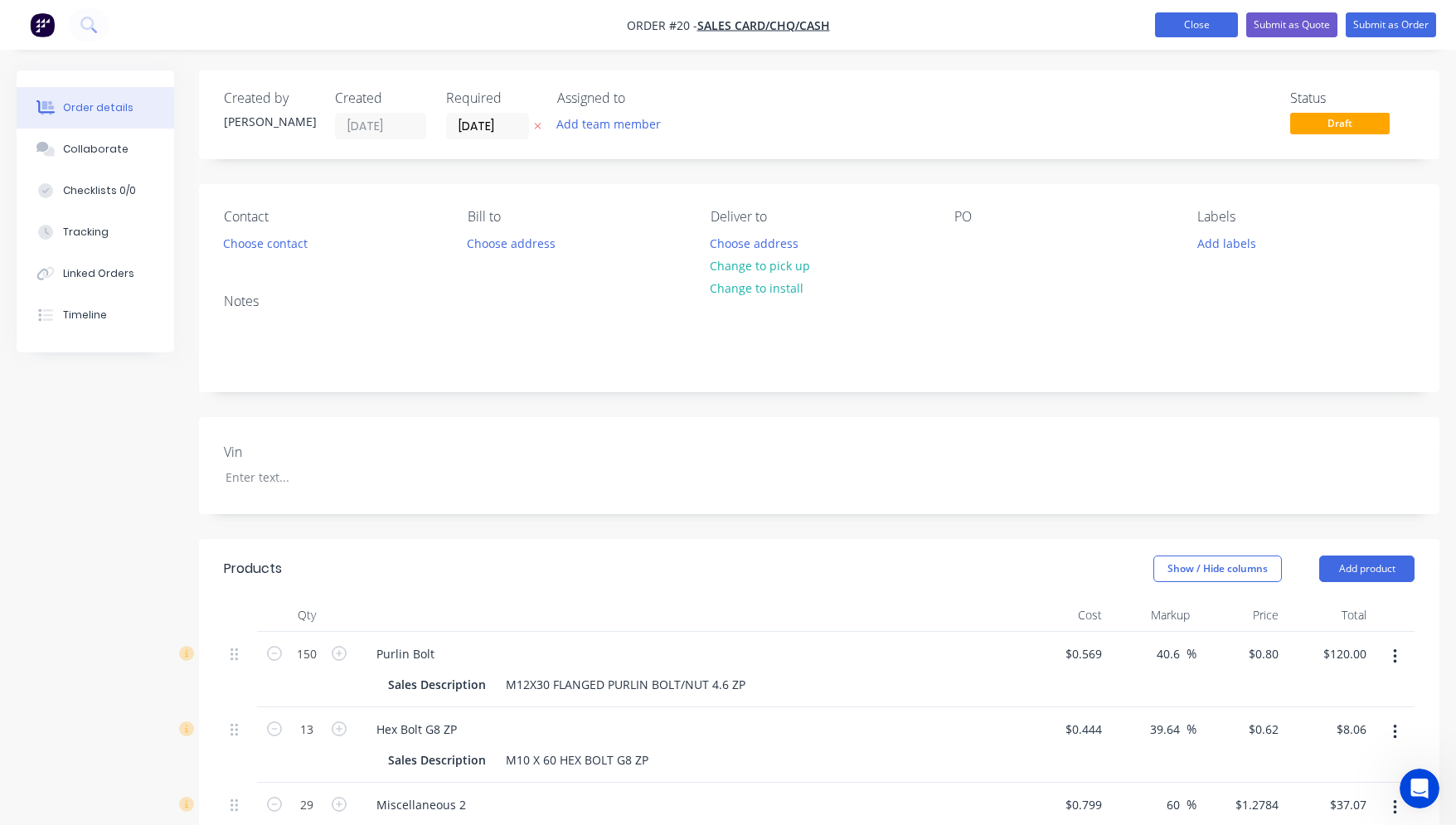
click at [781, 34] on button "Close" at bounding box center [1196, 25] width 83 height 25
